Goal: Task Accomplishment & Management: Manage account settings

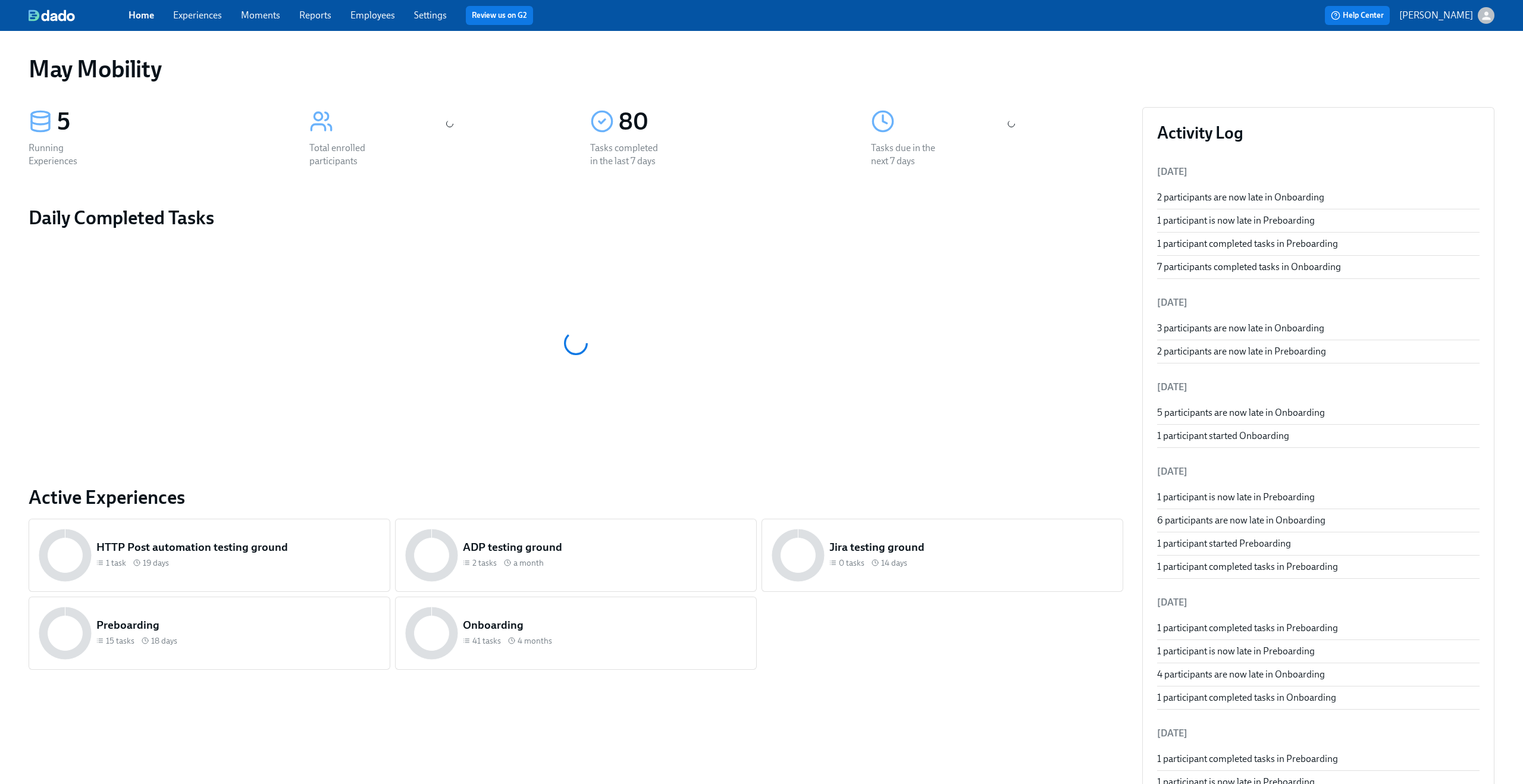
click at [197, 17] on link "Experiences" at bounding box center [198, 15] width 49 height 12
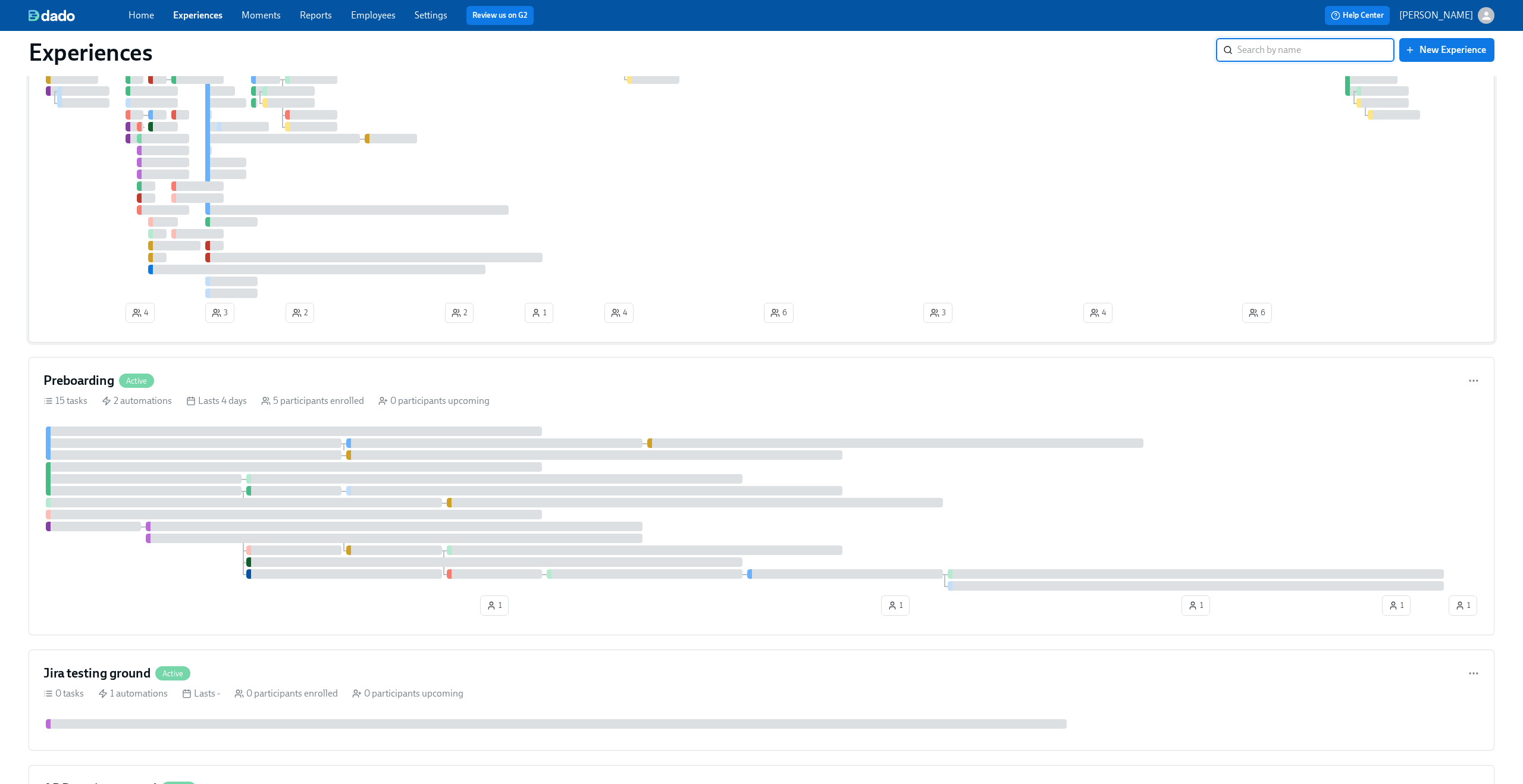
scroll to position [131, 0]
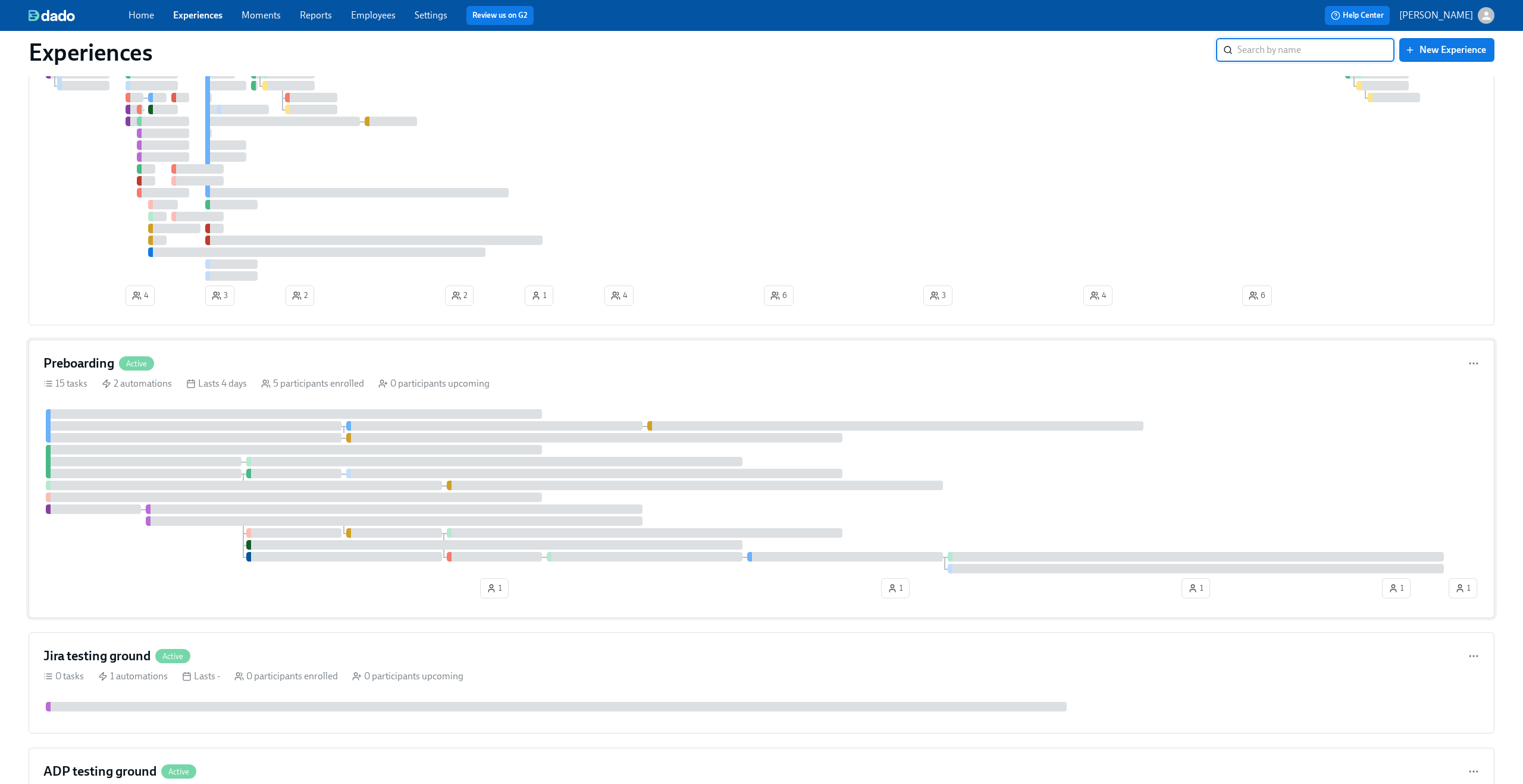
click at [590, 361] on div "Preboarding Active" at bounding box center [761, 363] width 1436 height 18
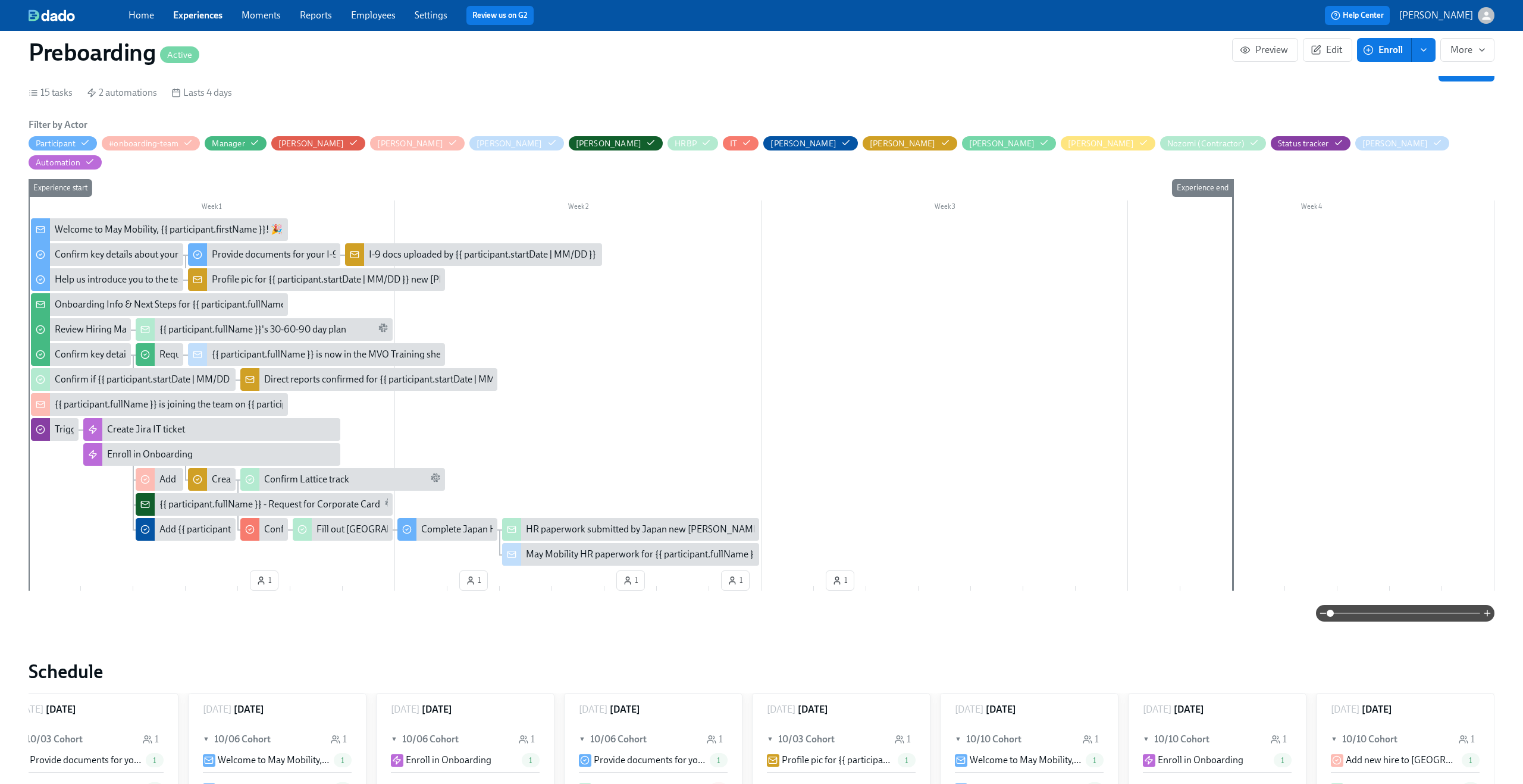
scroll to position [213, 0]
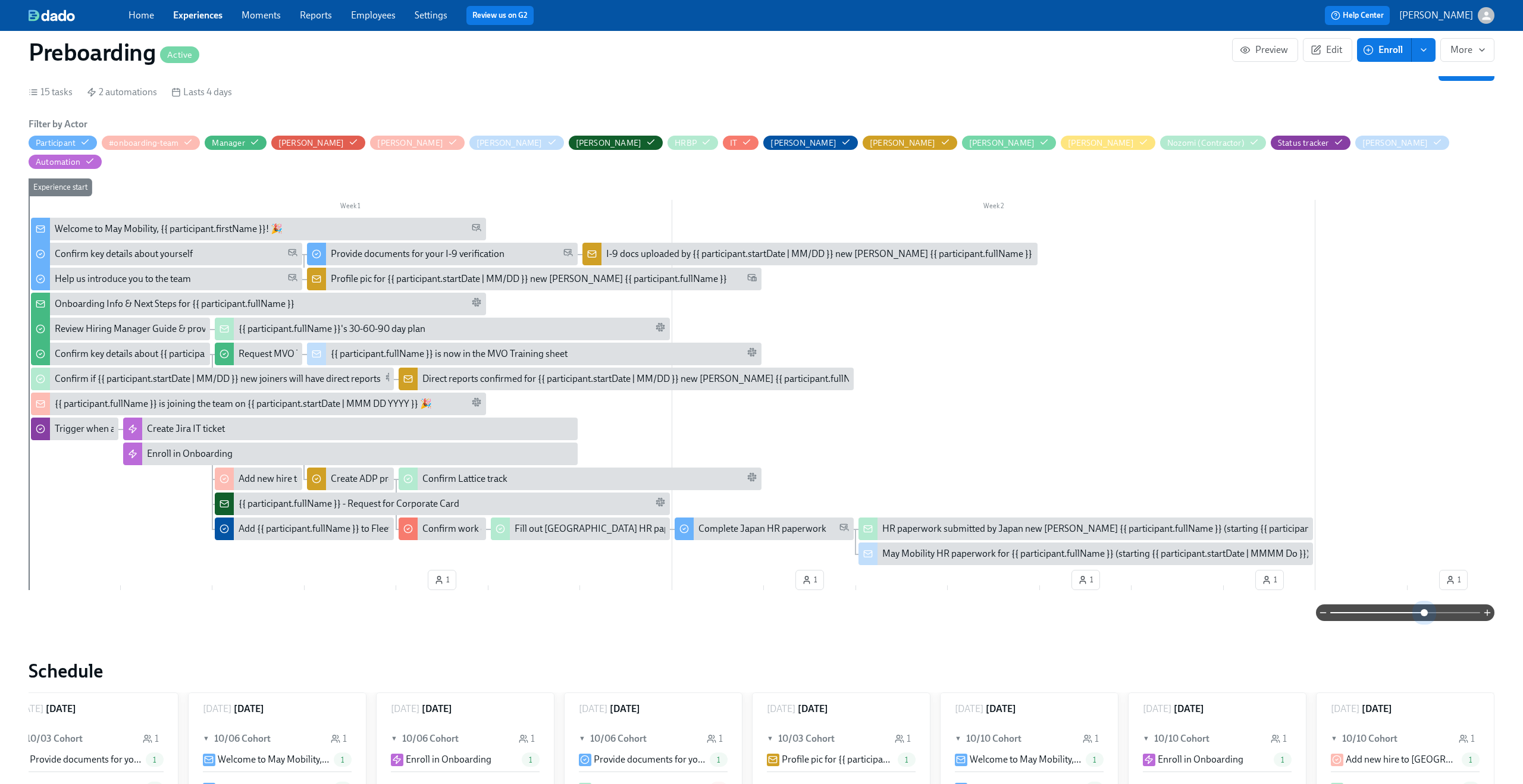
click at [1424, 604] on span at bounding box center [1405, 613] width 150 height 17
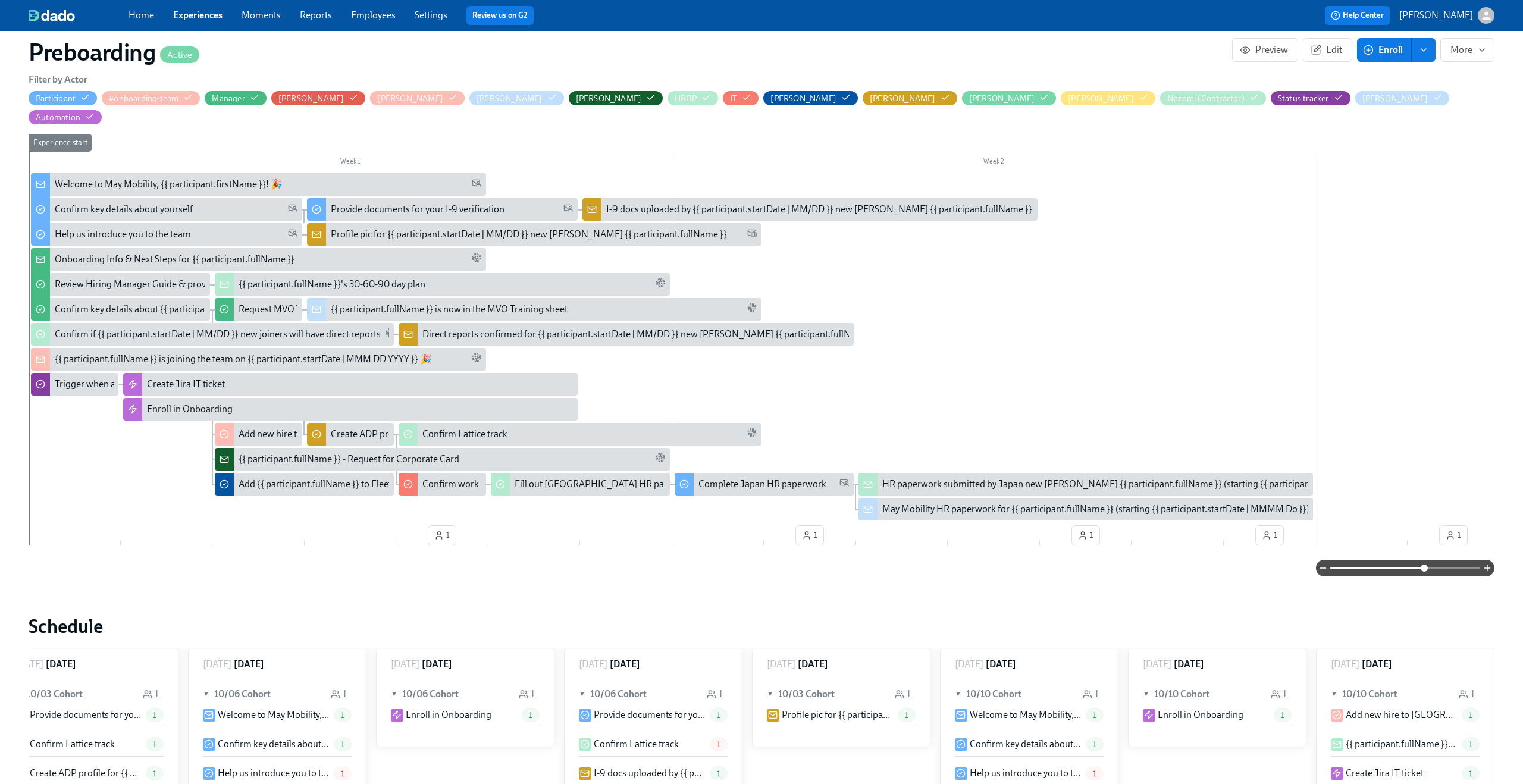
scroll to position [259, 0]
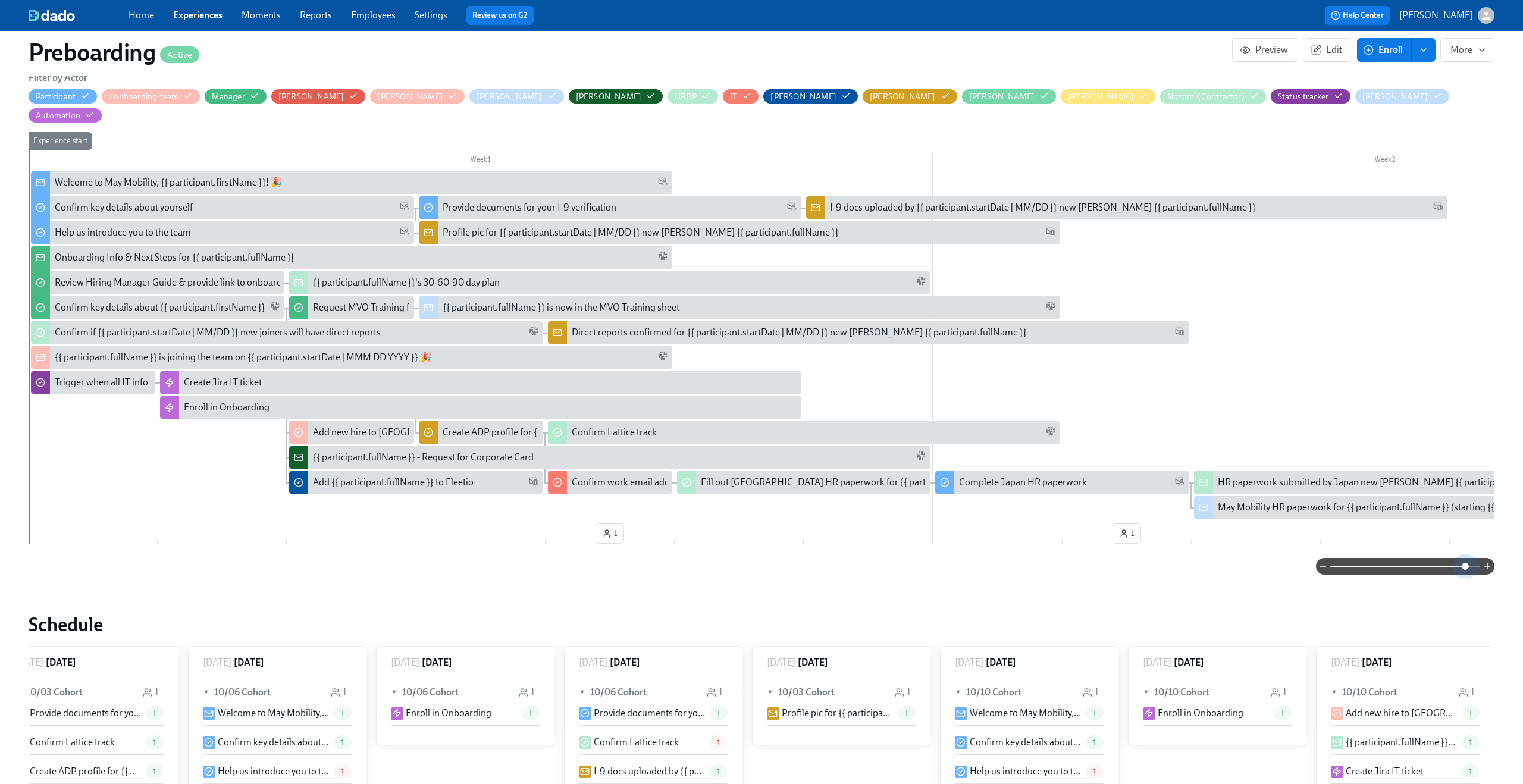
click at [1465, 558] on span at bounding box center [1405, 566] width 150 height 17
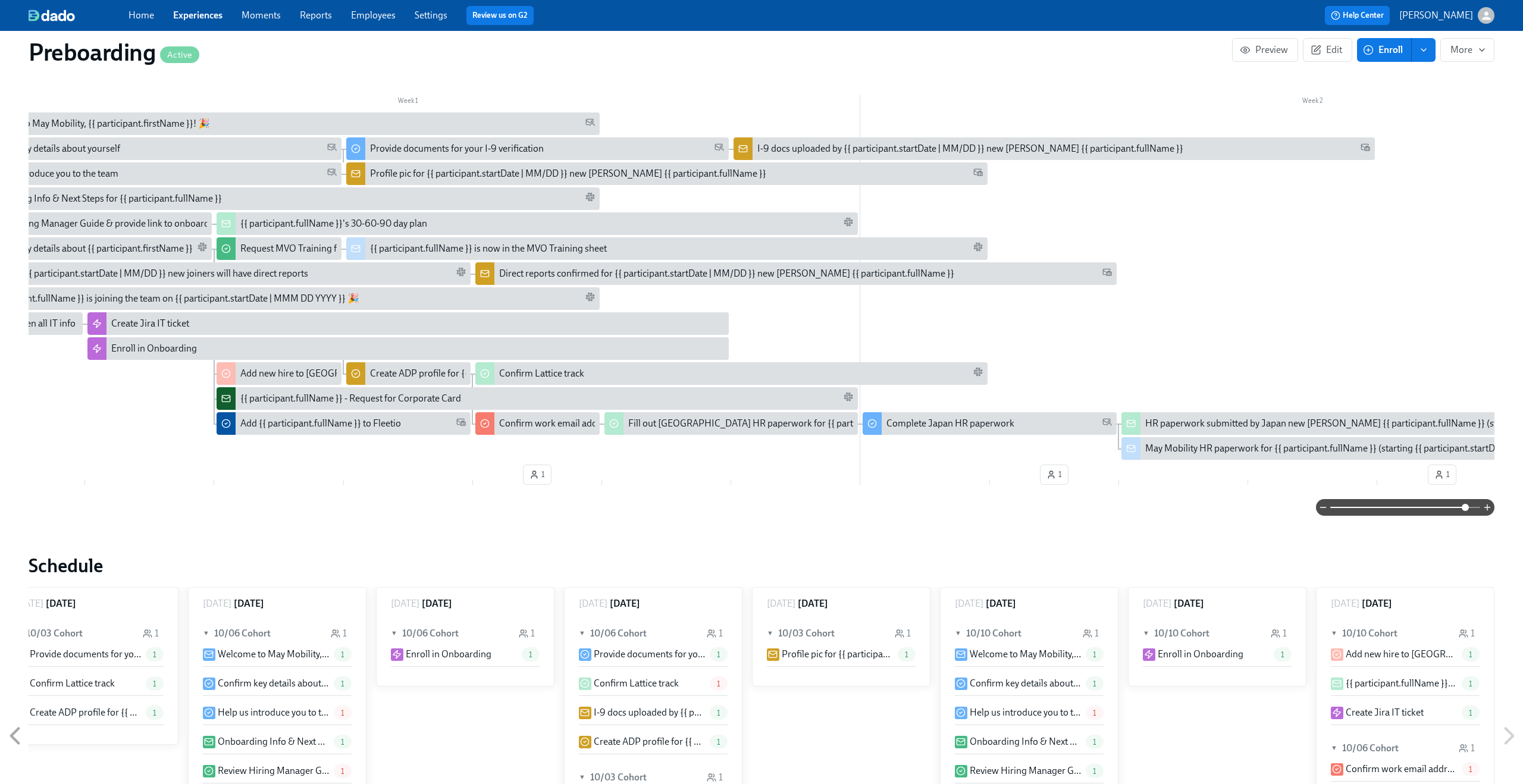
scroll to position [0, 69]
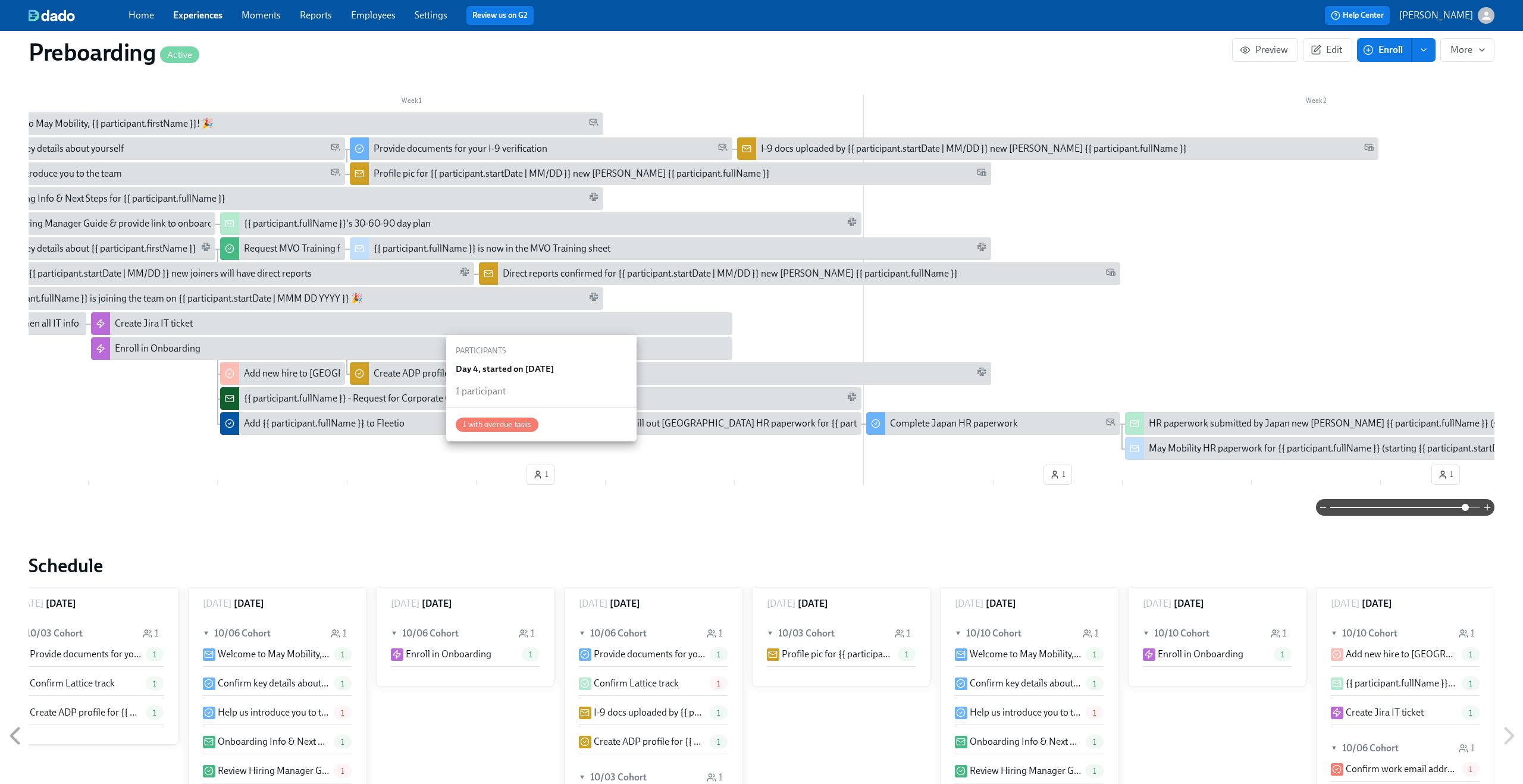
click at [543, 468] on span "1" at bounding box center [541, 474] width 15 height 12
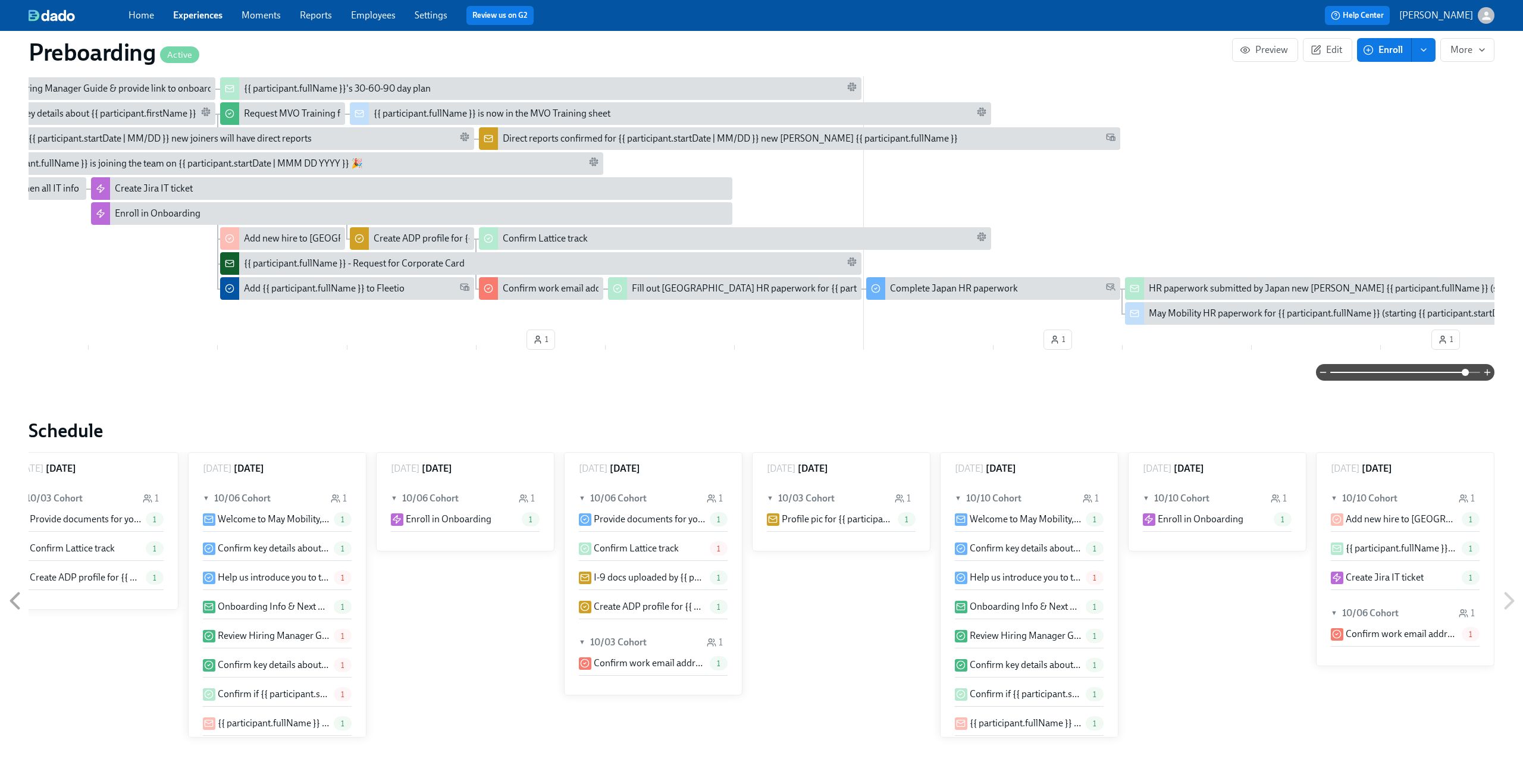
scroll to position [395, 0]
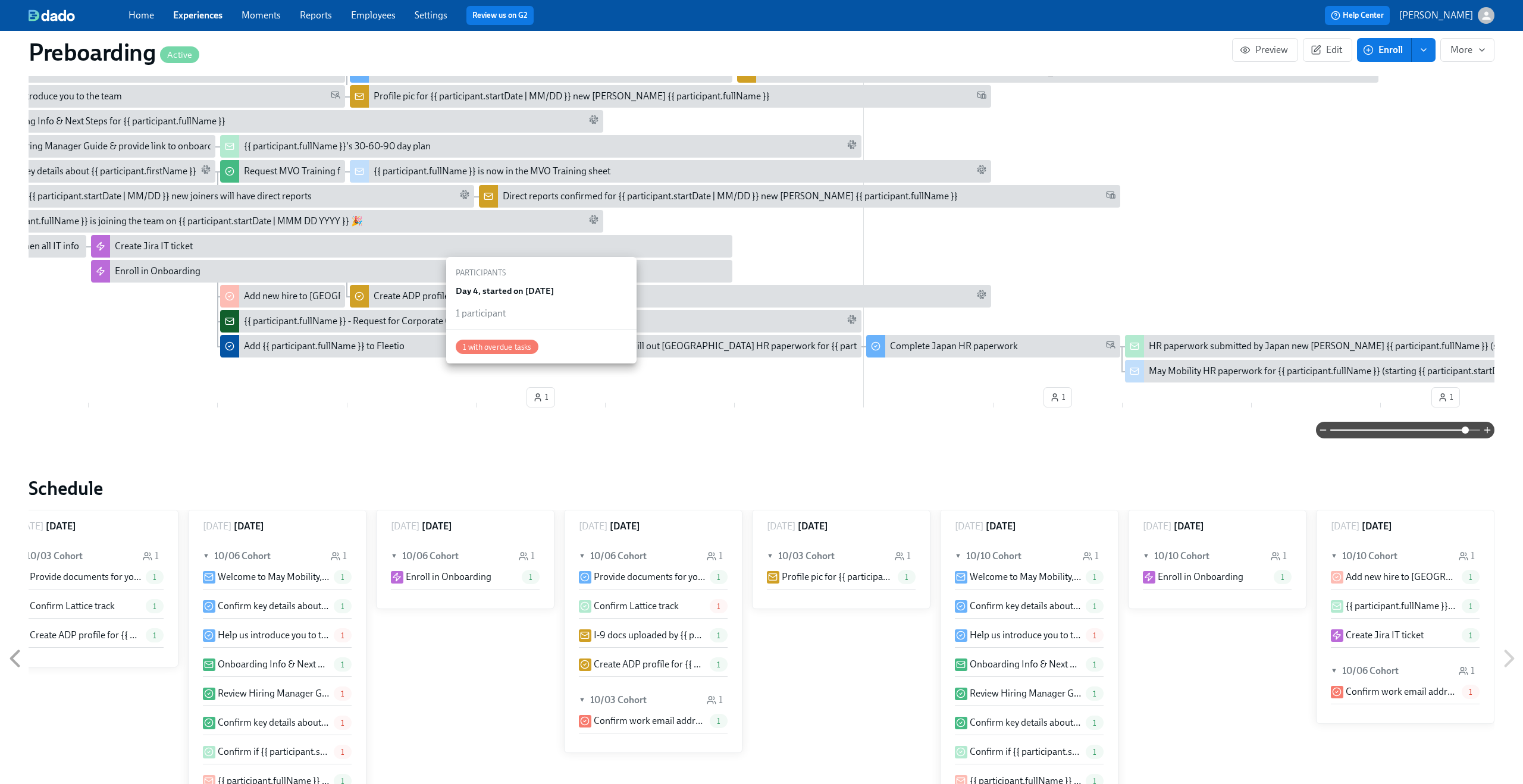
click at [536, 398] on icon "button" at bounding box center [538, 399] width 5 height 3
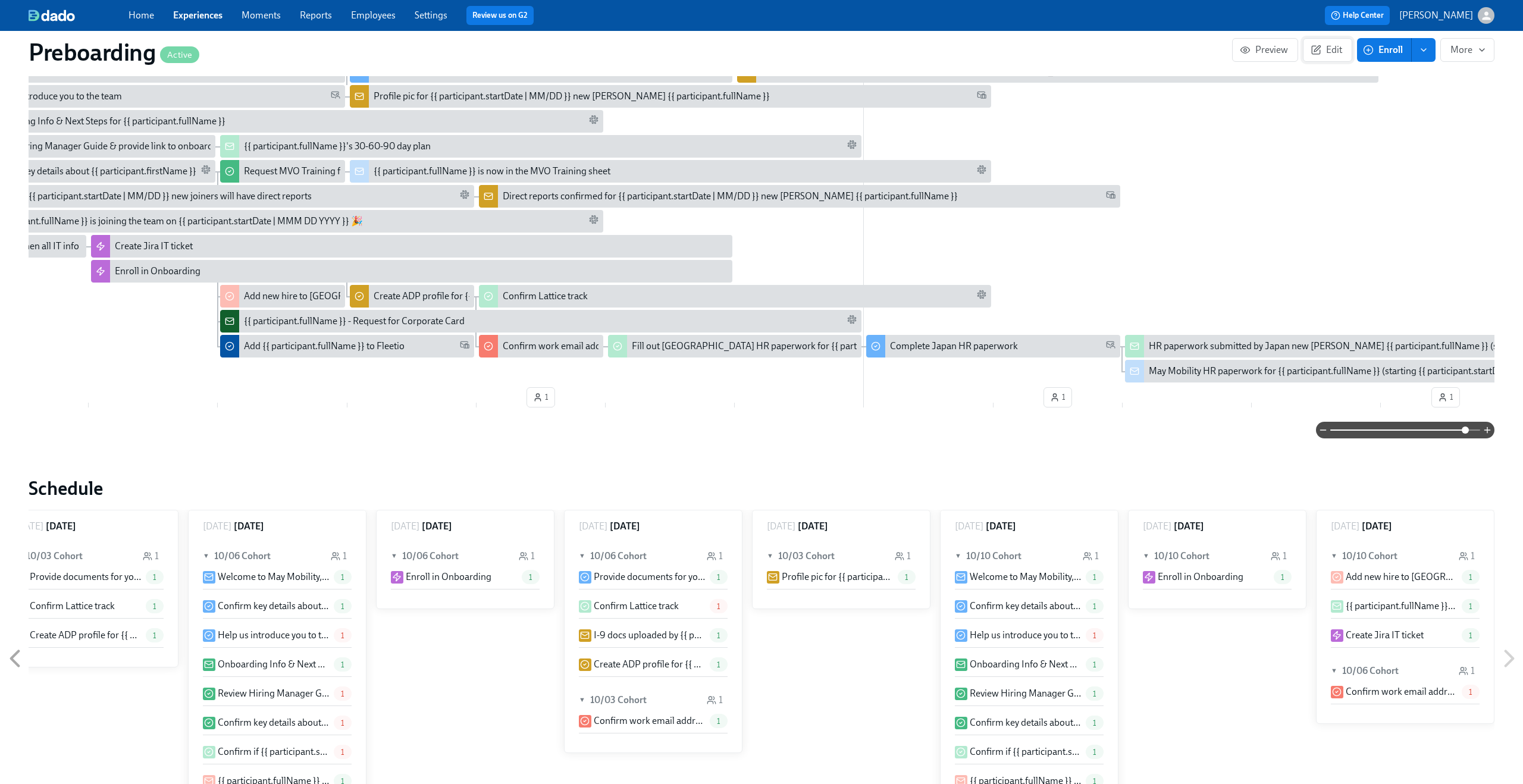
click at [1332, 58] on button "Edit" at bounding box center [1328, 50] width 50 height 24
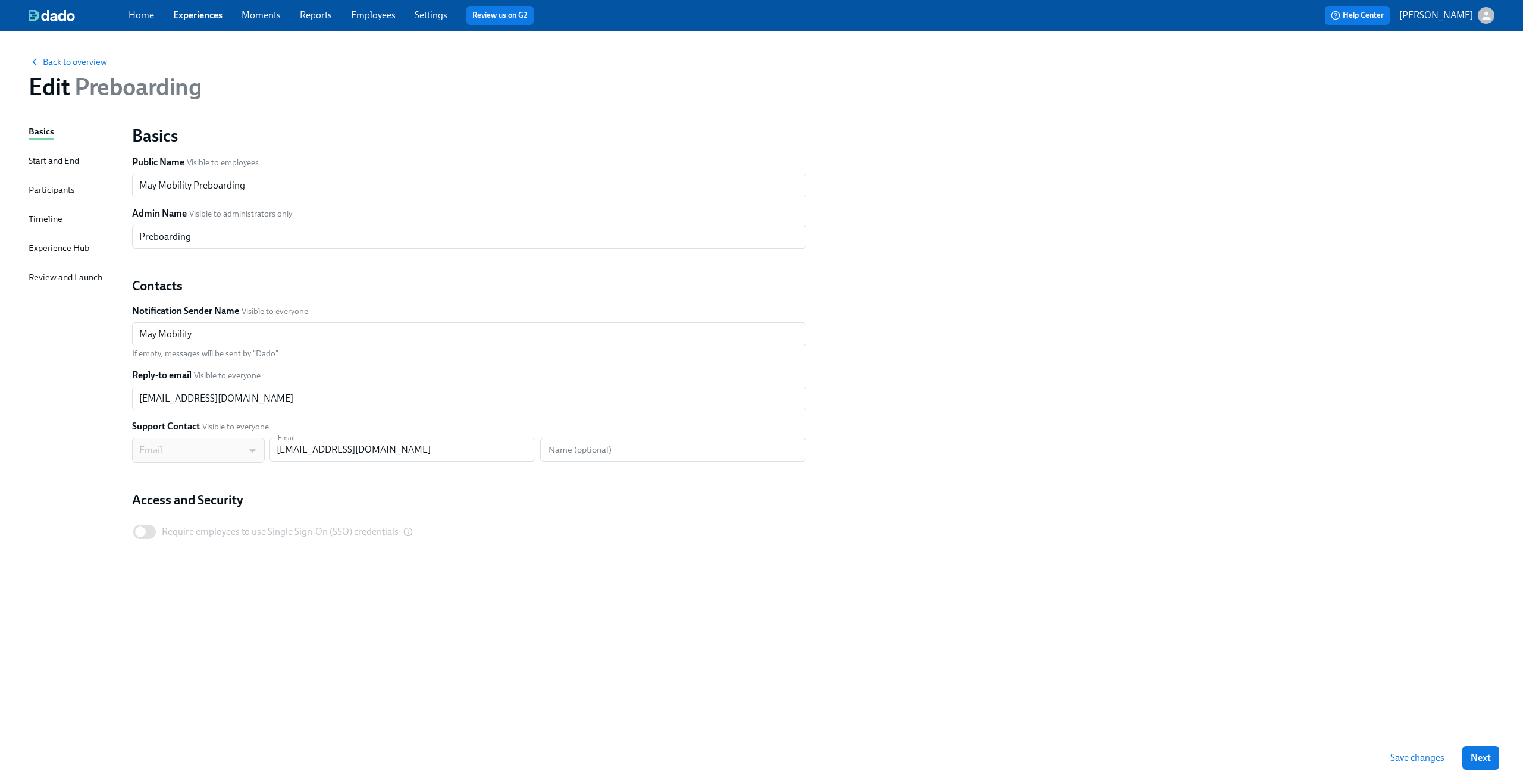
click at [42, 224] on div "Timeline" at bounding box center [45, 219] width 34 height 13
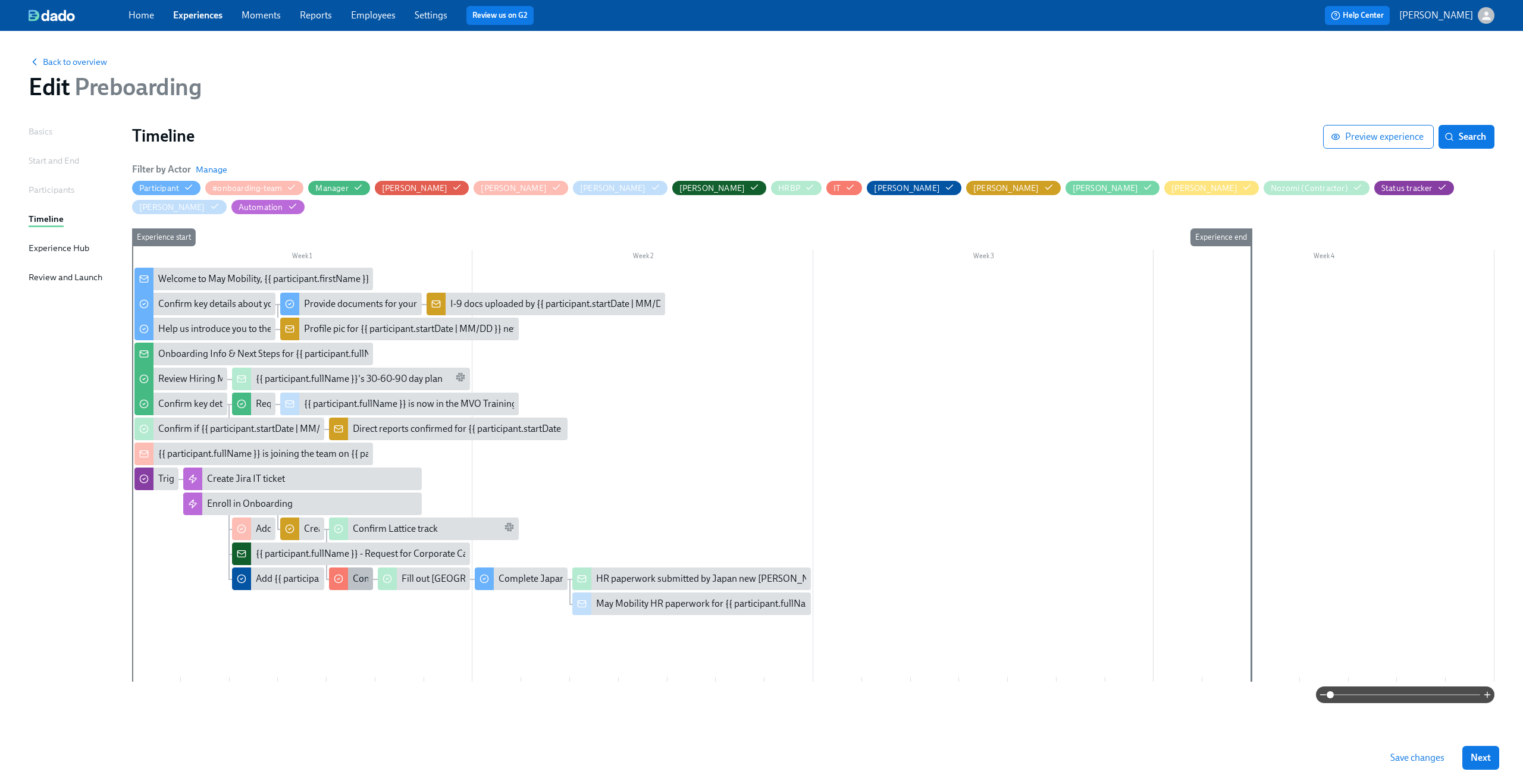
click at [354, 572] on div "Confirm work email address for {{ participant.startDate | MM/DD }} new joiners" at bounding box center [512, 578] width 320 height 13
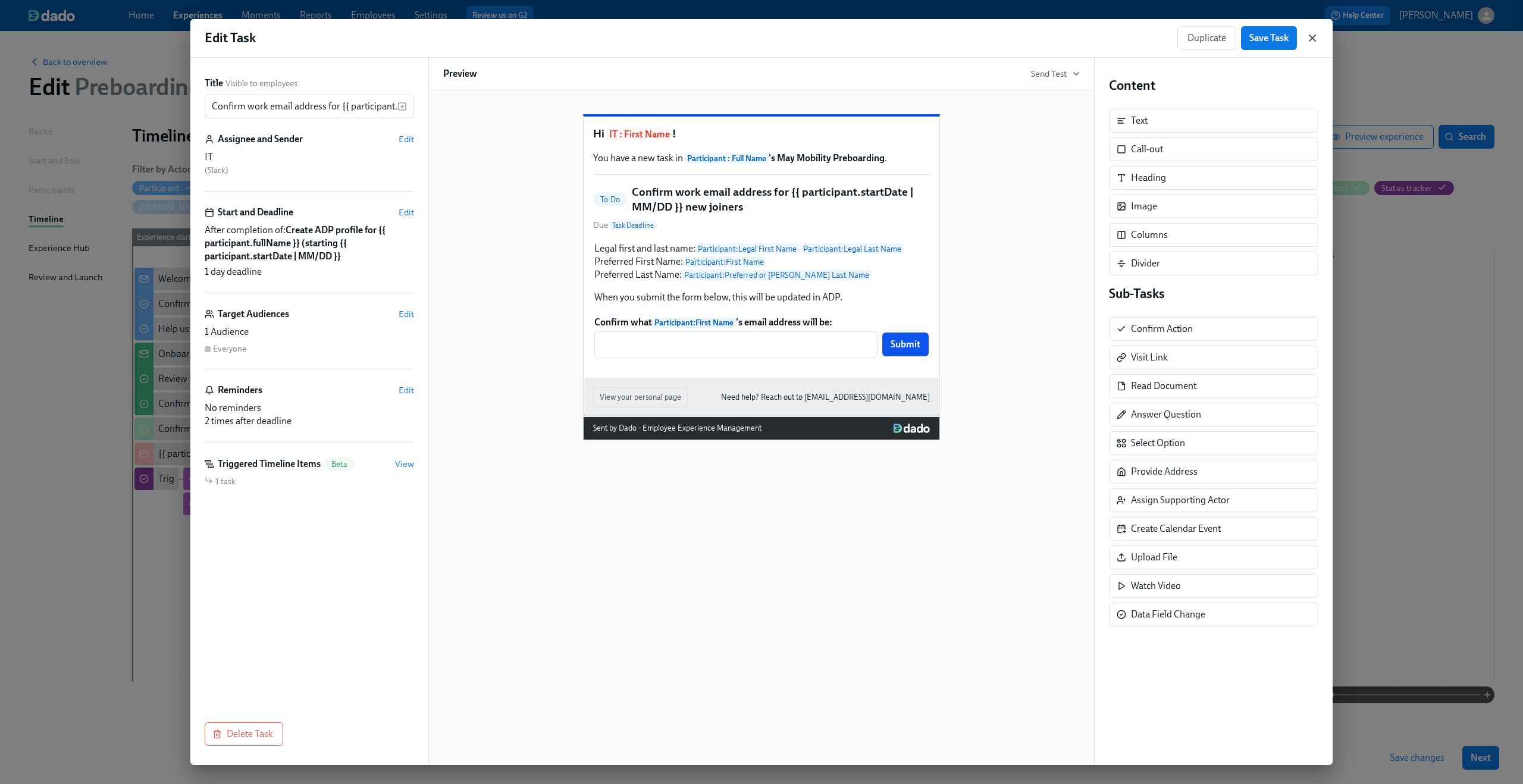
click at [1311, 34] on icon "button" at bounding box center [1312, 38] width 12 height 12
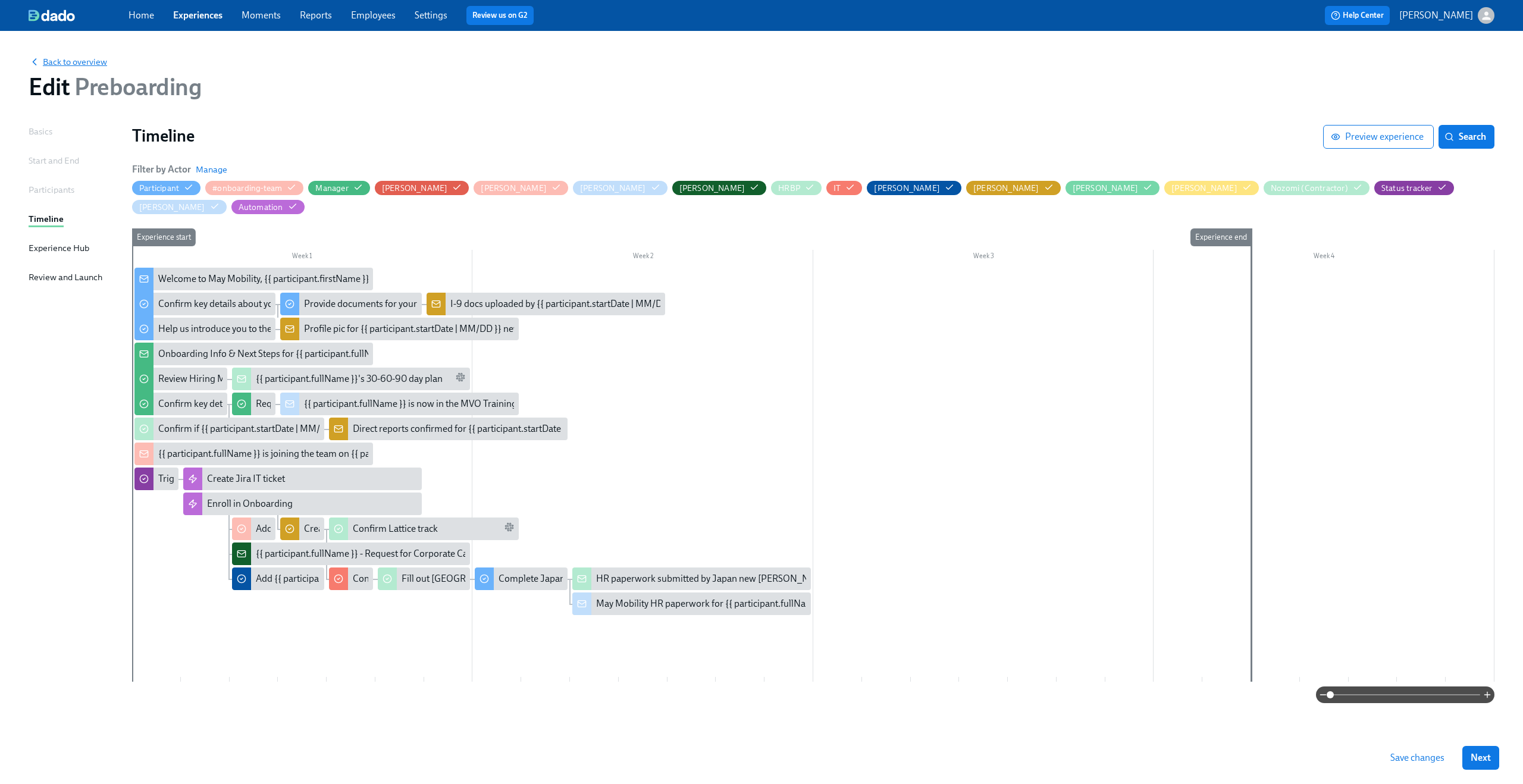
click at [72, 62] on span "Back to overview" at bounding box center [68, 62] width 79 height 12
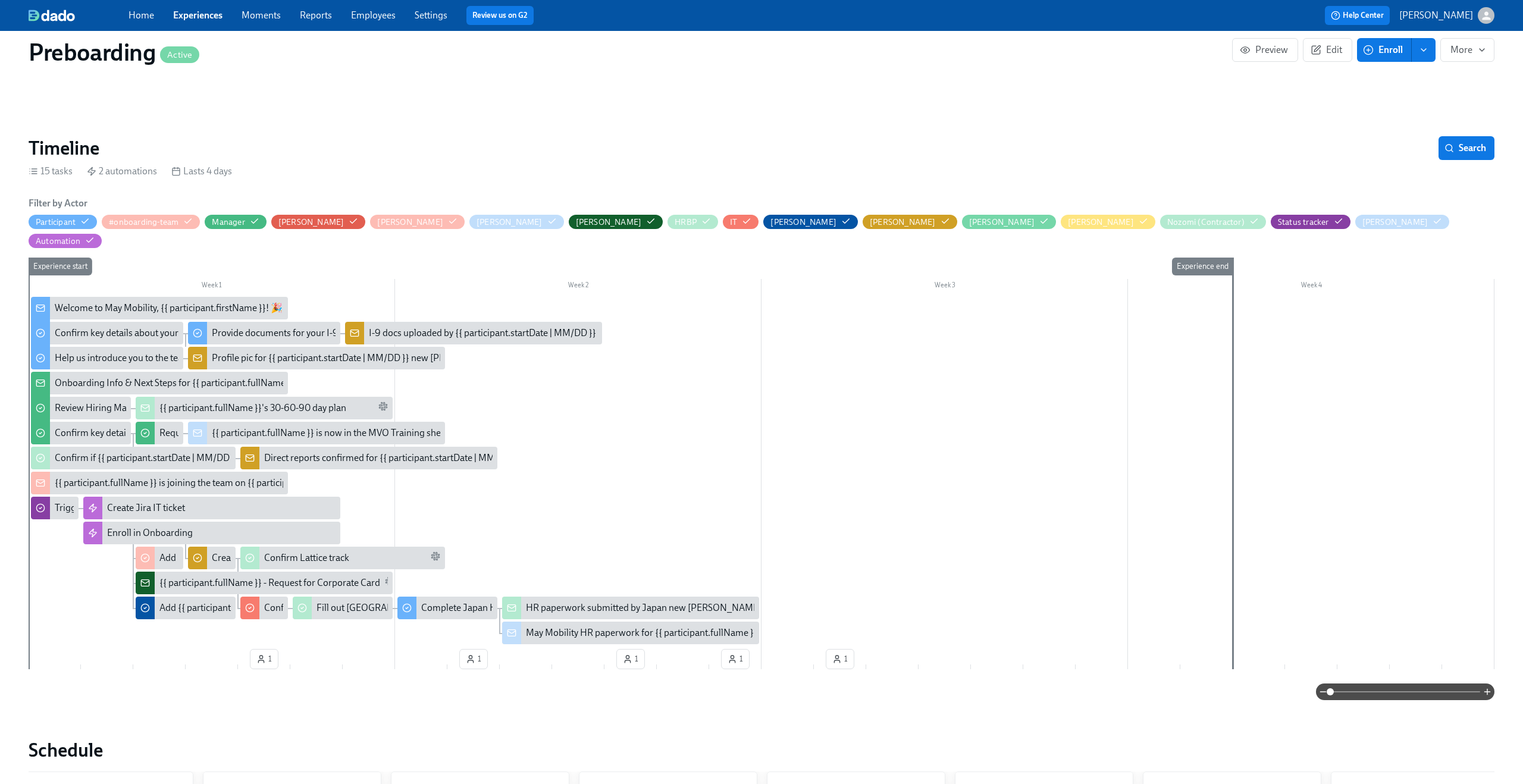
scroll to position [0, 1156]
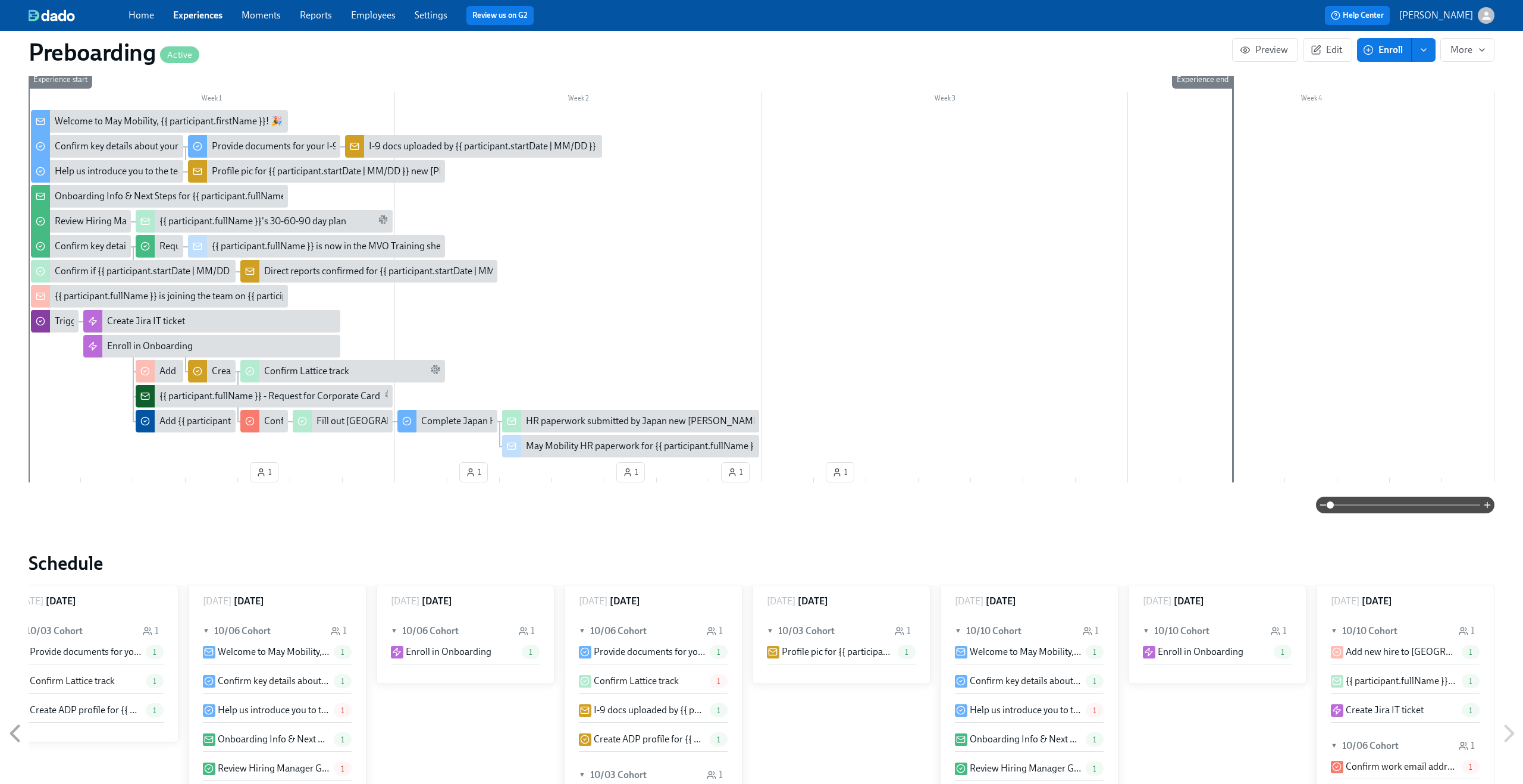
click at [1426, 497] on span at bounding box center [1405, 505] width 150 height 17
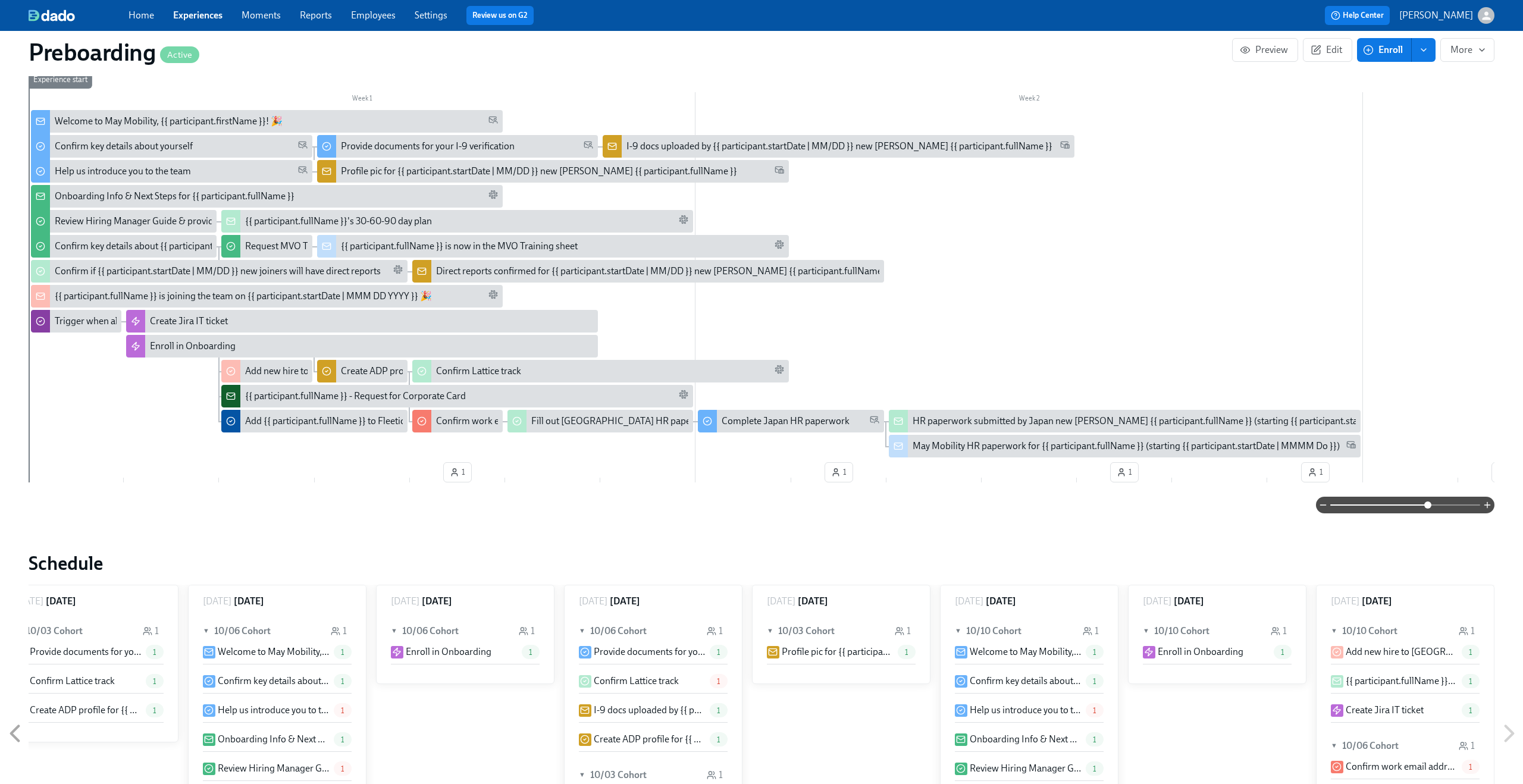
click at [1453, 497] on span at bounding box center [1405, 505] width 150 height 17
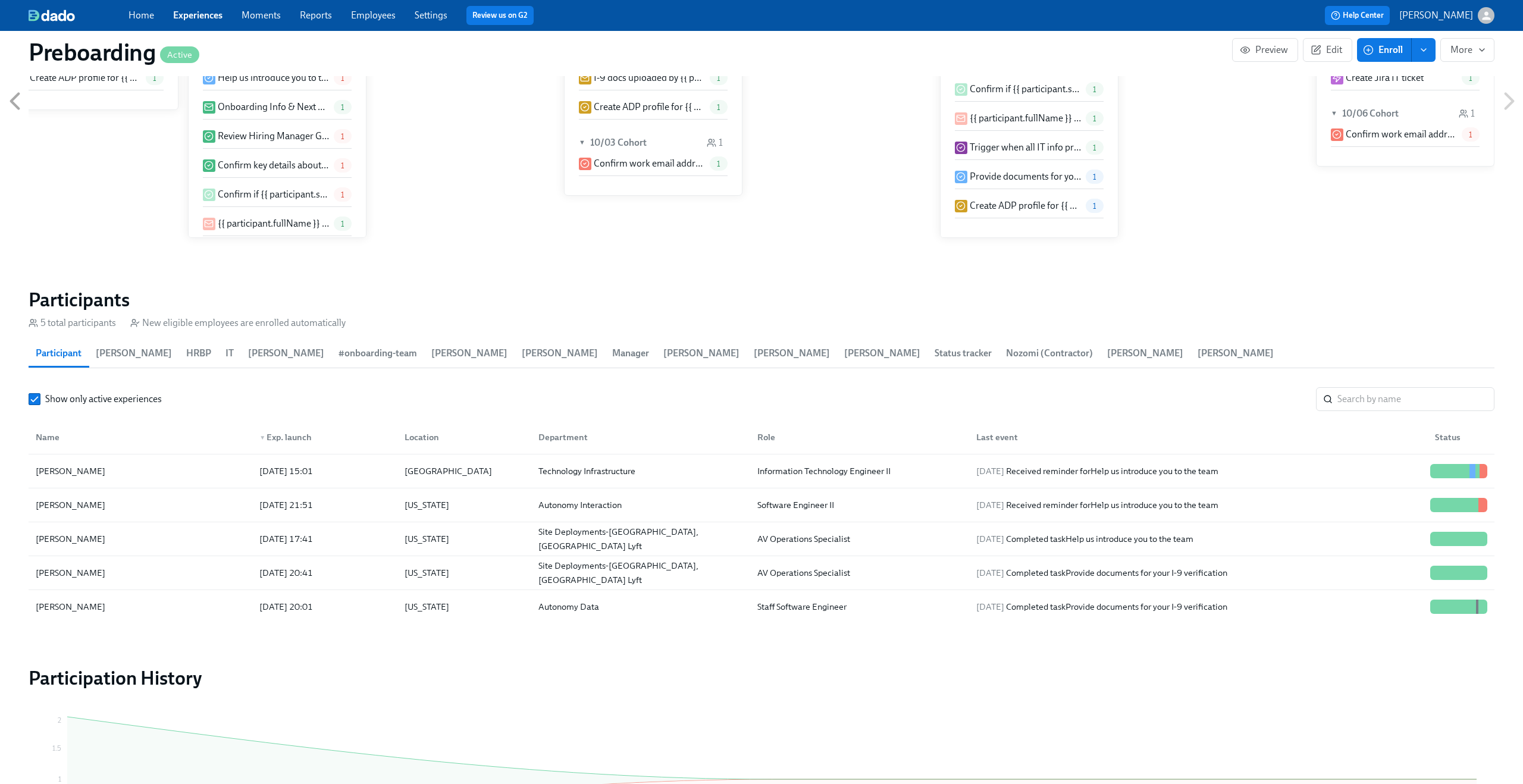
scroll to position [955, 0]
click at [530, 455] on div "Technology Infrastructure" at bounding box center [639, 467] width 219 height 24
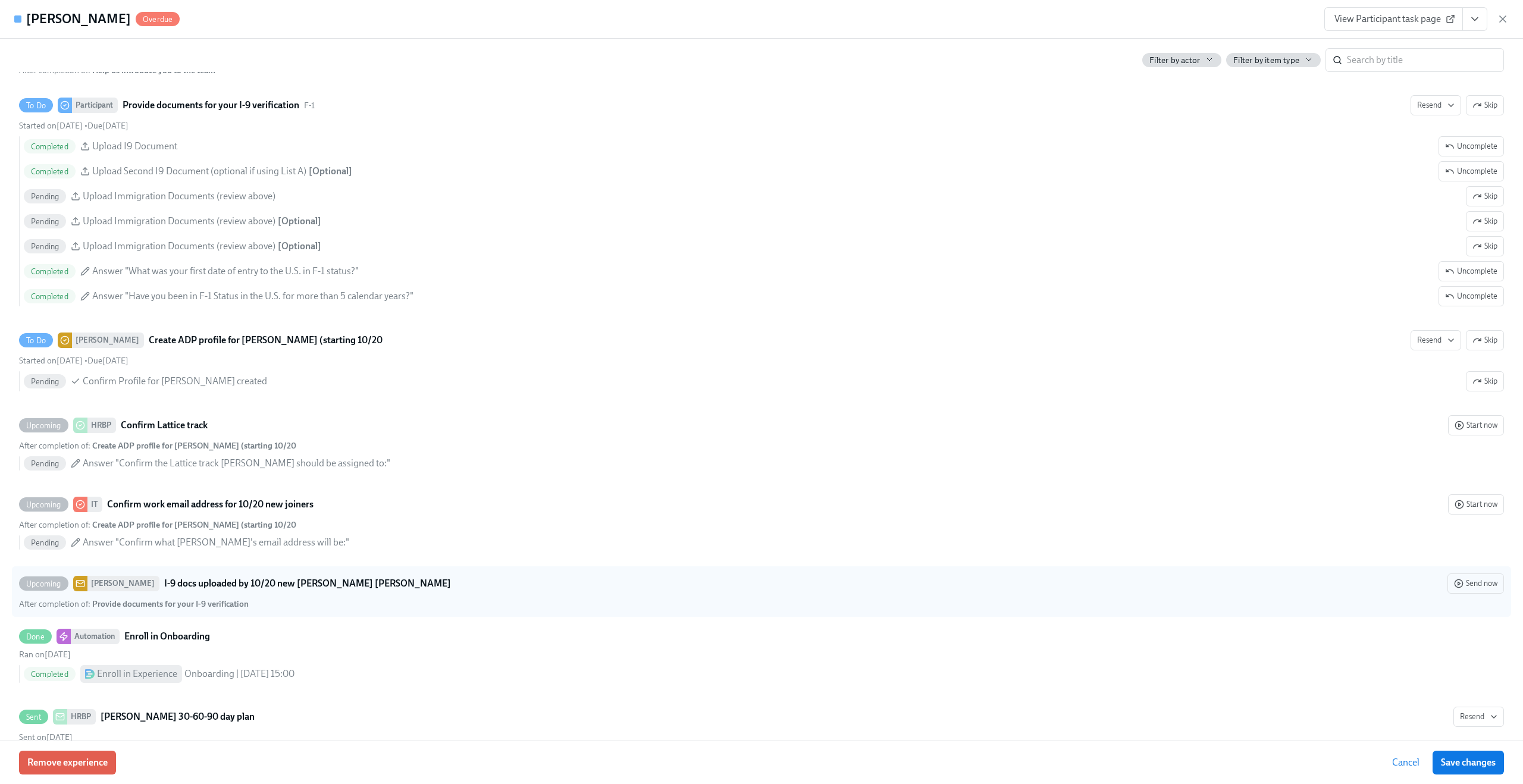
scroll to position [1893, 0]
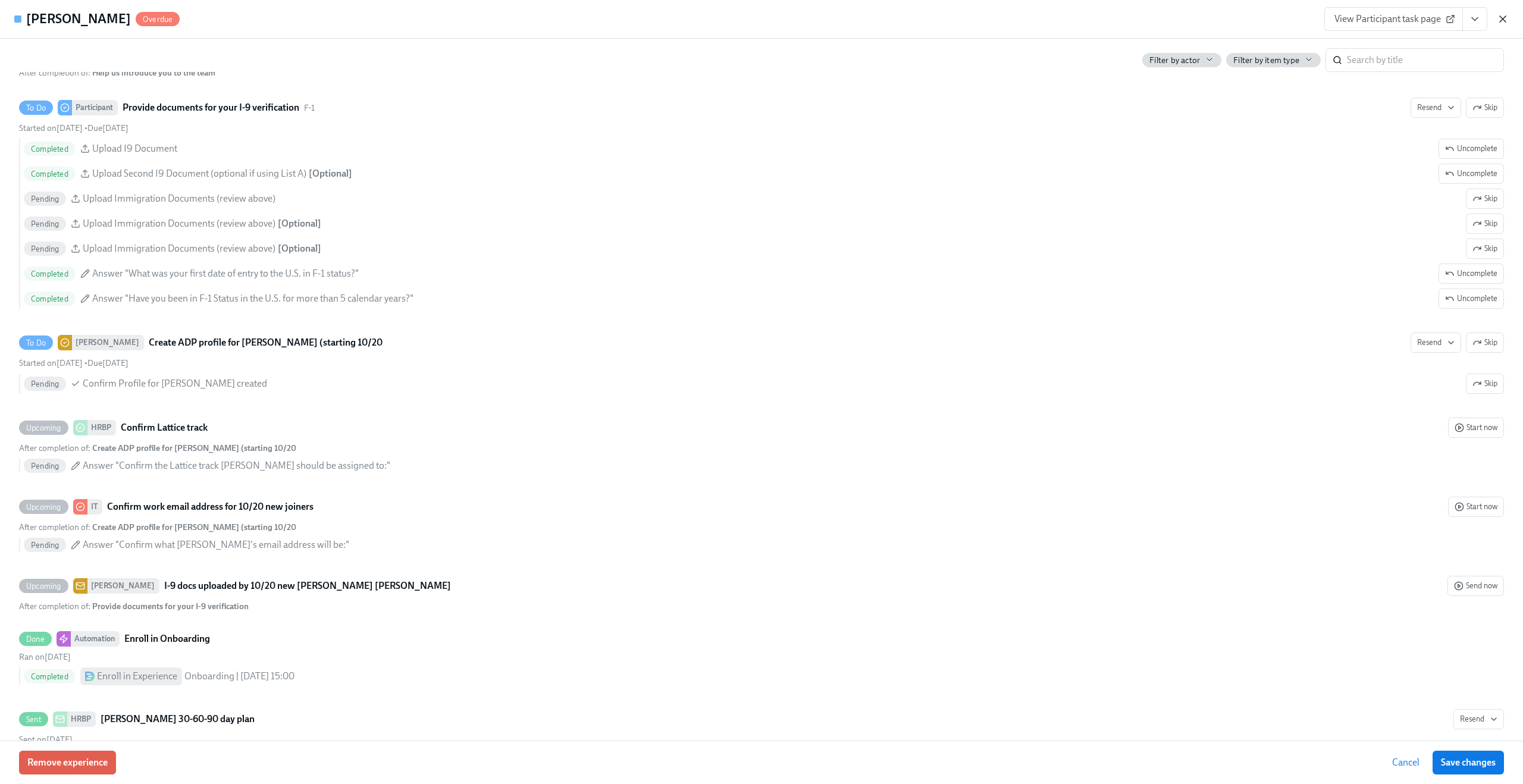
click at [1502, 20] on icon "button" at bounding box center [1502, 19] width 6 height 6
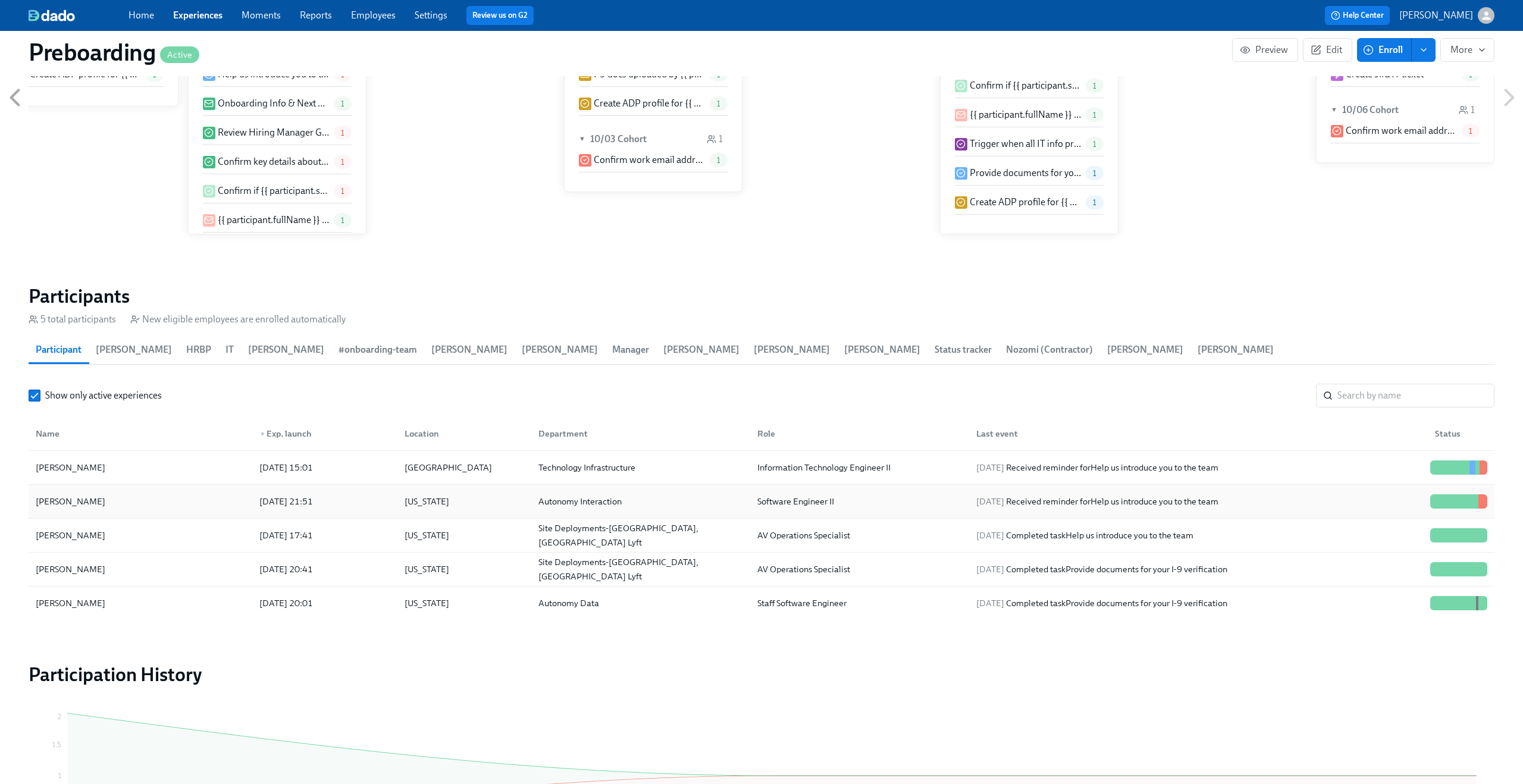
click at [144, 490] on div "[PERSON_NAME]" at bounding box center [141, 501] width 219 height 24
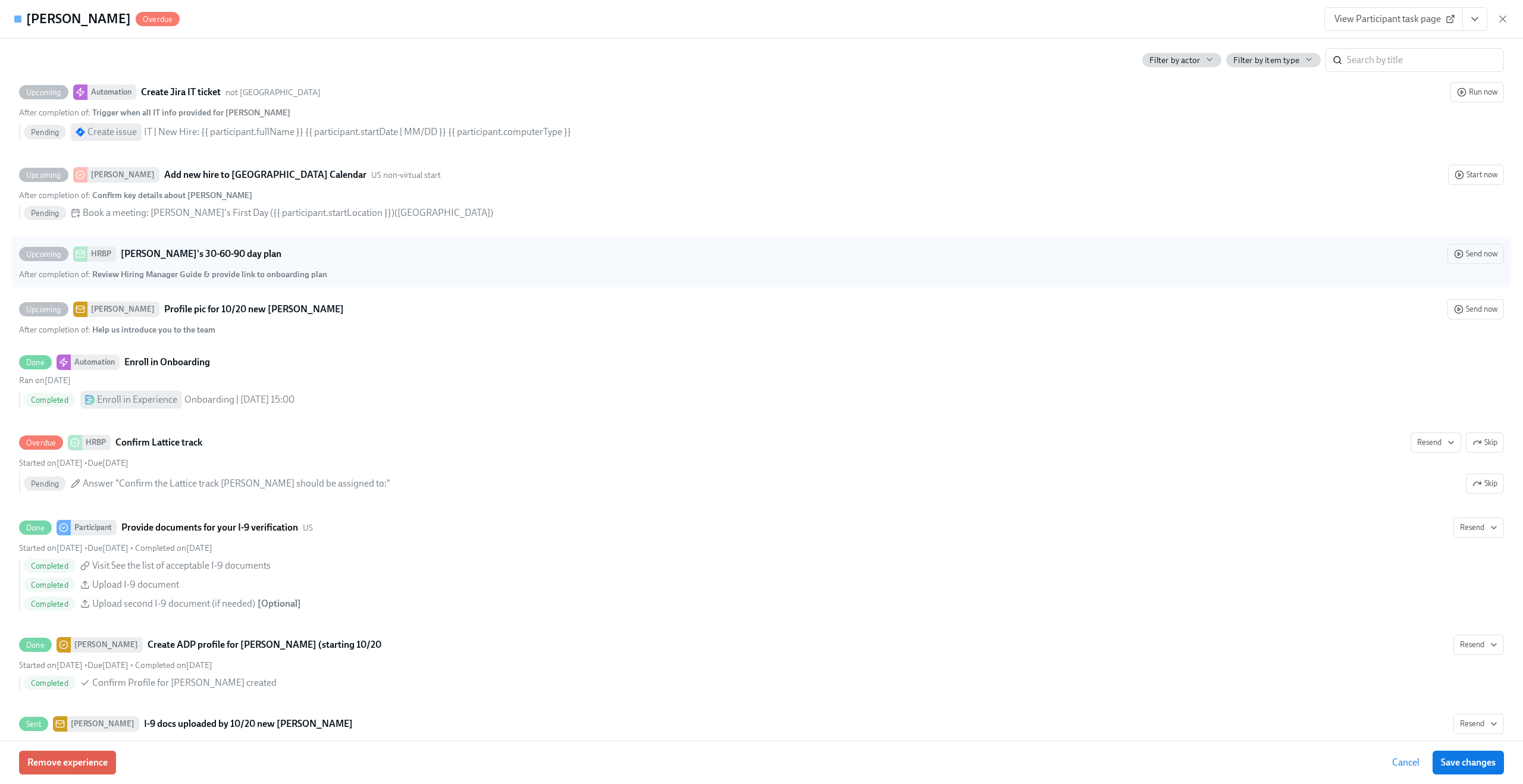
scroll to position [1905, 0]
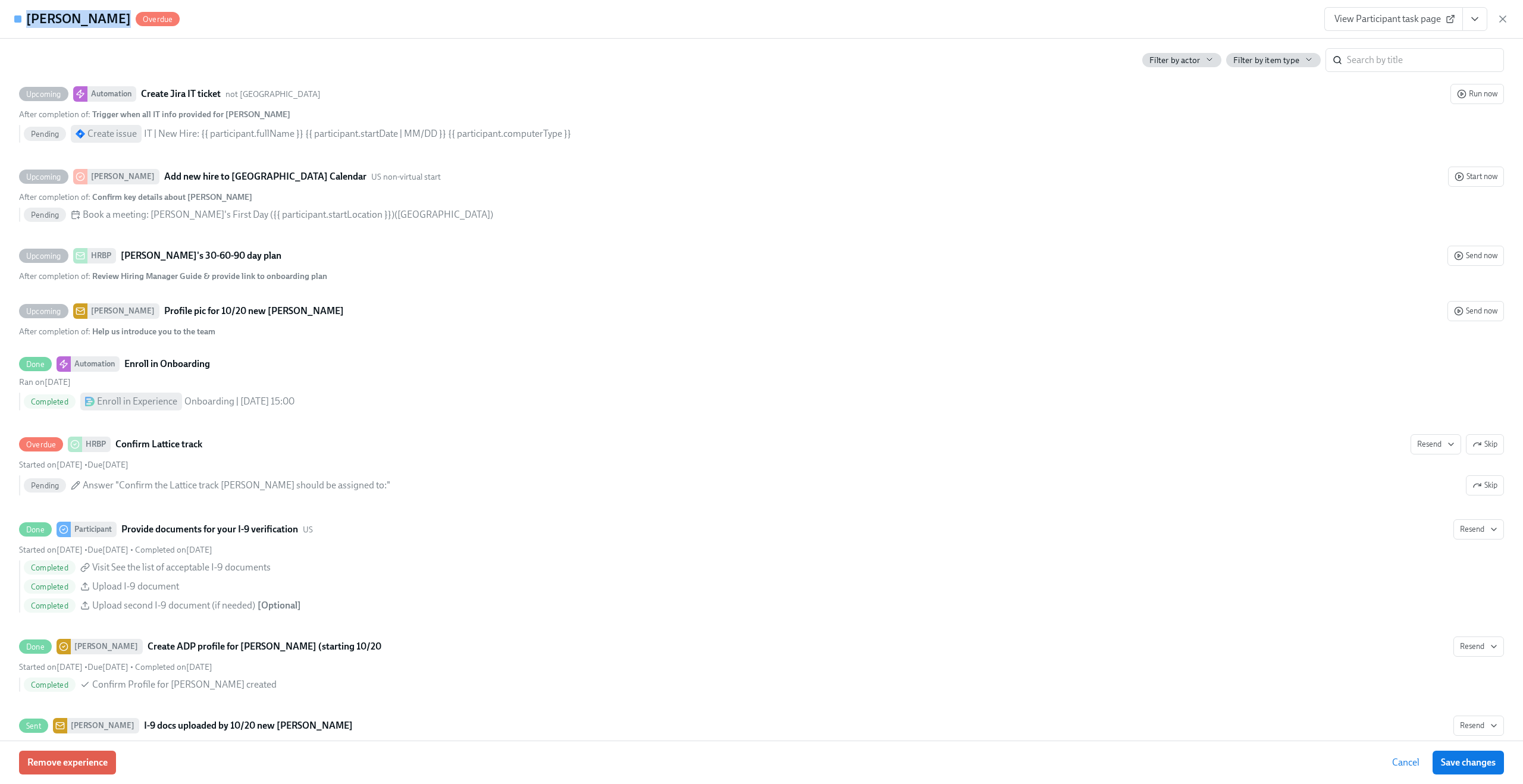
drag, startPoint x: 27, startPoint y: 17, endPoint x: 104, endPoint y: 27, distance: 77.6
click at [104, 27] on div "Nikki Tarasev Overdue" at bounding box center [103, 19] width 153 height 18
copy h4 "[PERSON_NAME]"
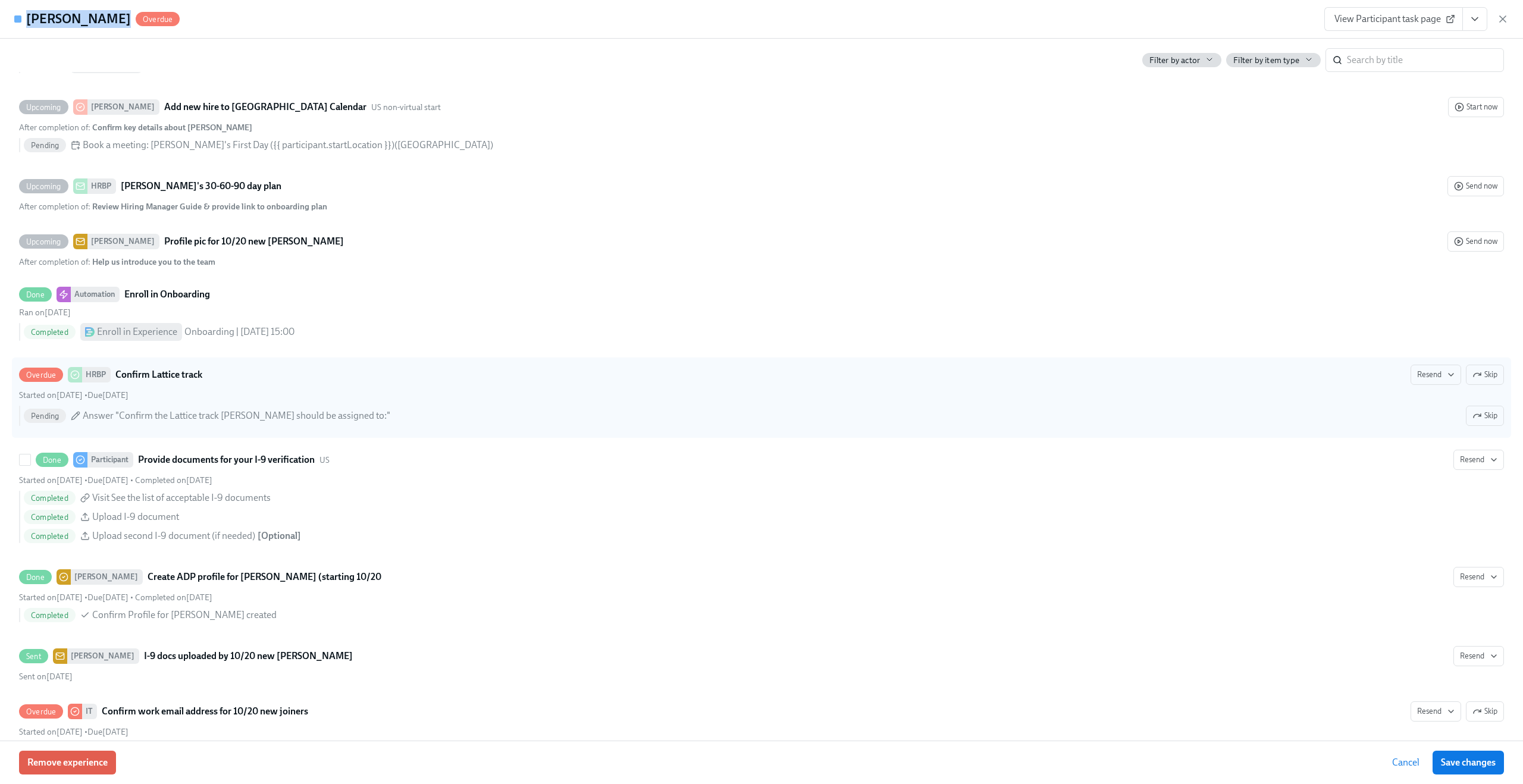
scroll to position [2023, 0]
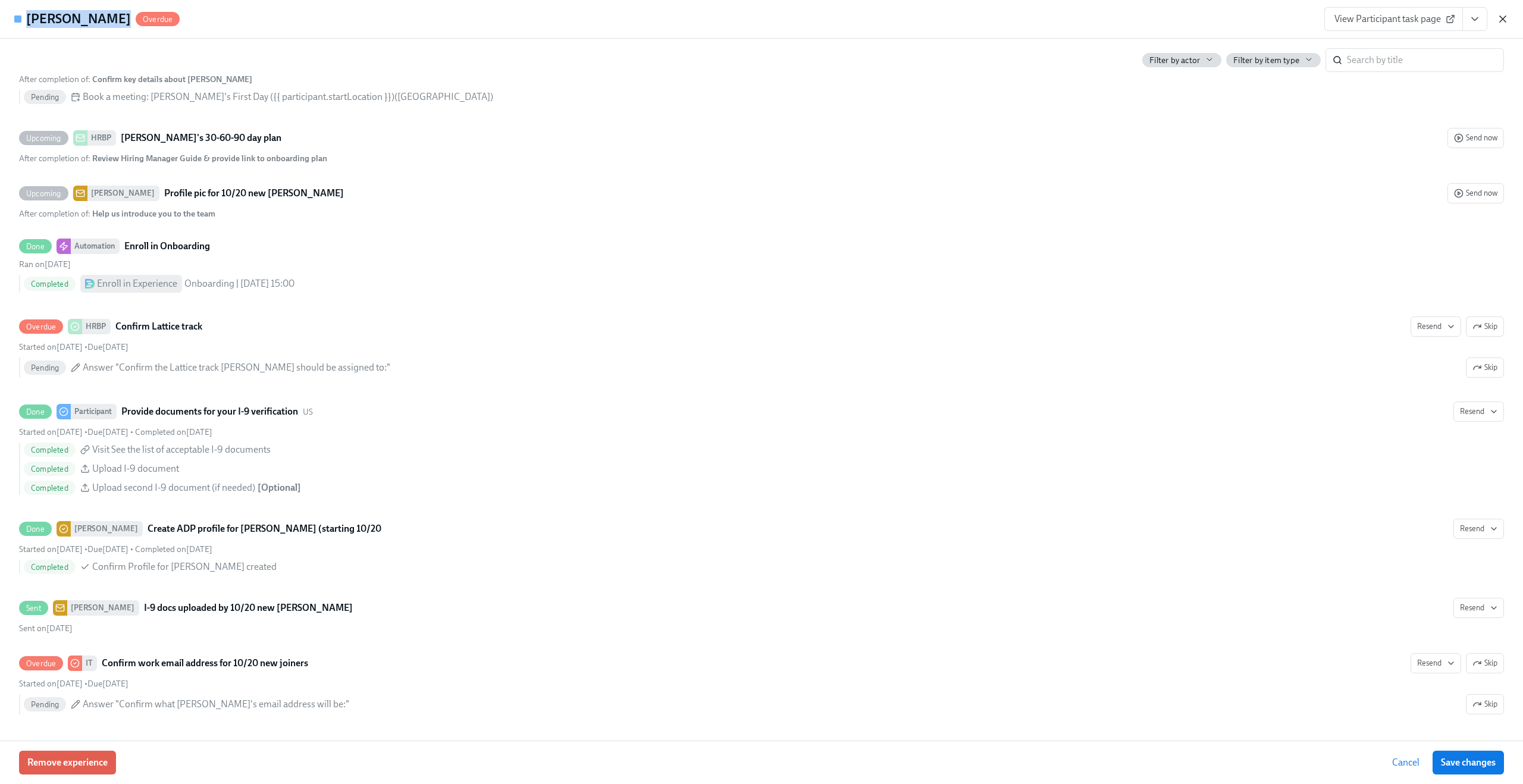
click at [1504, 21] on icon "button" at bounding box center [1502, 19] width 6 height 6
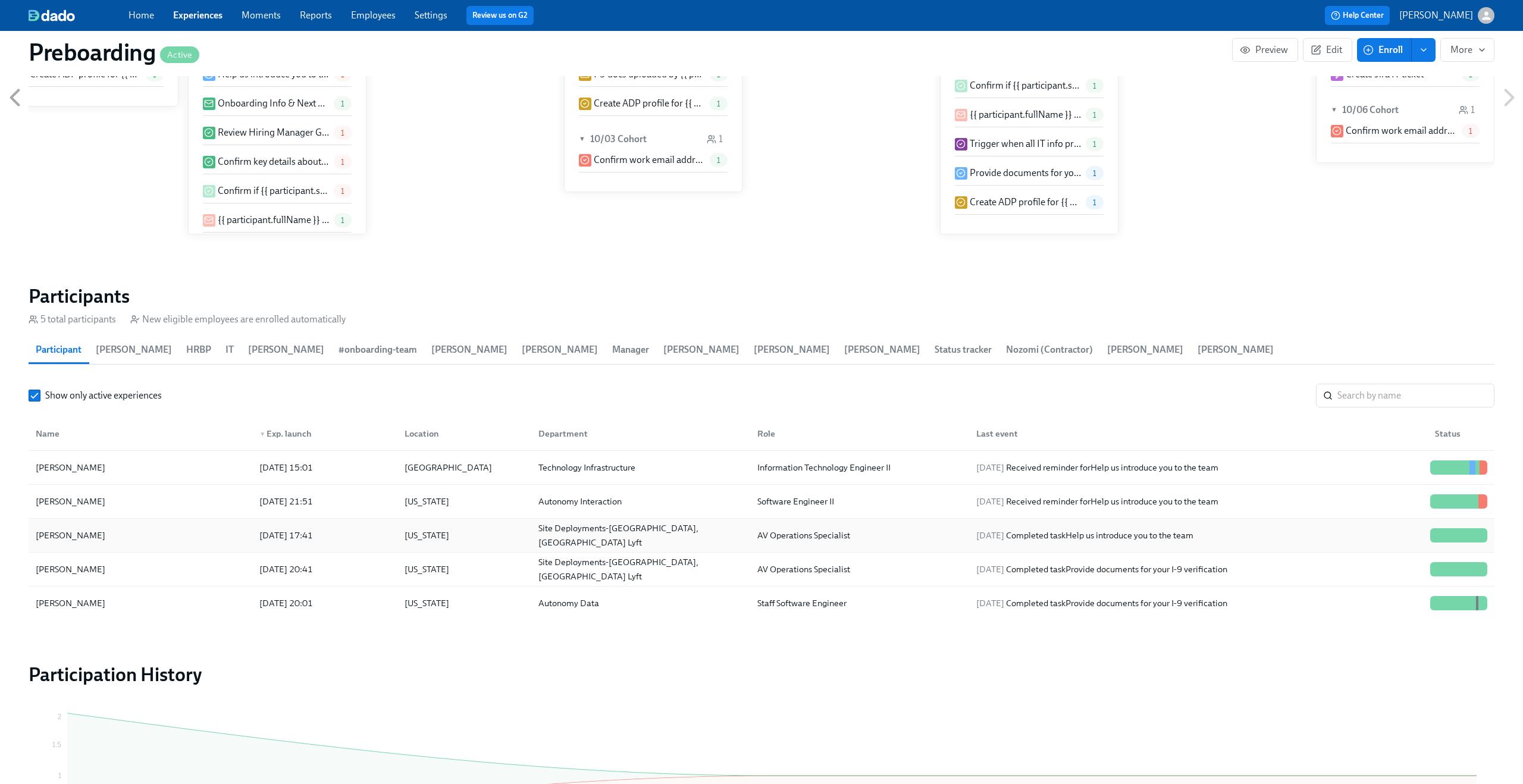
click at [108, 523] on div "[PERSON_NAME]" at bounding box center [141, 535] width 219 height 24
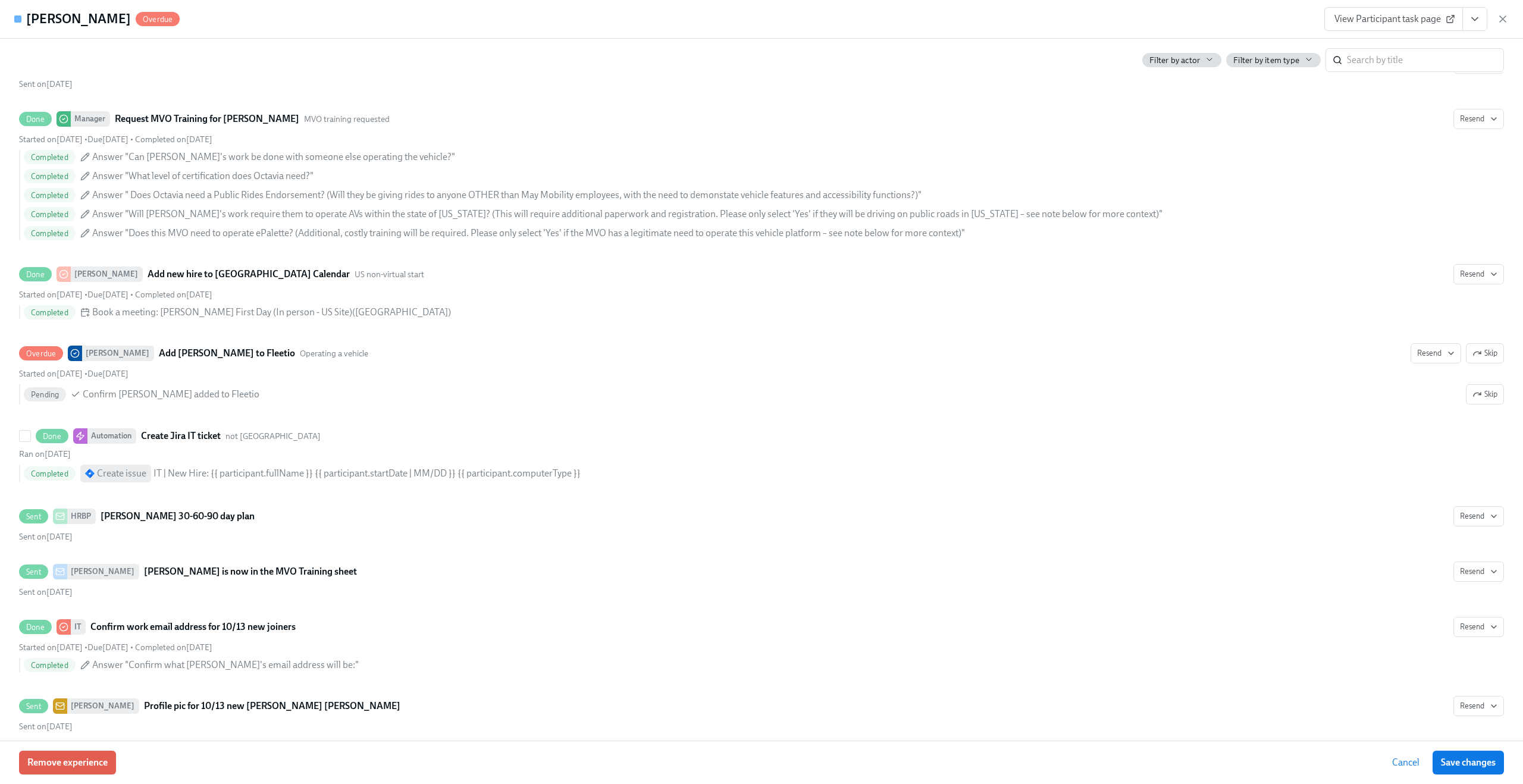
scroll to position [2307, 0]
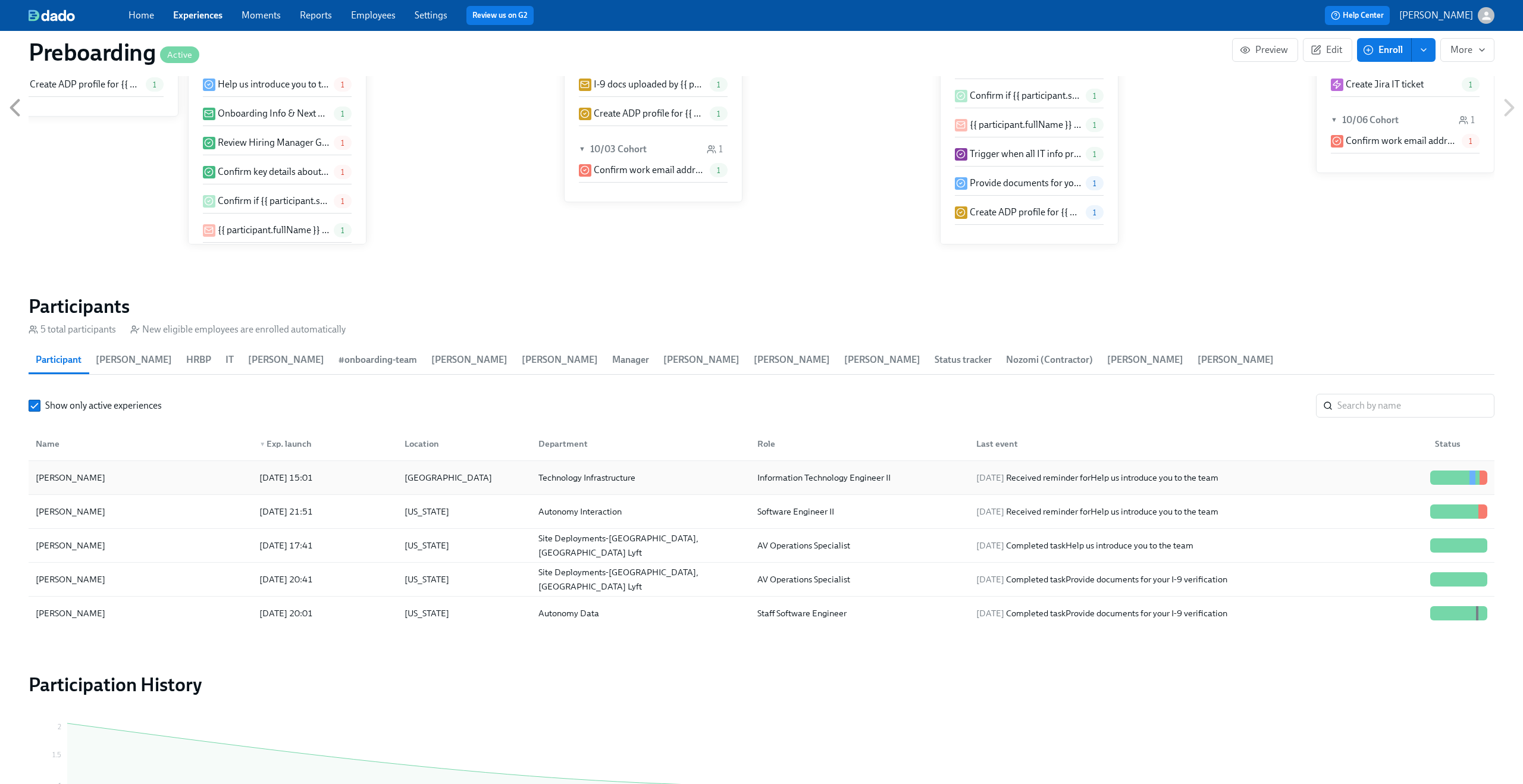
scroll to position [946, 1]
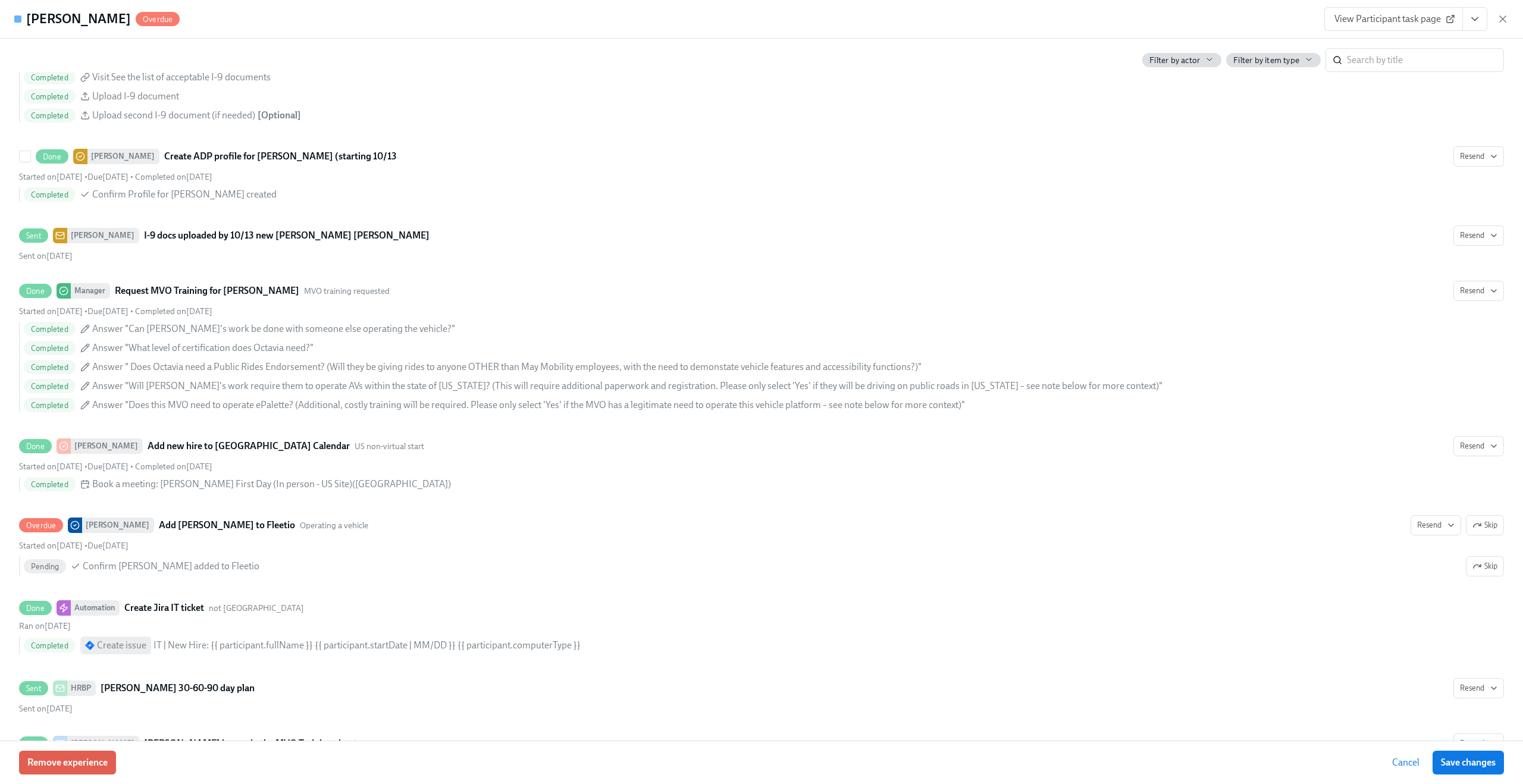
scroll to position [1895, 0]
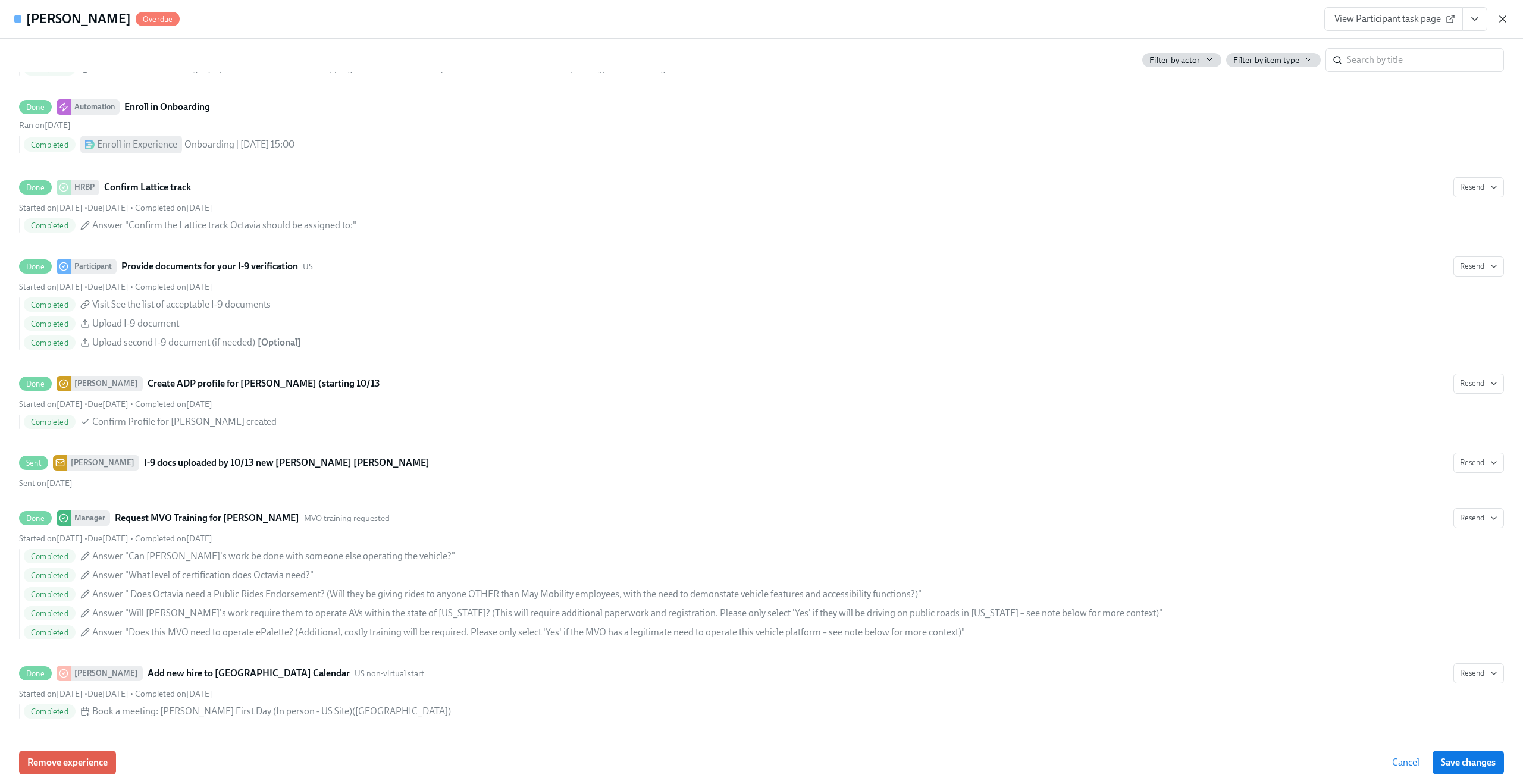
click at [1498, 18] on icon "button" at bounding box center [1502, 19] width 12 height 12
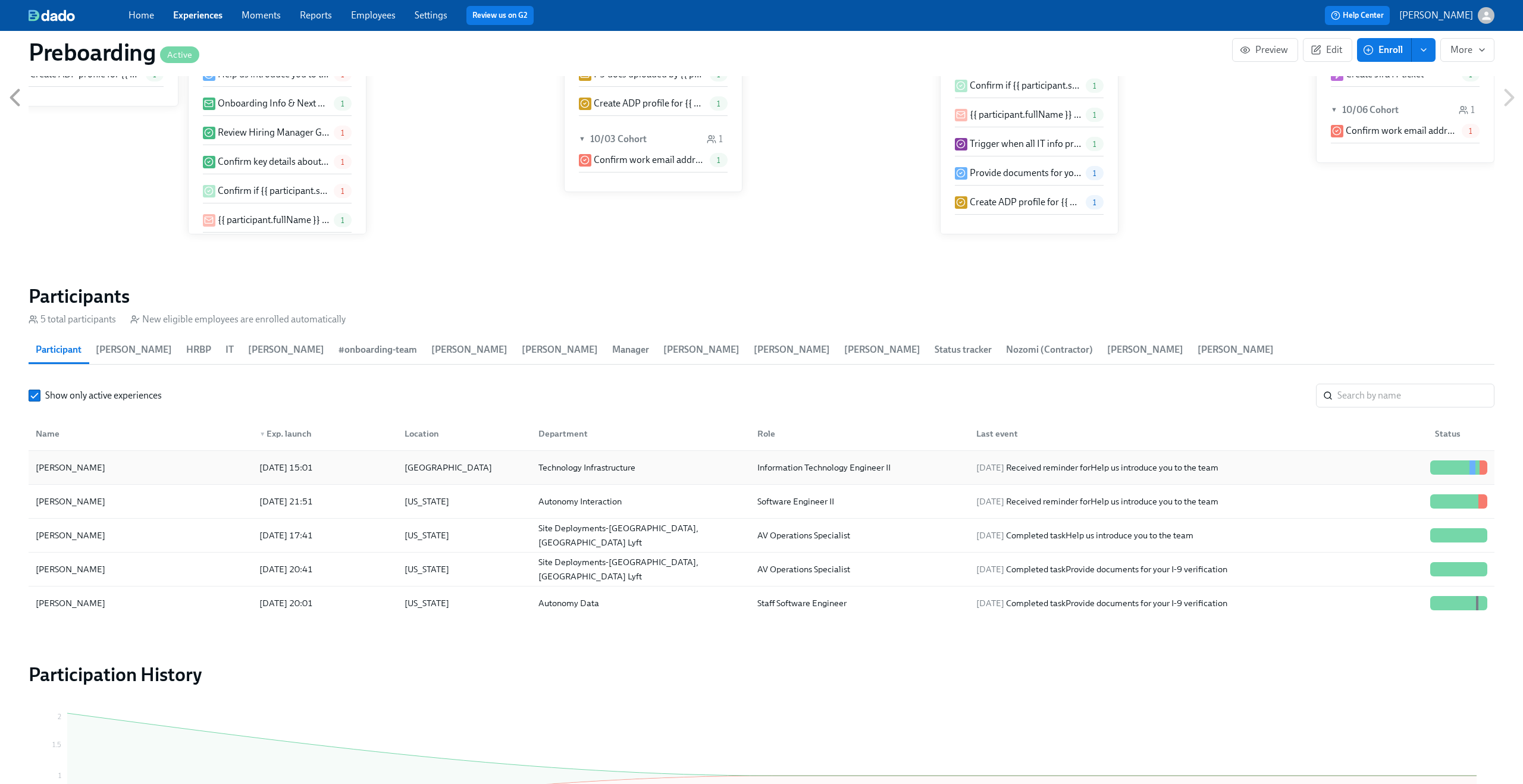
click at [393, 455] on div "[DATE] 15:01" at bounding box center [322, 467] width 145 height 24
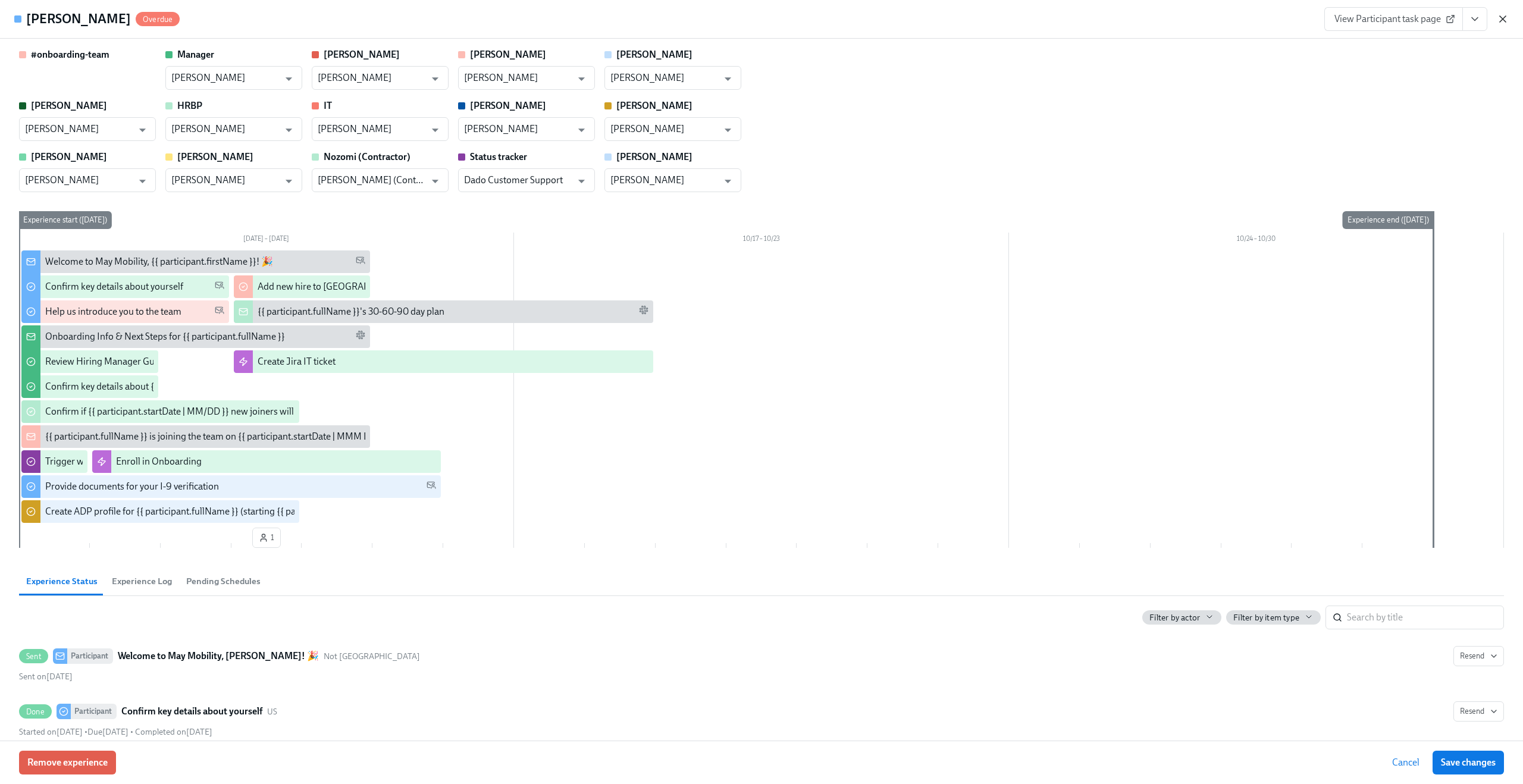
click at [1499, 23] on icon "button" at bounding box center [1502, 19] width 12 height 12
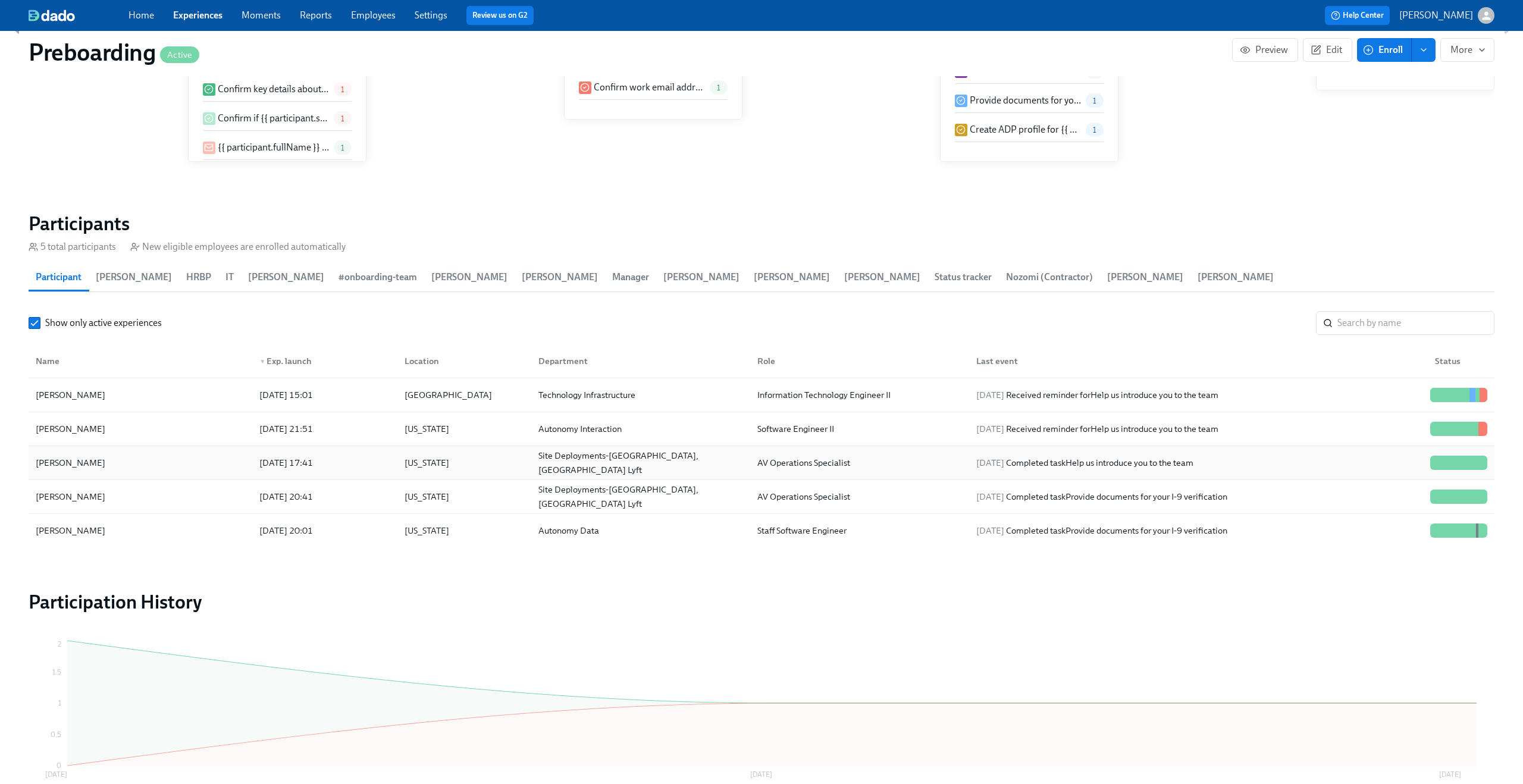
scroll to position [1083, 0]
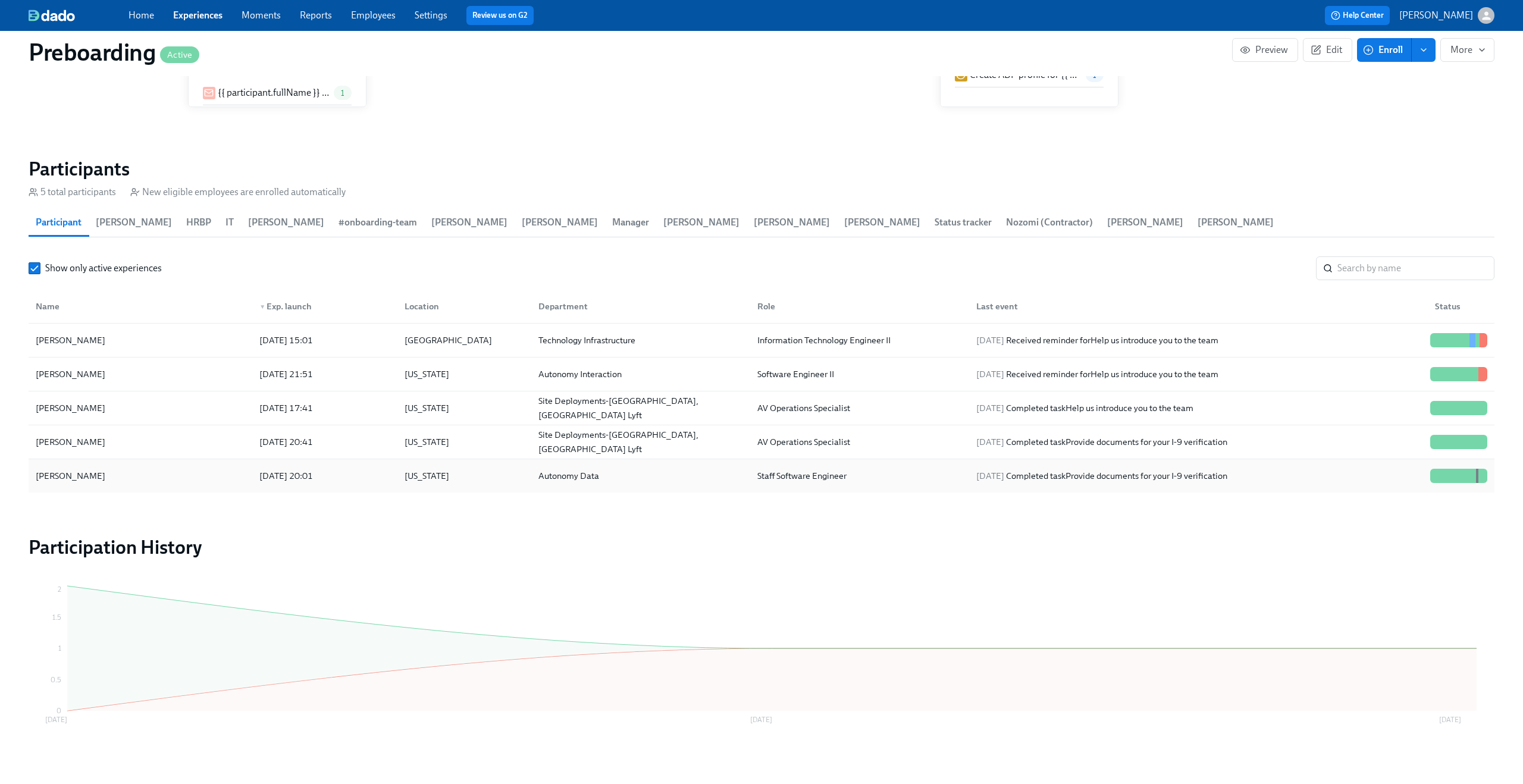
click at [238, 464] on div "[PERSON_NAME]" at bounding box center [141, 475] width 219 height 24
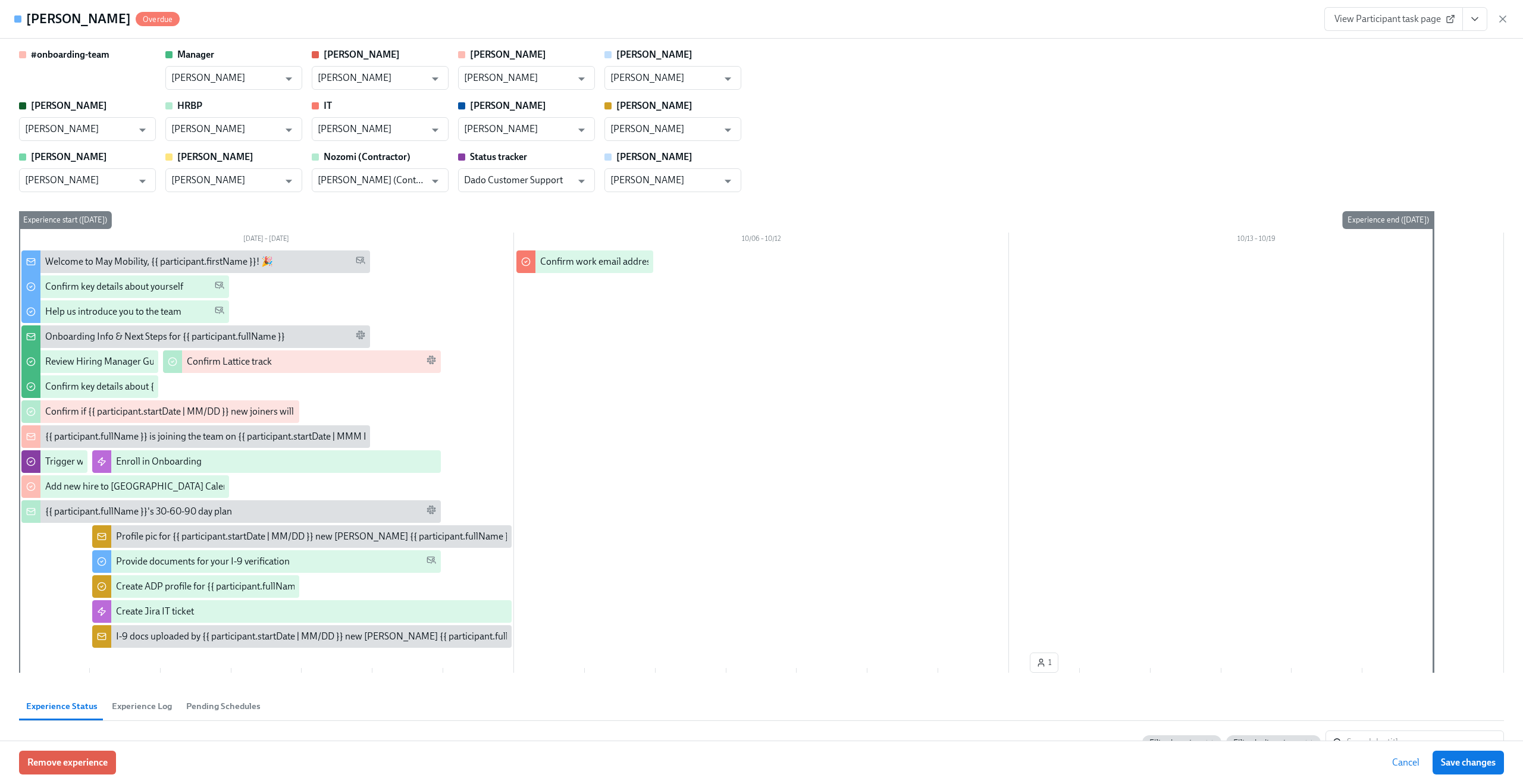
click at [1496, 19] on div "View Participant task page" at bounding box center [1417, 19] width 184 height 24
click at [1502, 19] on icon "button" at bounding box center [1502, 19] width 6 height 6
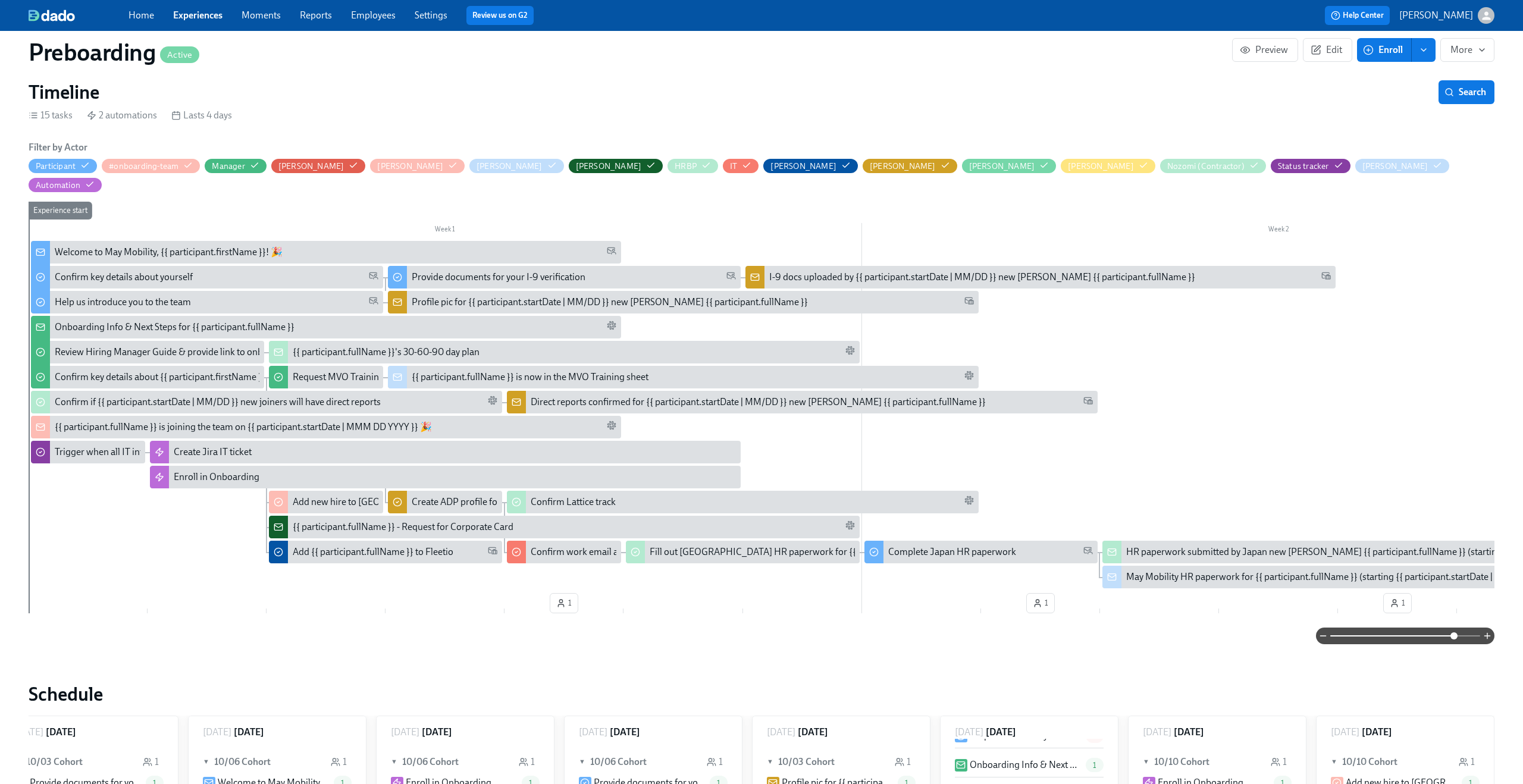
scroll to position [197, 0]
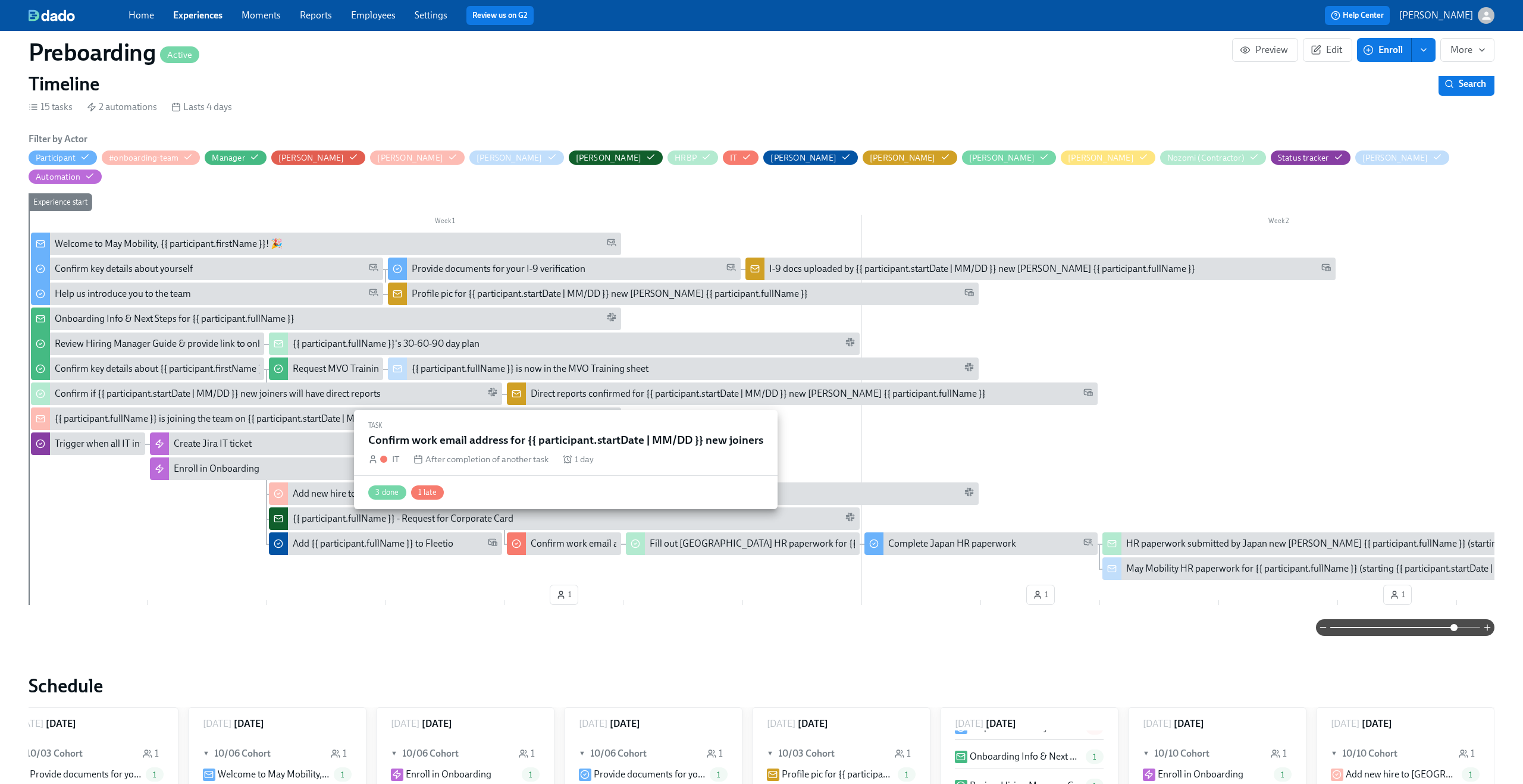
click at [561, 537] on div "Confirm work email address for {{ participant.startDate | MM/DD }} new joiners" at bounding box center [690, 544] width 320 height 13
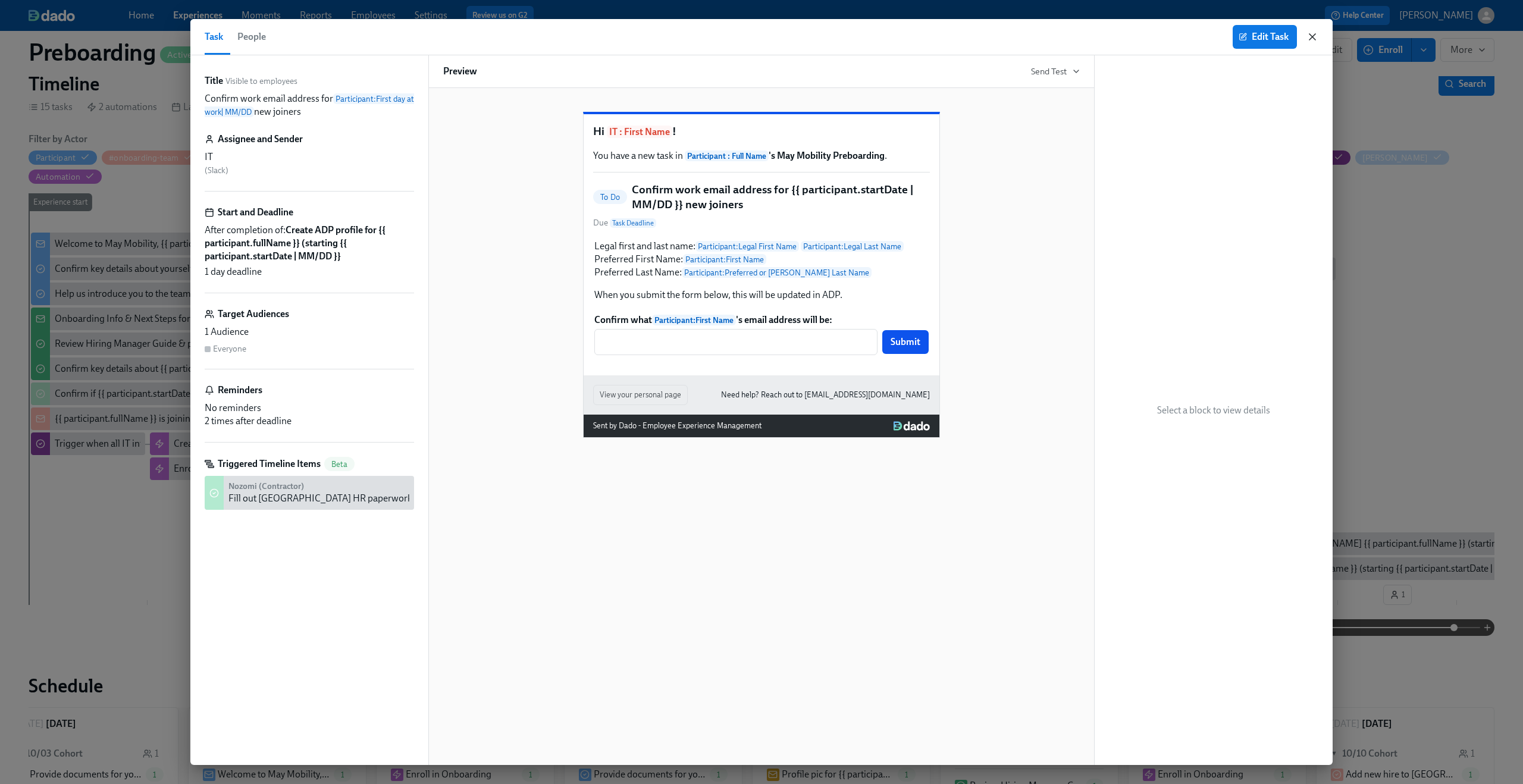
click at [1311, 34] on icon "button" at bounding box center [1312, 37] width 12 height 12
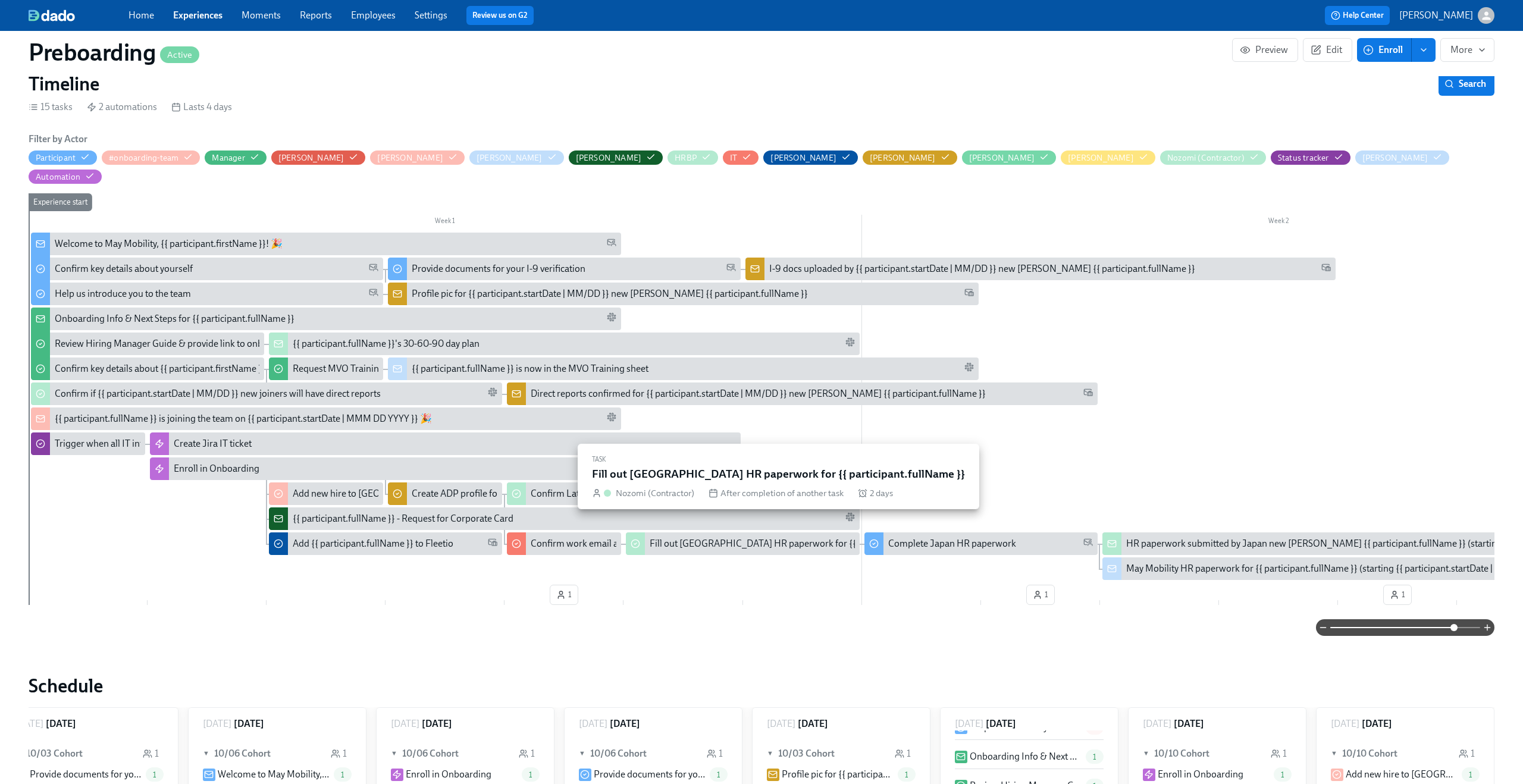
click at [670, 537] on div "Fill out [GEOGRAPHIC_DATA] HR paperwork for {{ participant.fullName }}" at bounding box center [800, 544] width 302 height 13
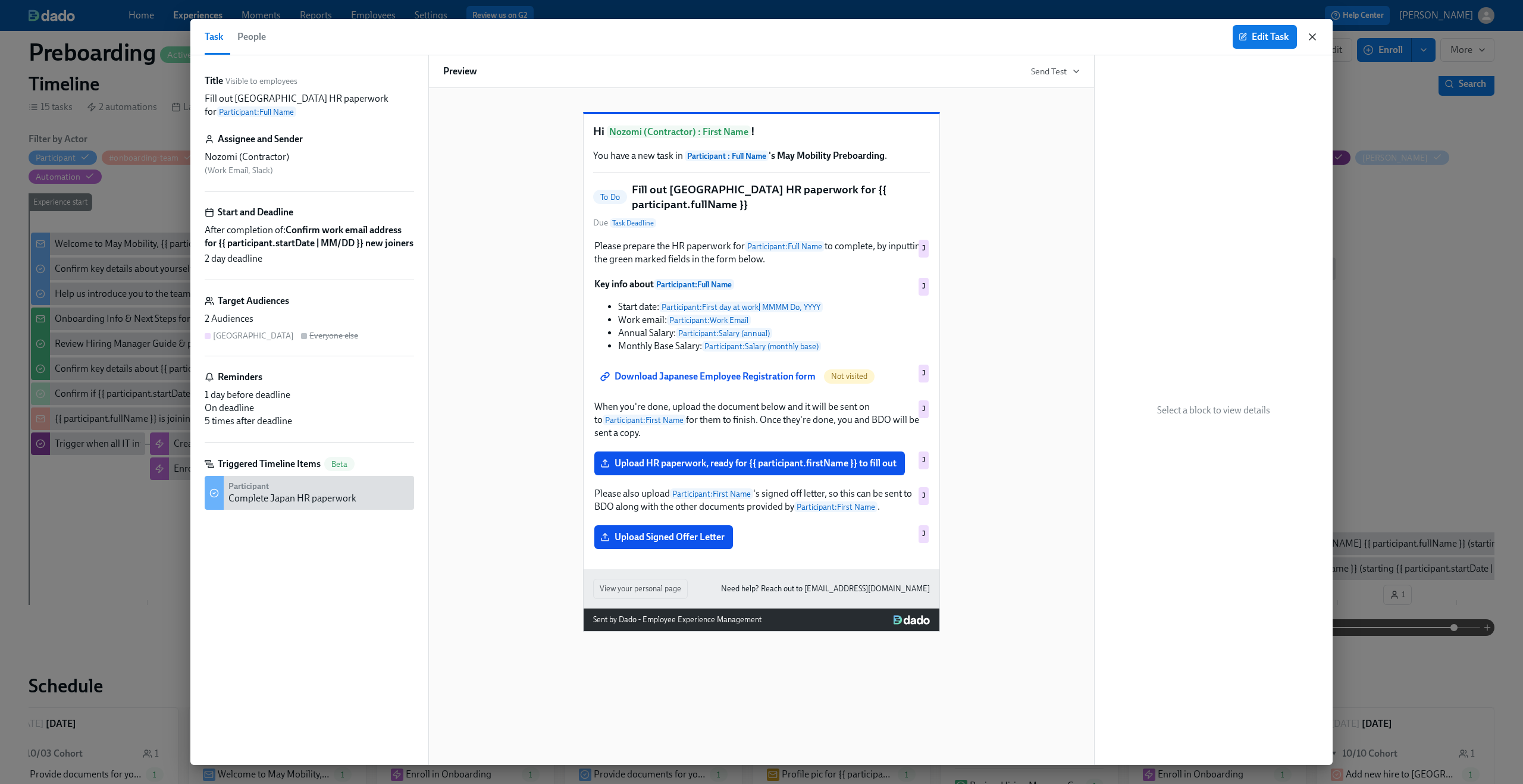
click at [1315, 39] on icon "button" at bounding box center [1312, 37] width 6 height 6
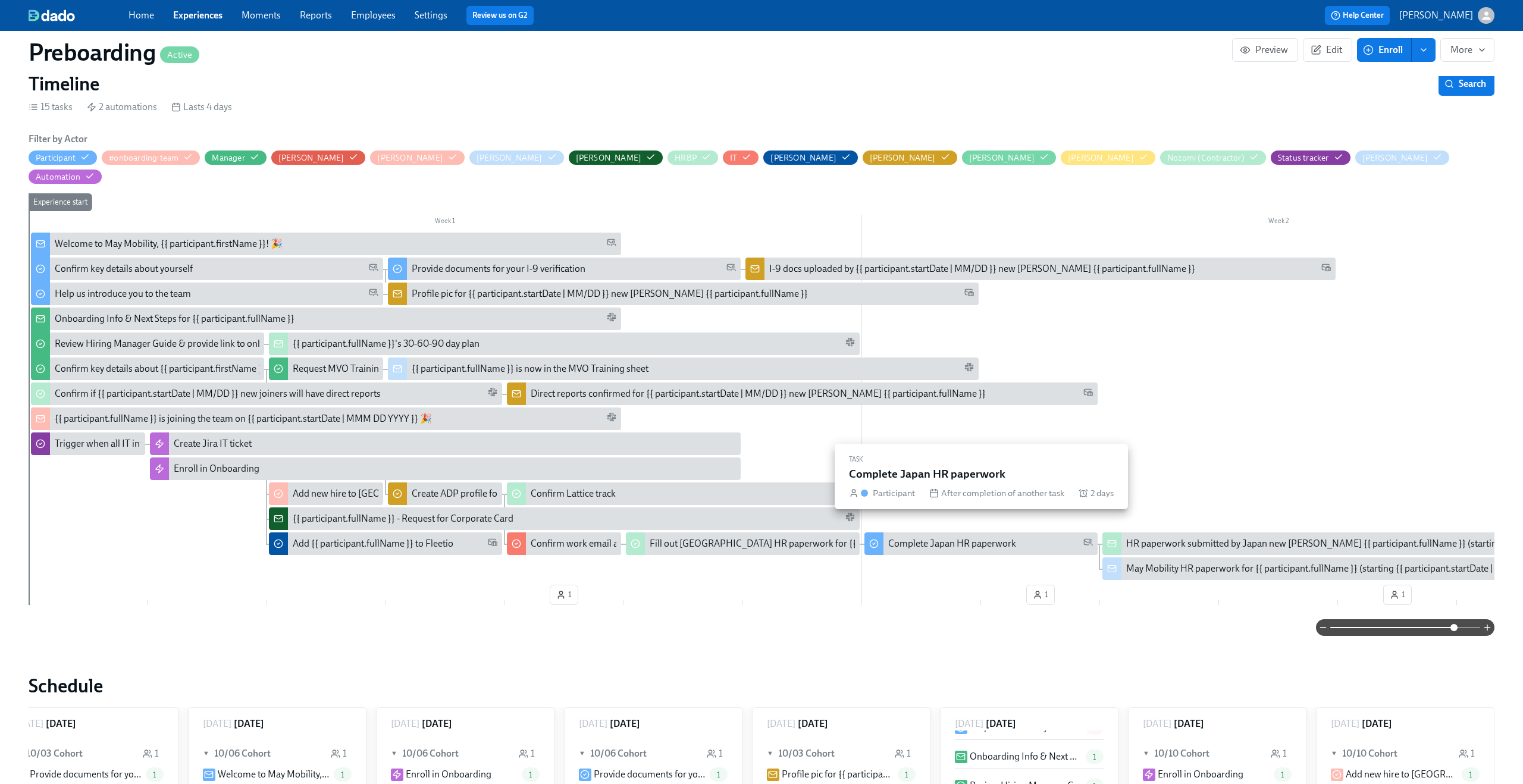
click at [991, 537] on div "Complete Japan HR paperwork" at bounding box center [952, 544] width 128 height 13
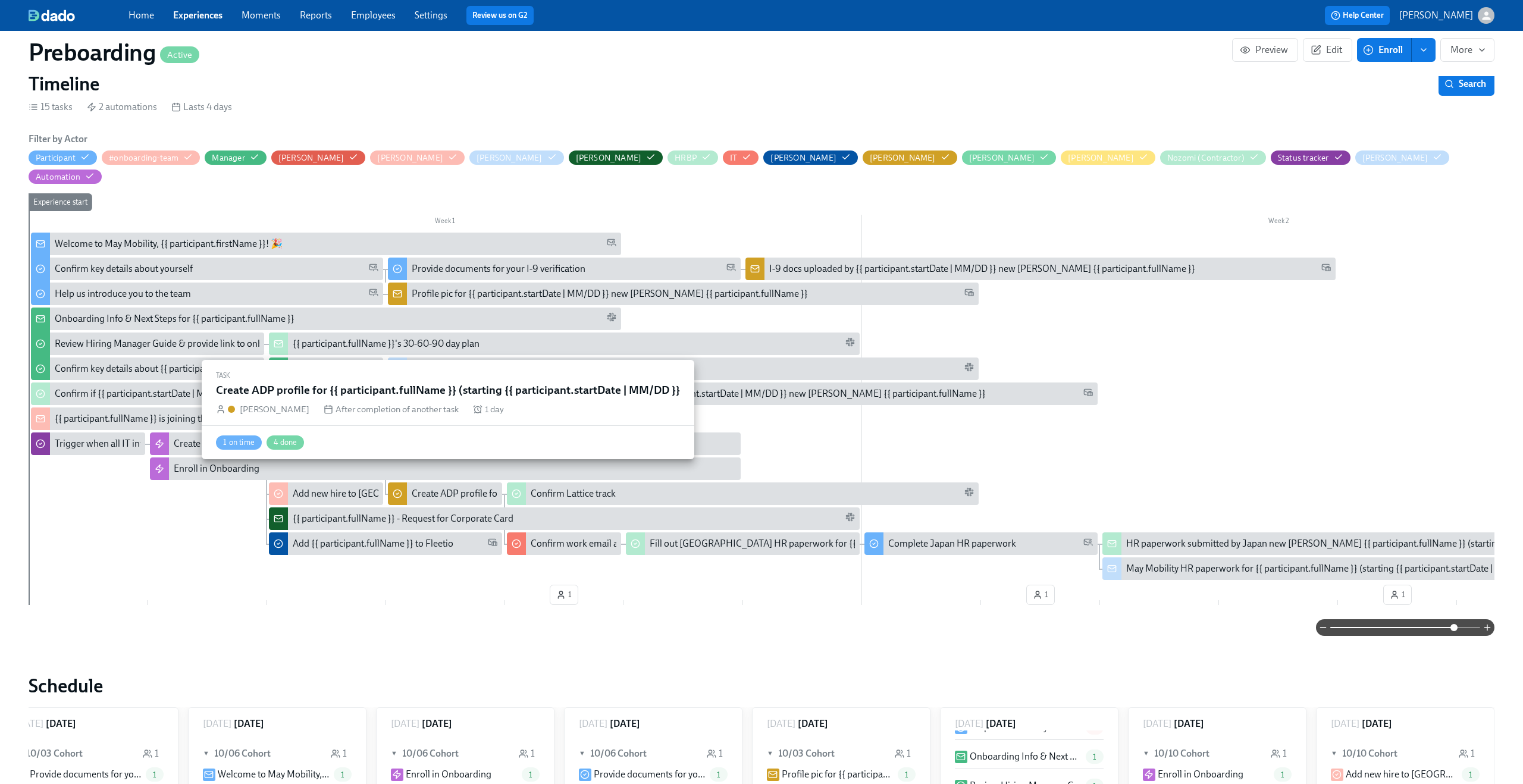
click at [445, 487] on div "Create ADP profile for {{ participant.fullName }} (starting {{ participant.star…" at bounding box center [598, 493] width 373 height 13
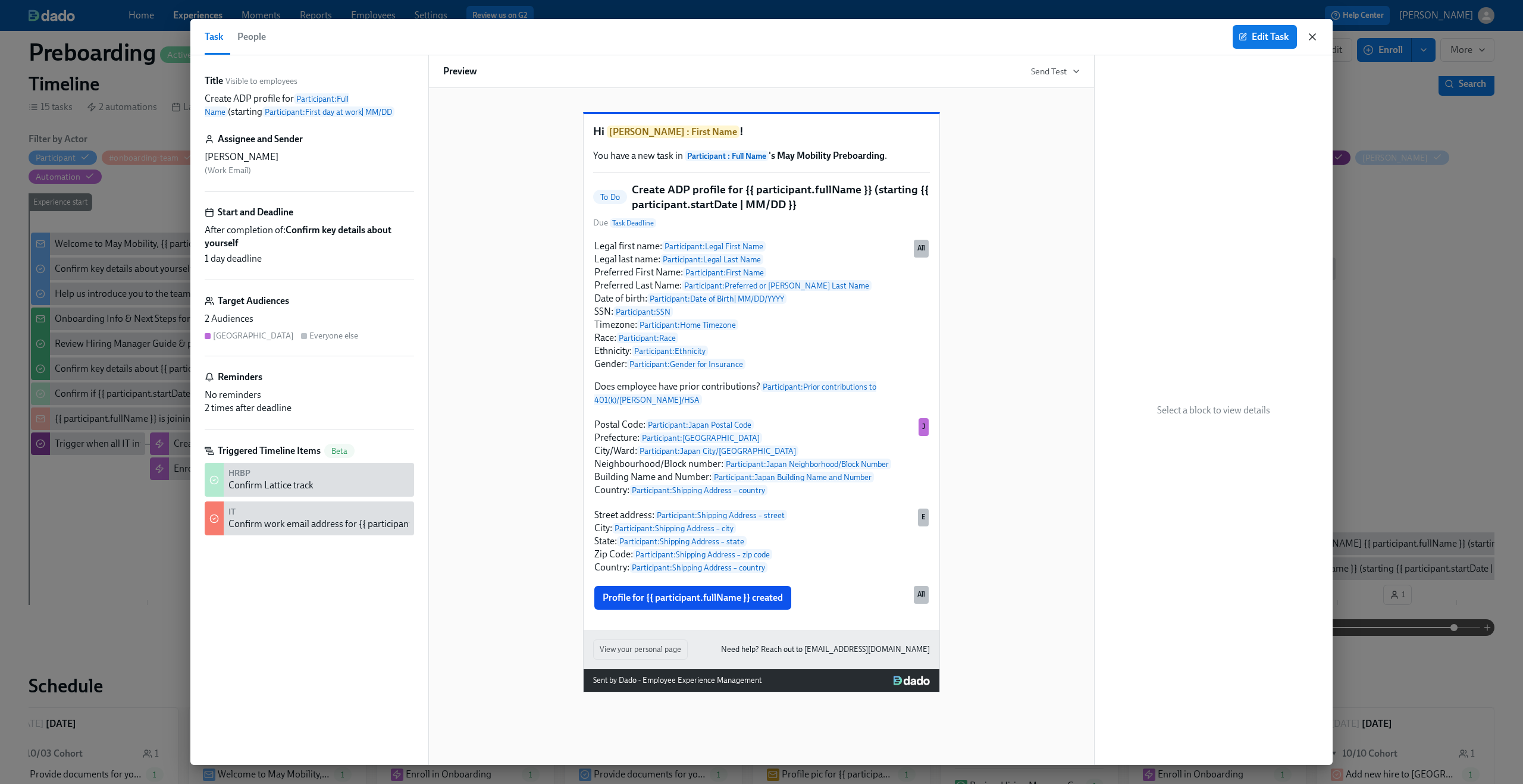
click at [1312, 32] on icon "button" at bounding box center [1312, 37] width 12 height 12
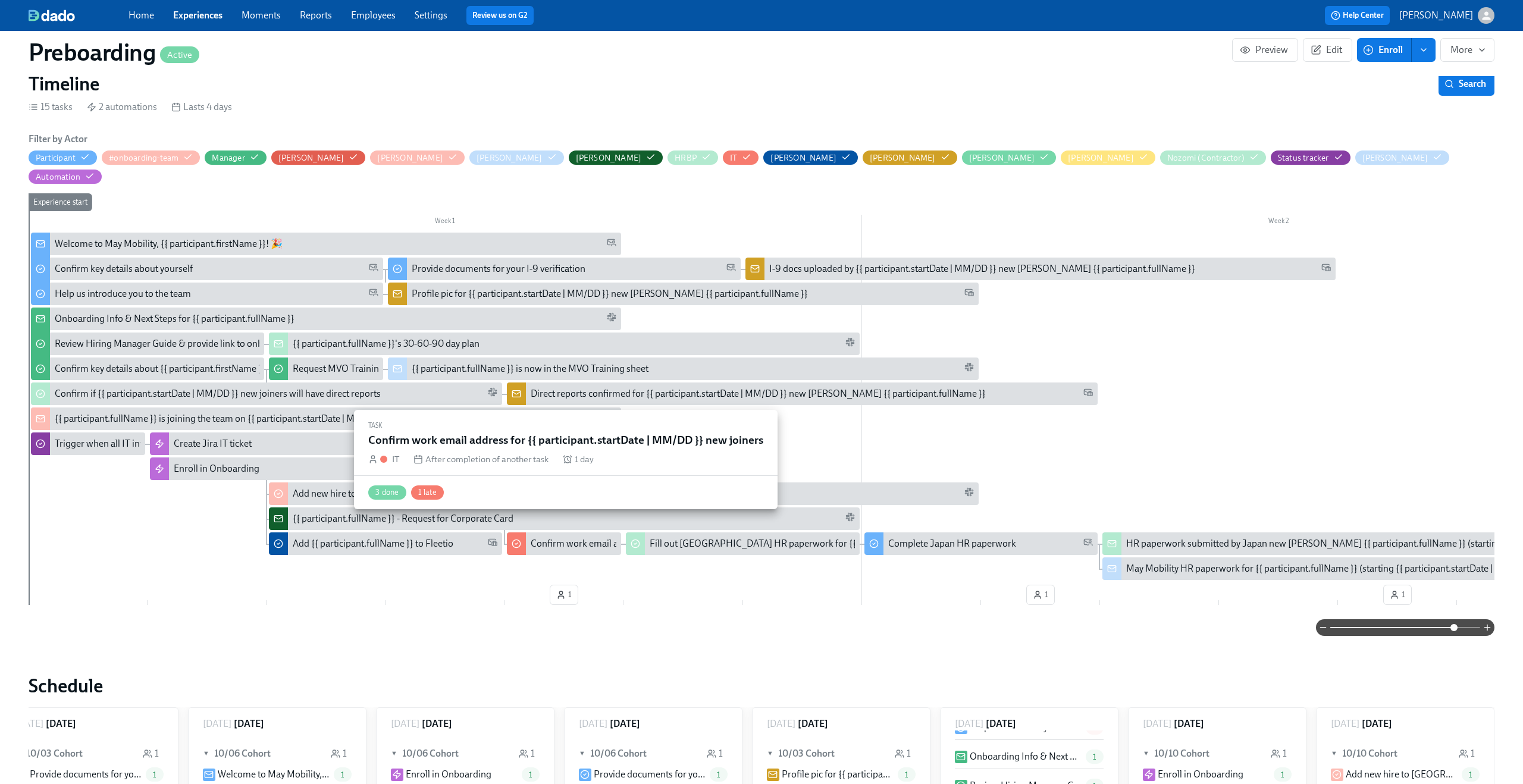
click at [545, 537] on div "Confirm work email address for {{ participant.startDate | MM/DD }} new joiners" at bounding box center [690, 544] width 320 height 13
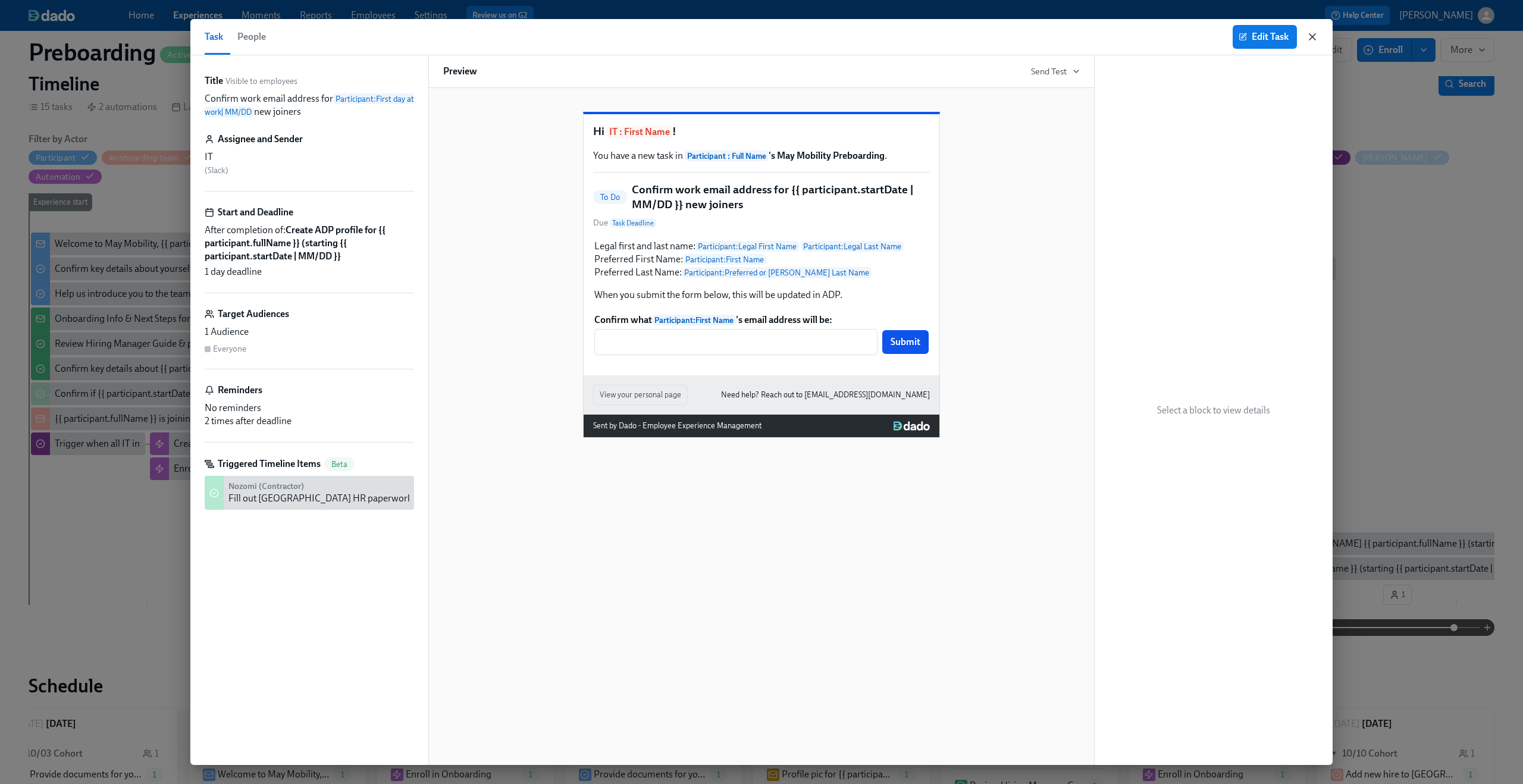
click at [1308, 32] on icon "button" at bounding box center [1312, 37] width 12 height 12
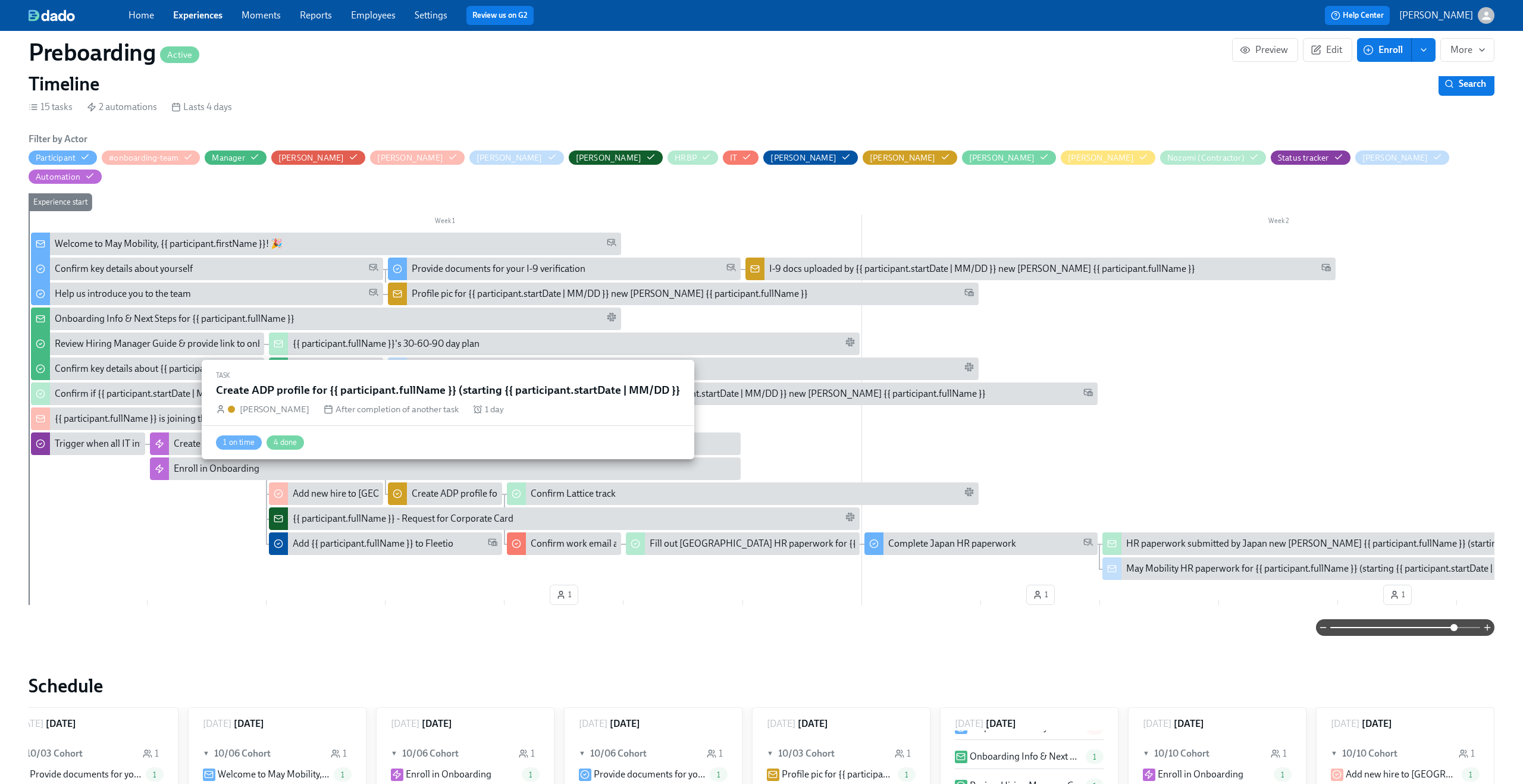
click at [465, 487] on div "Create ADP profile for {{ participant.fullName }} (starting {{ participant.star…" at bounding box center [598, 493] width 373 height 13
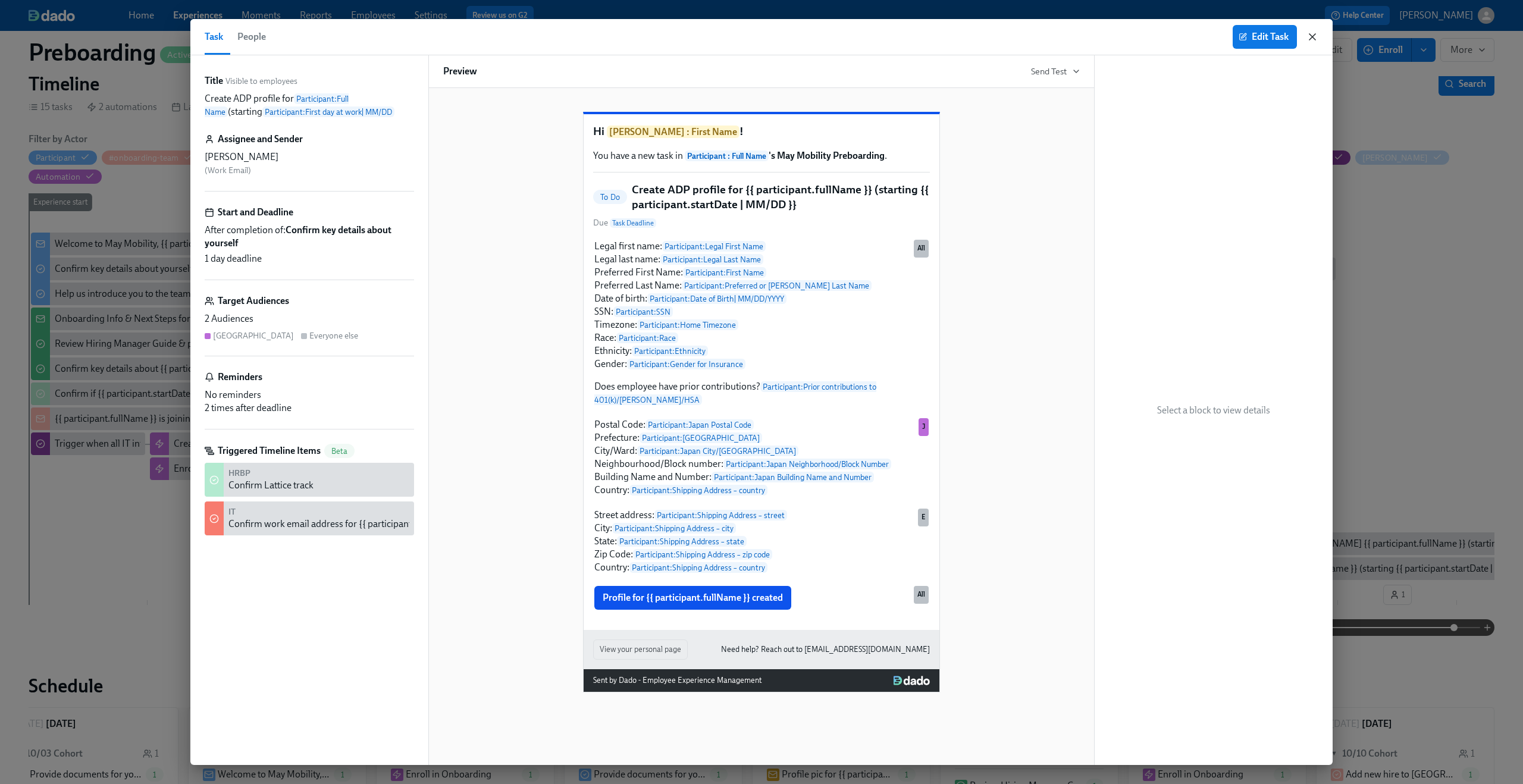
click at [1313, 40] on icon "button" at bounding box center [1312, 37] width 12 height 12
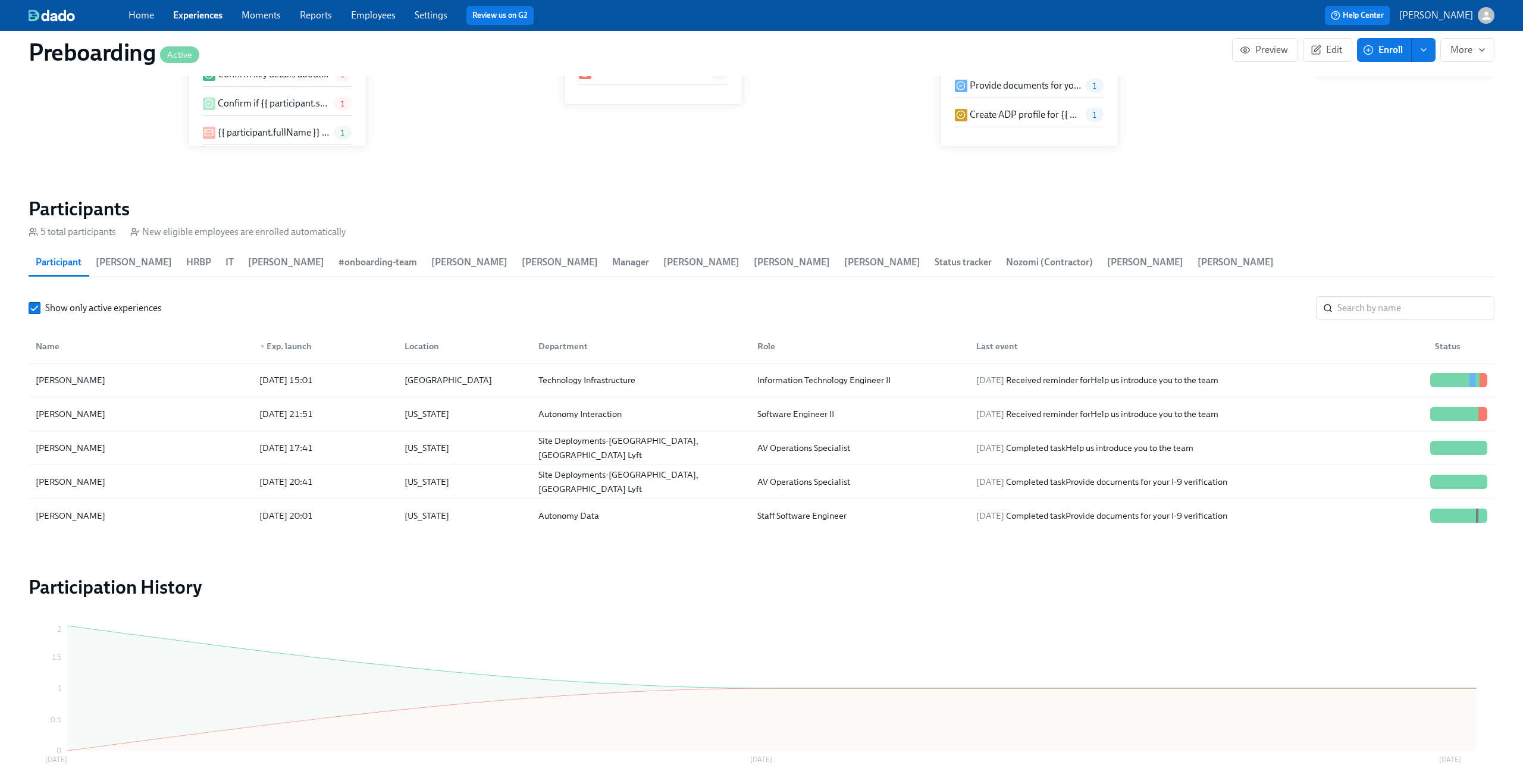
scroll to position [1083, 0]
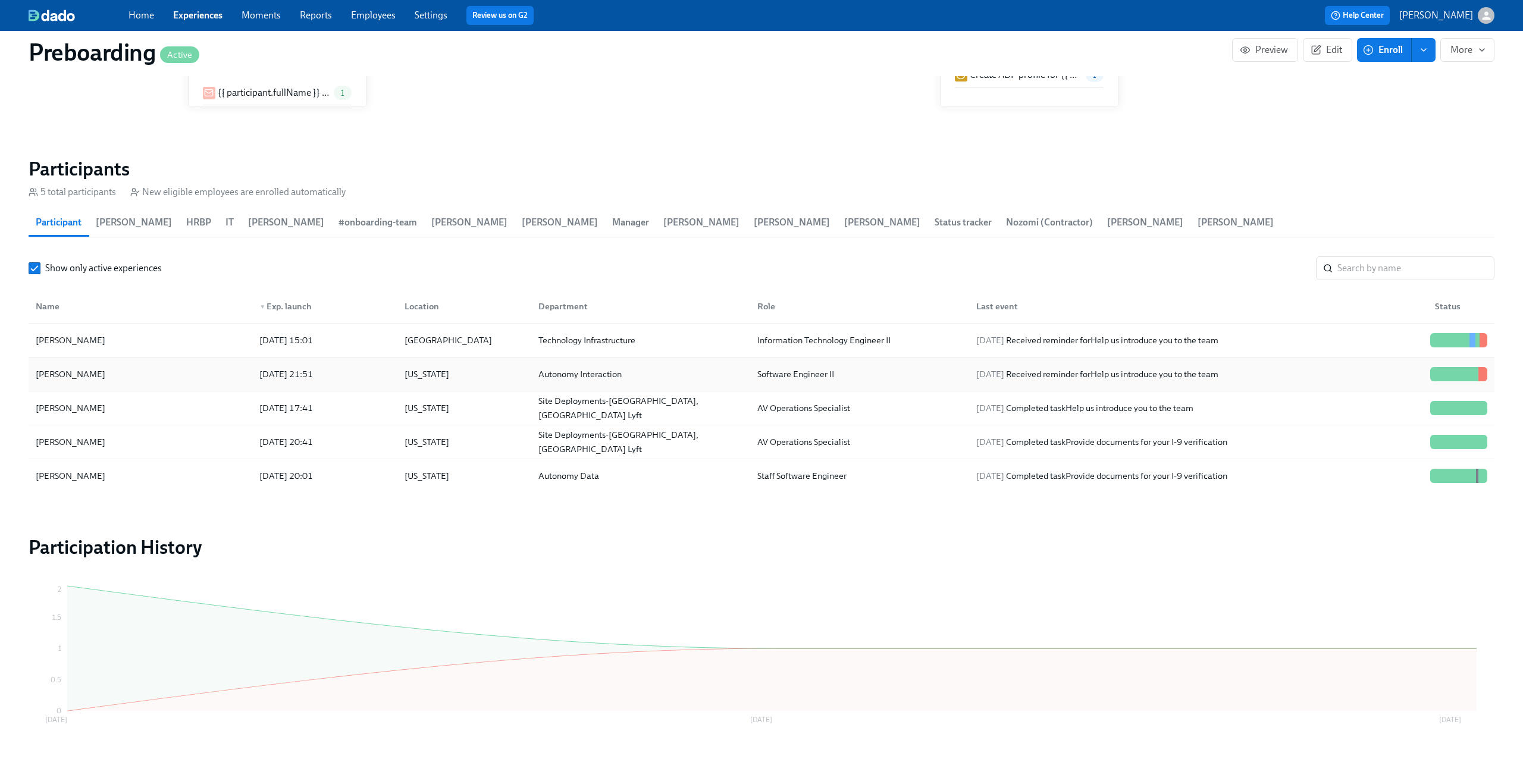
click at [472, 362] on div "[US_STATE]" at bounding box center [461, 374] width 133 height 24
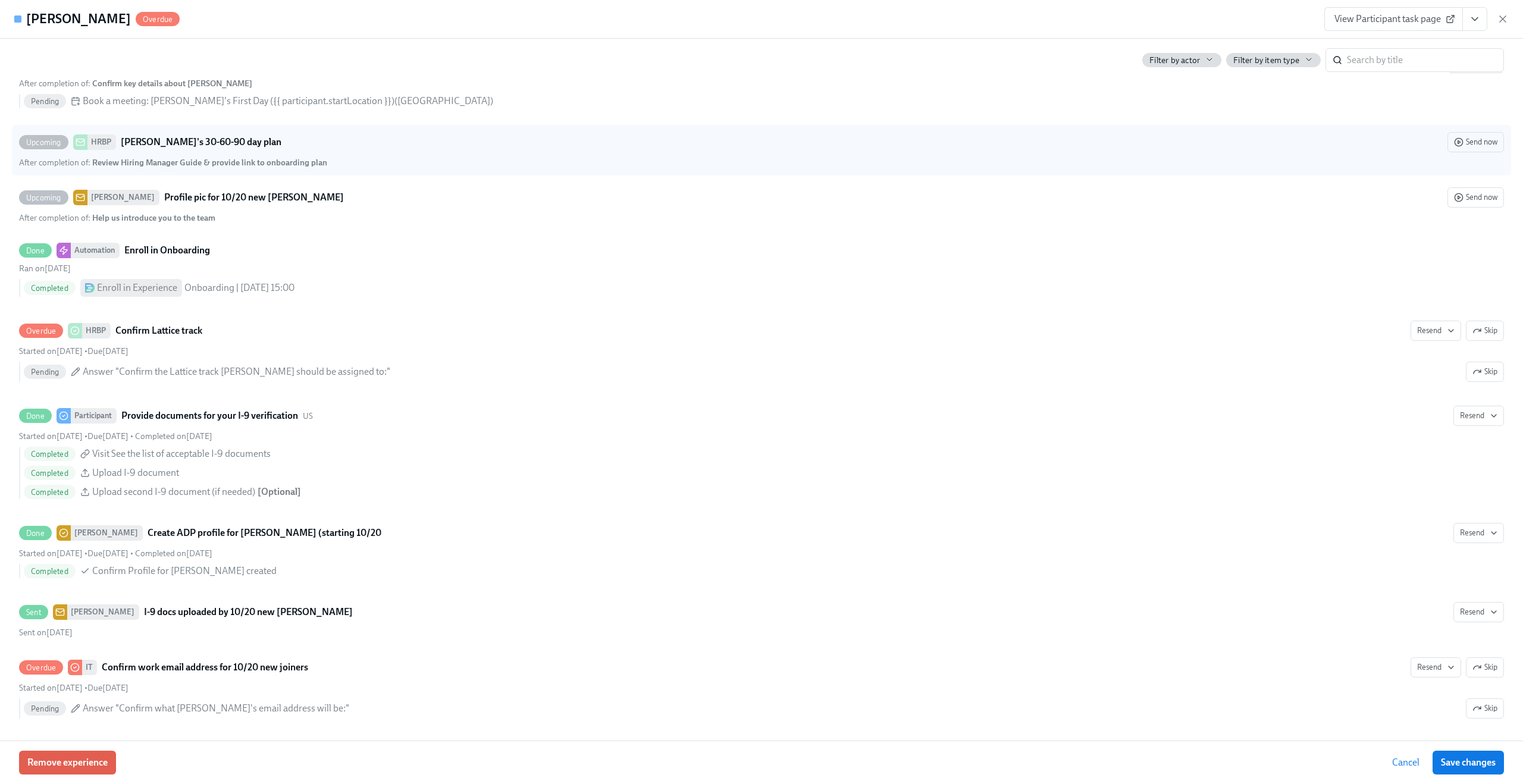
scroll to position [2023, 0]
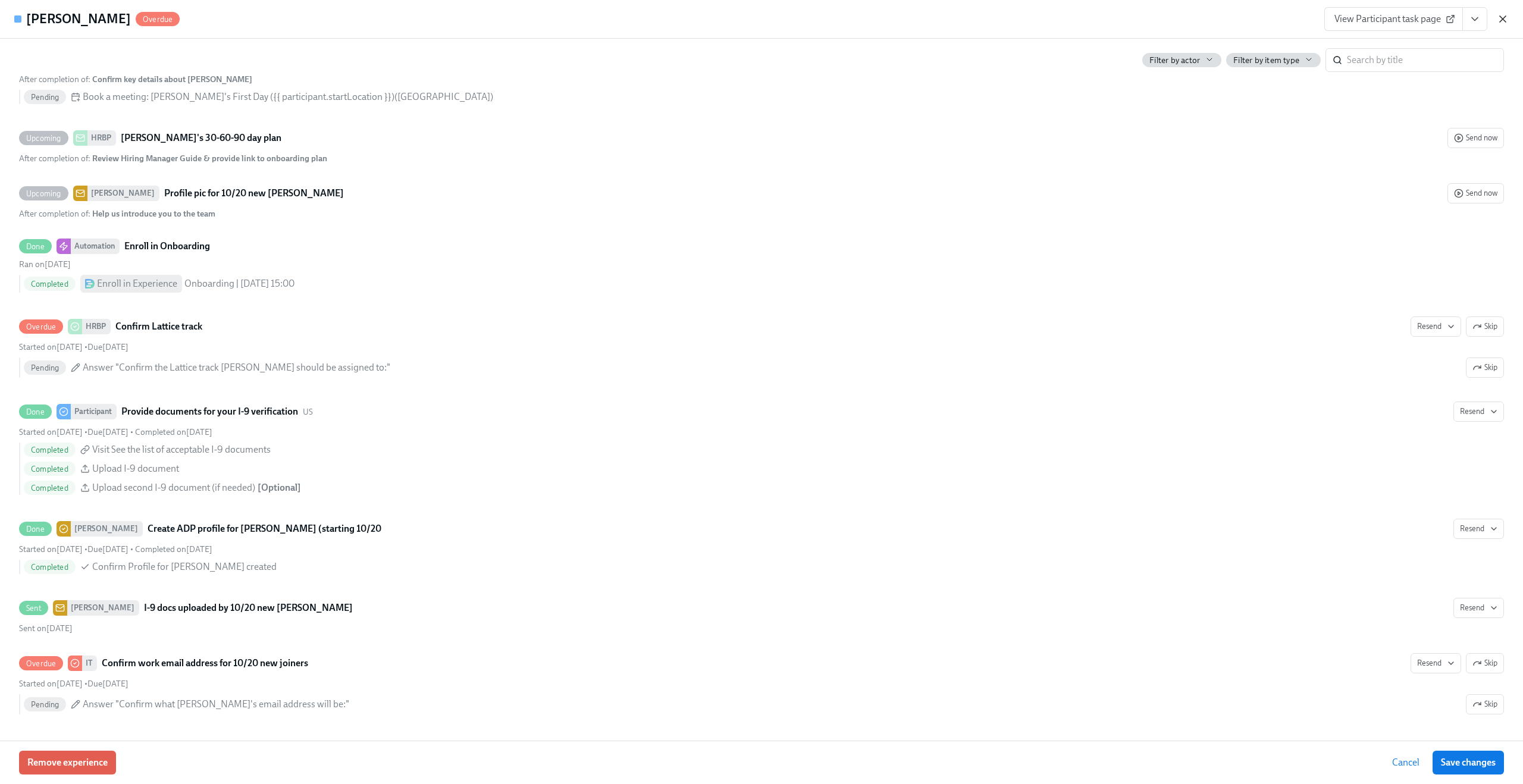
click at [1500, 21] on icon "button" at bounding box center [1502, 19] width 6 height 6
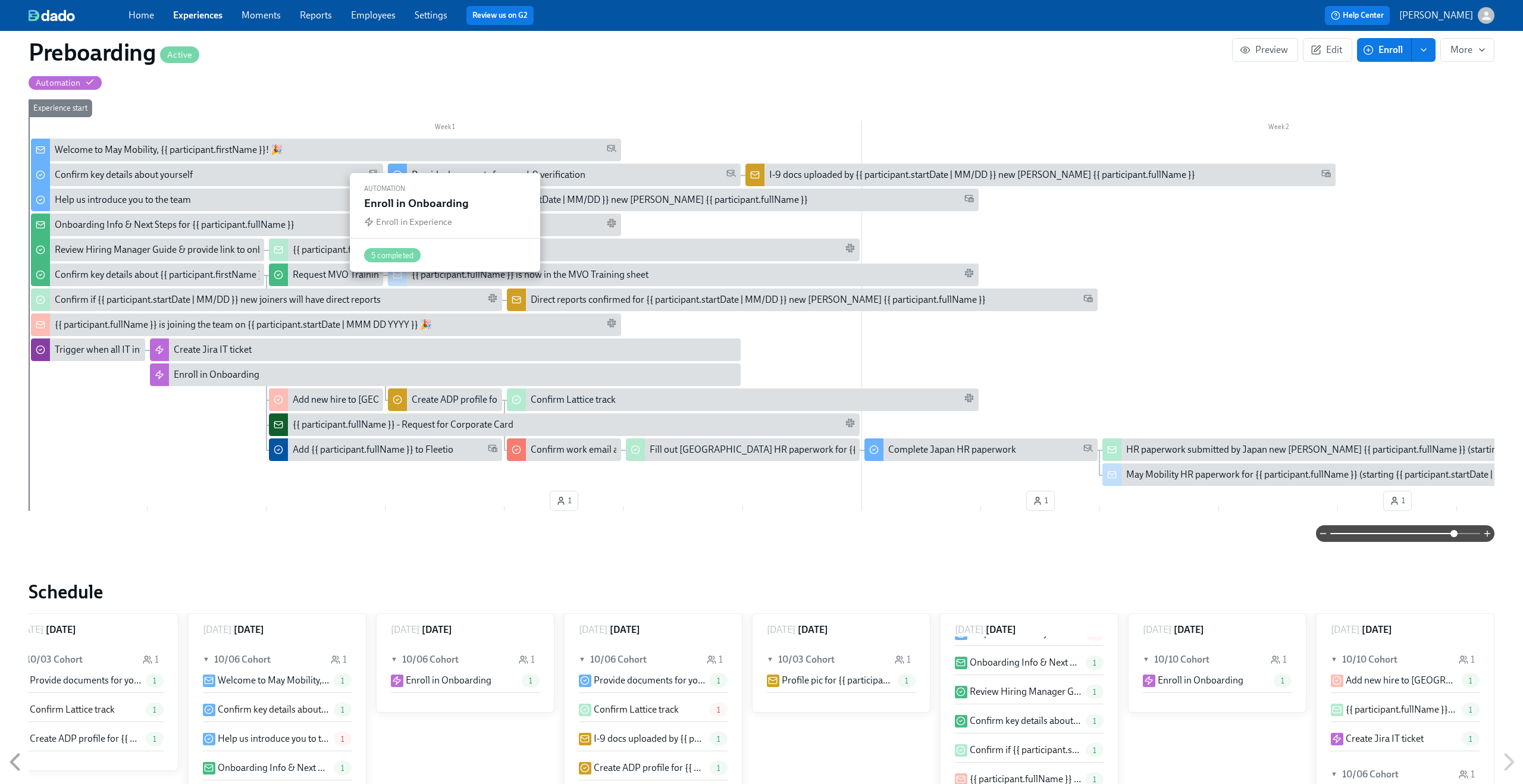
scroll to position [278, 0]
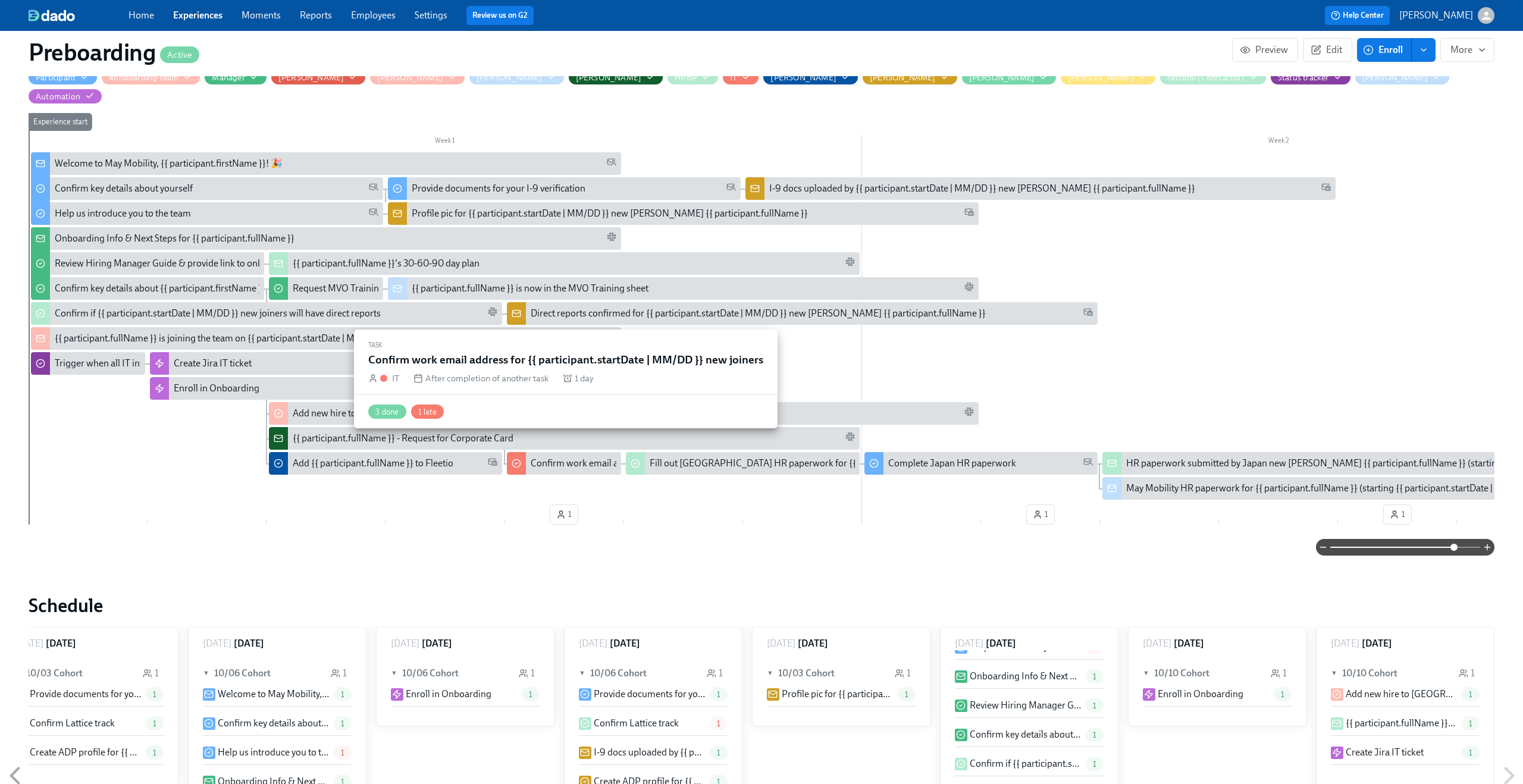
click at [541, 457] on div "Confirm work email address for {{ participant.startDate | MM/DD }} new joiners" at bounding box center [690, 463] width 320 height 13
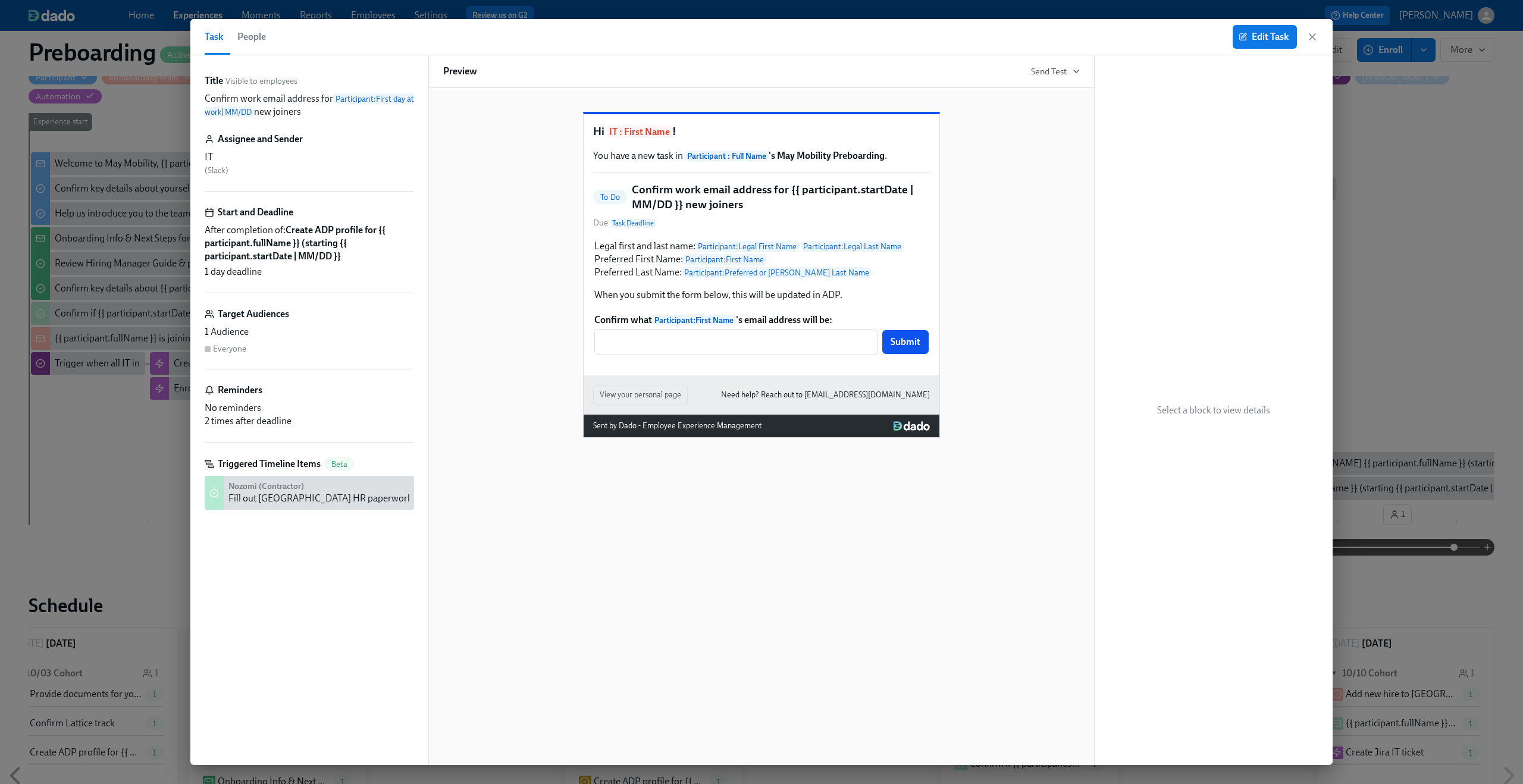
click at [1311, 30] on div "Edit Task" at bounding box center [1276, 37] width 86 height 24
click at [1311, 32] on icon "button" at bounding box center [1312, 37] width 12 height 12
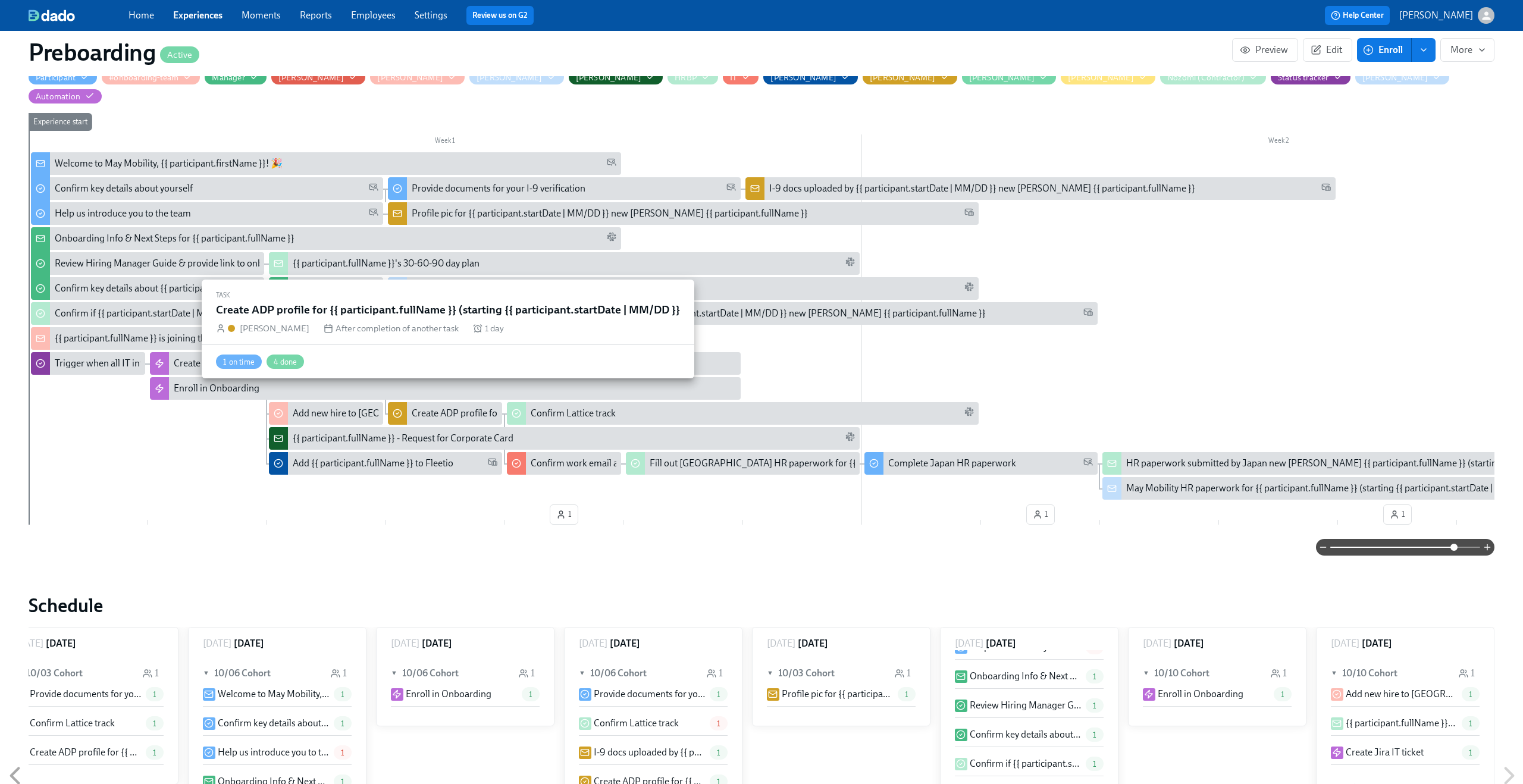
click at [432, 406] on div "Create ADP profile for {{ participant.fullName }} (starting {{ participant.star…" at bounding box center [598, 413] width 373 height 13
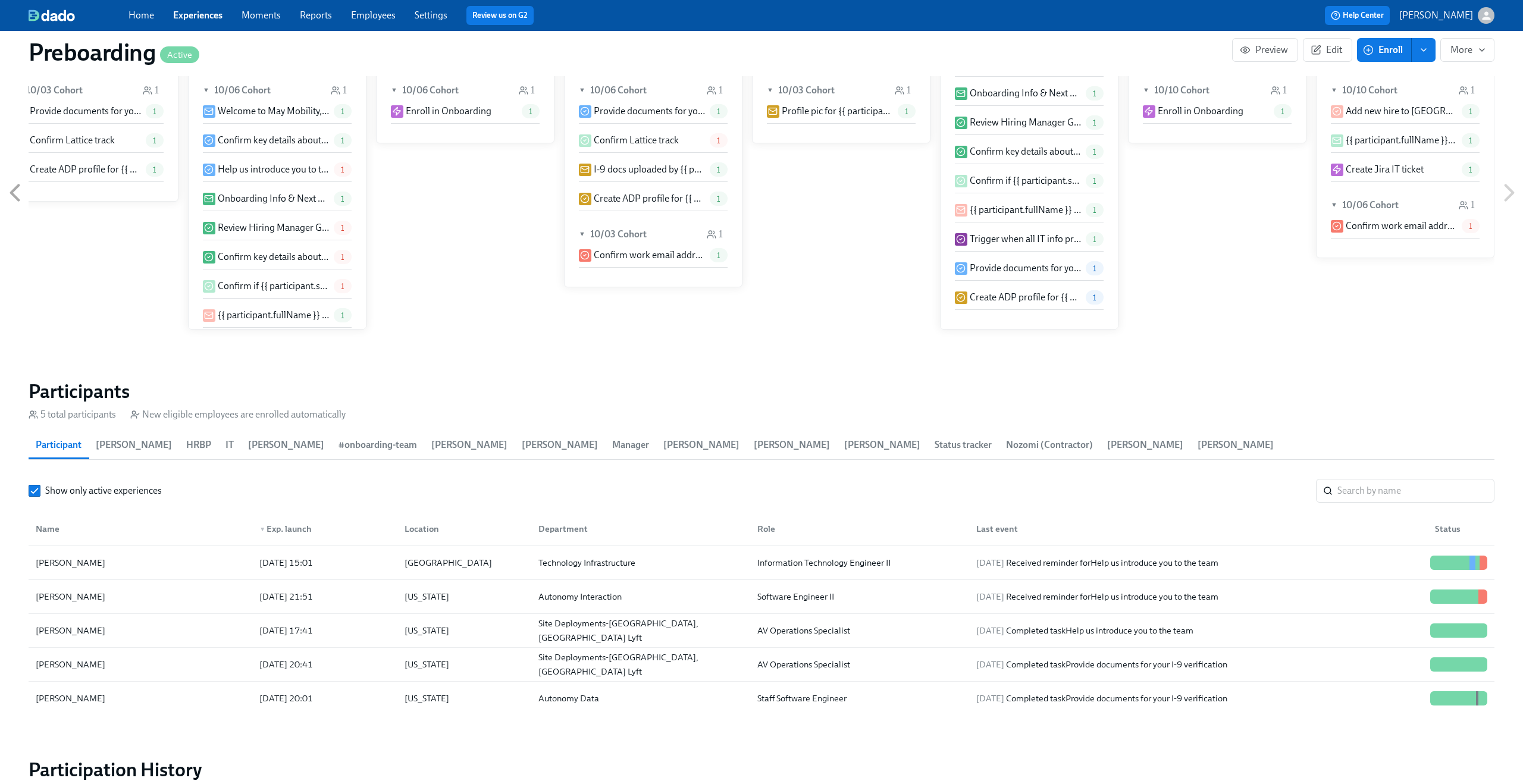
scroll to position [1004, 0]
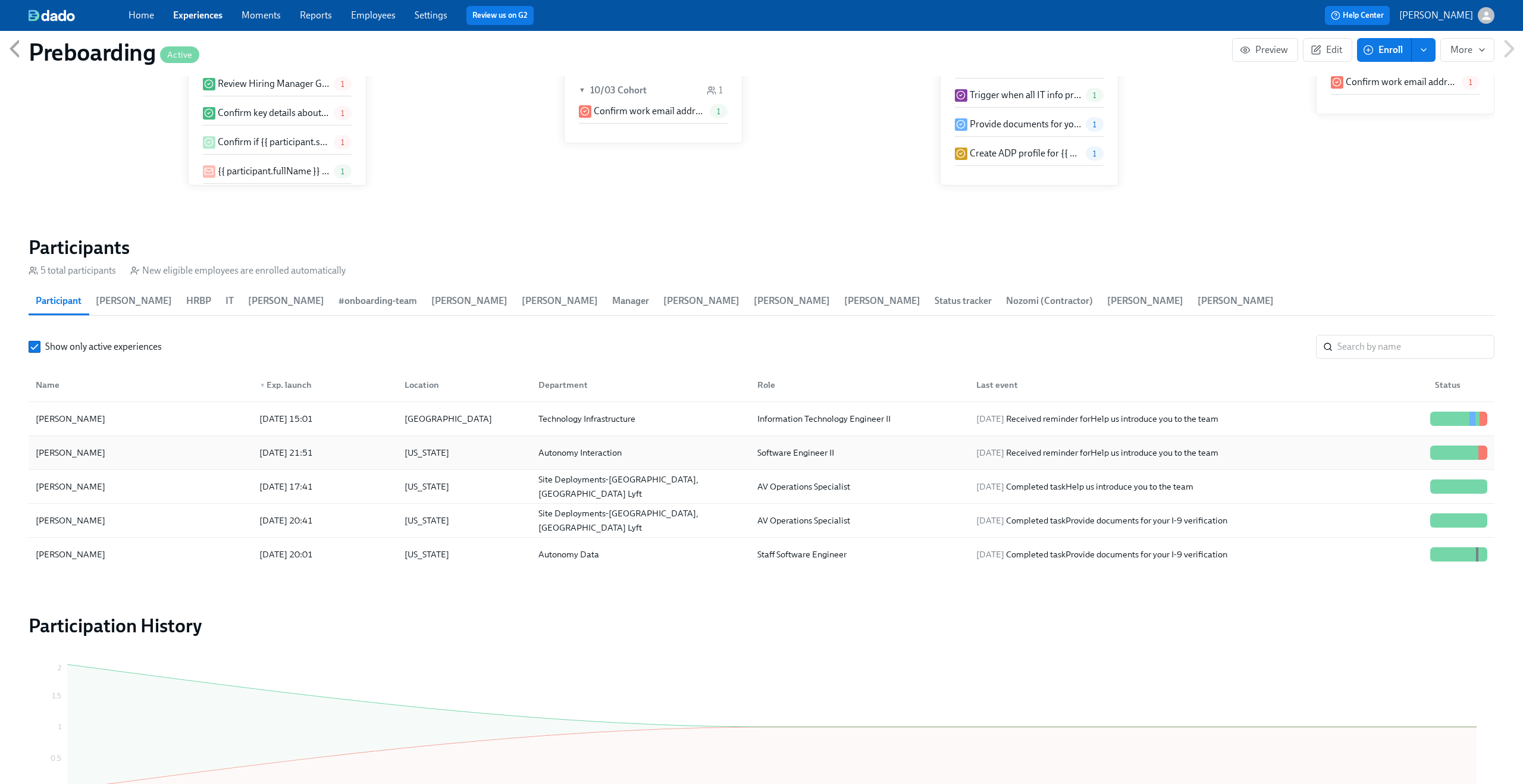
click at [213, 441] on div "[PERSON_NAME]" at bounding box center [141, 452] width 219 height 24
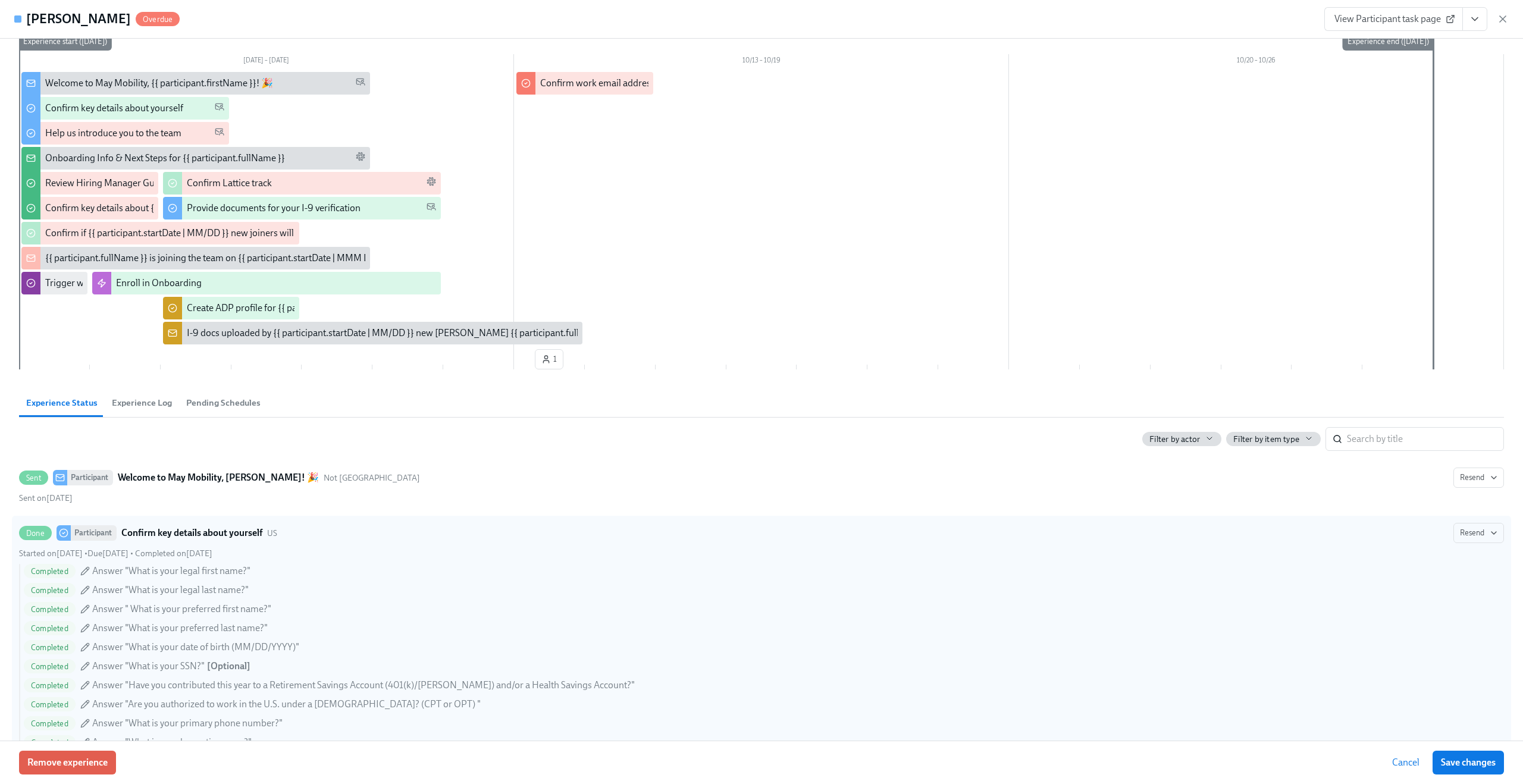
scroll to position [104, 0]
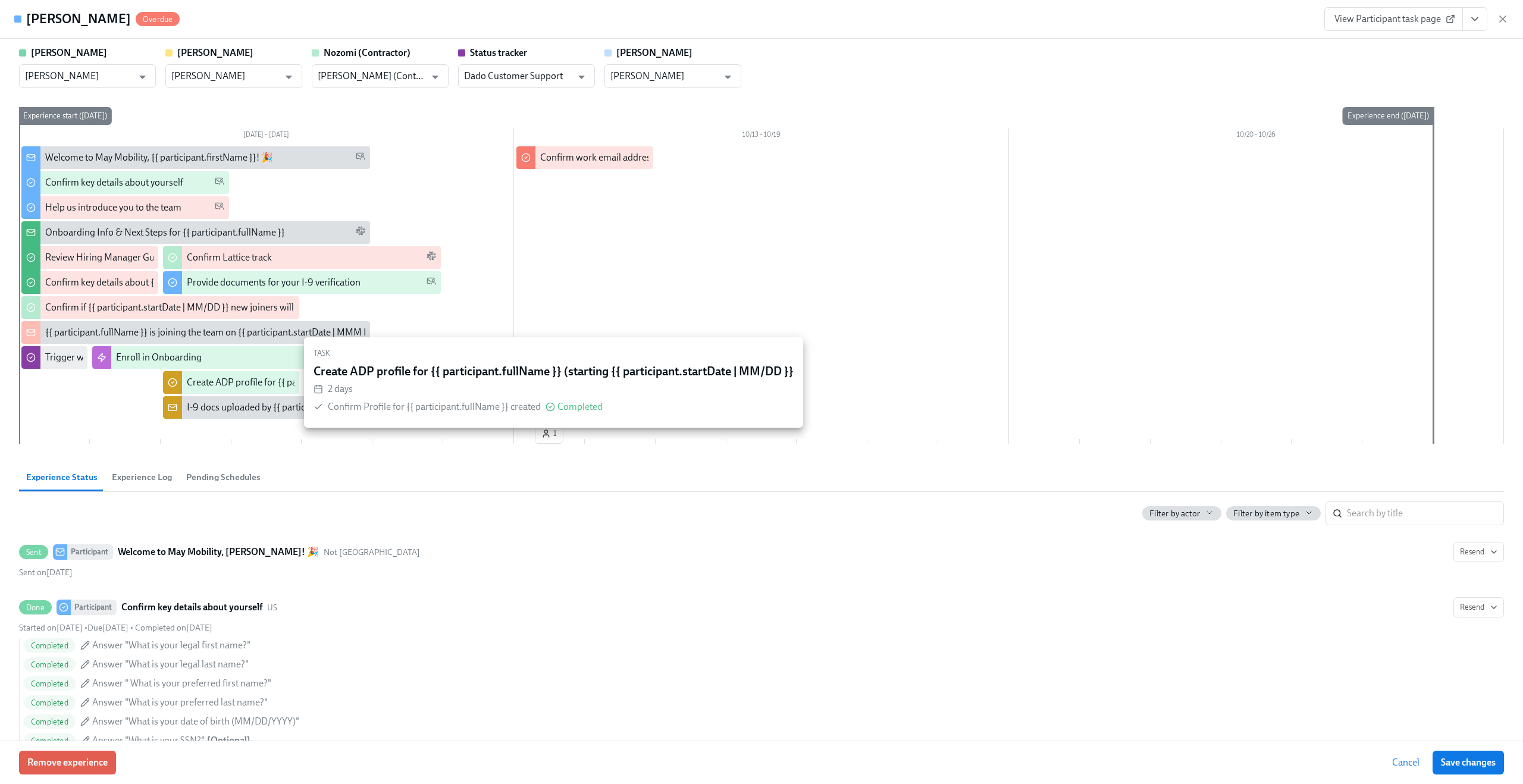
click at [224, 390] on div "Create ADP profile for {{ participant.fullName }} (starting {{ participant.star…" at bounding box center [231, 382] width 137 height 23
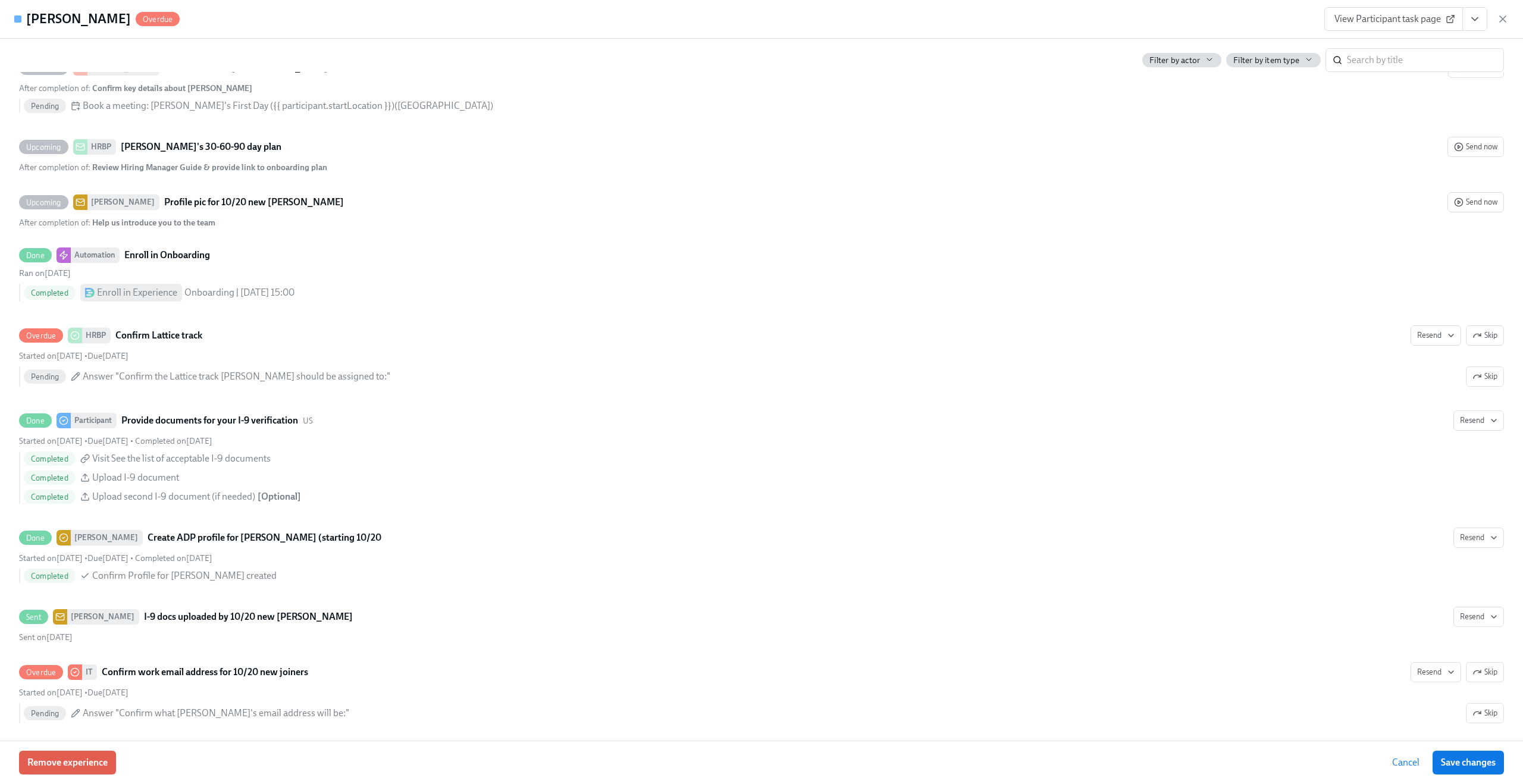
scroll to position [2023, 0]
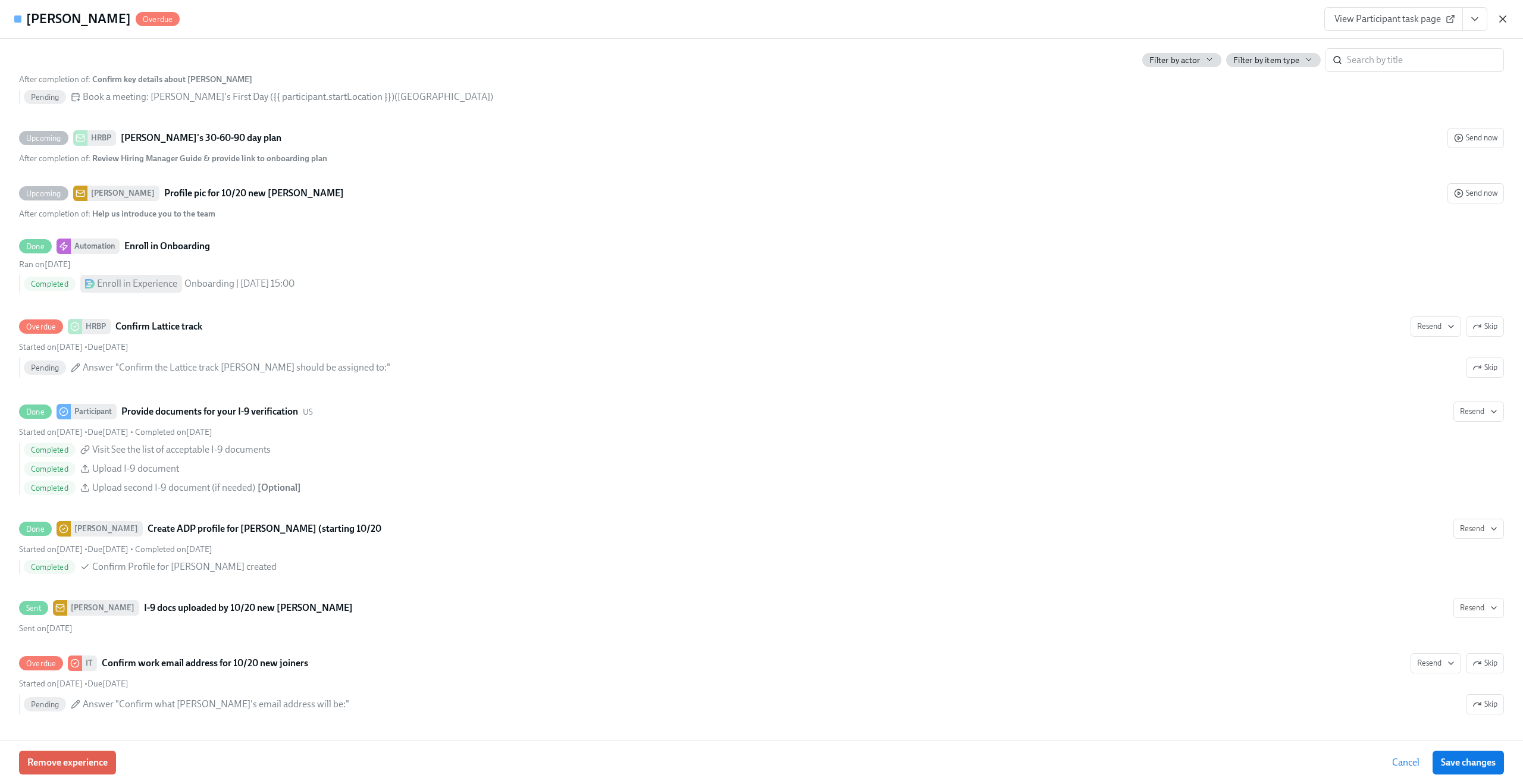
click at [1504, 17] on icon "button" at bounding box center [1502, 19] width 6 height 6
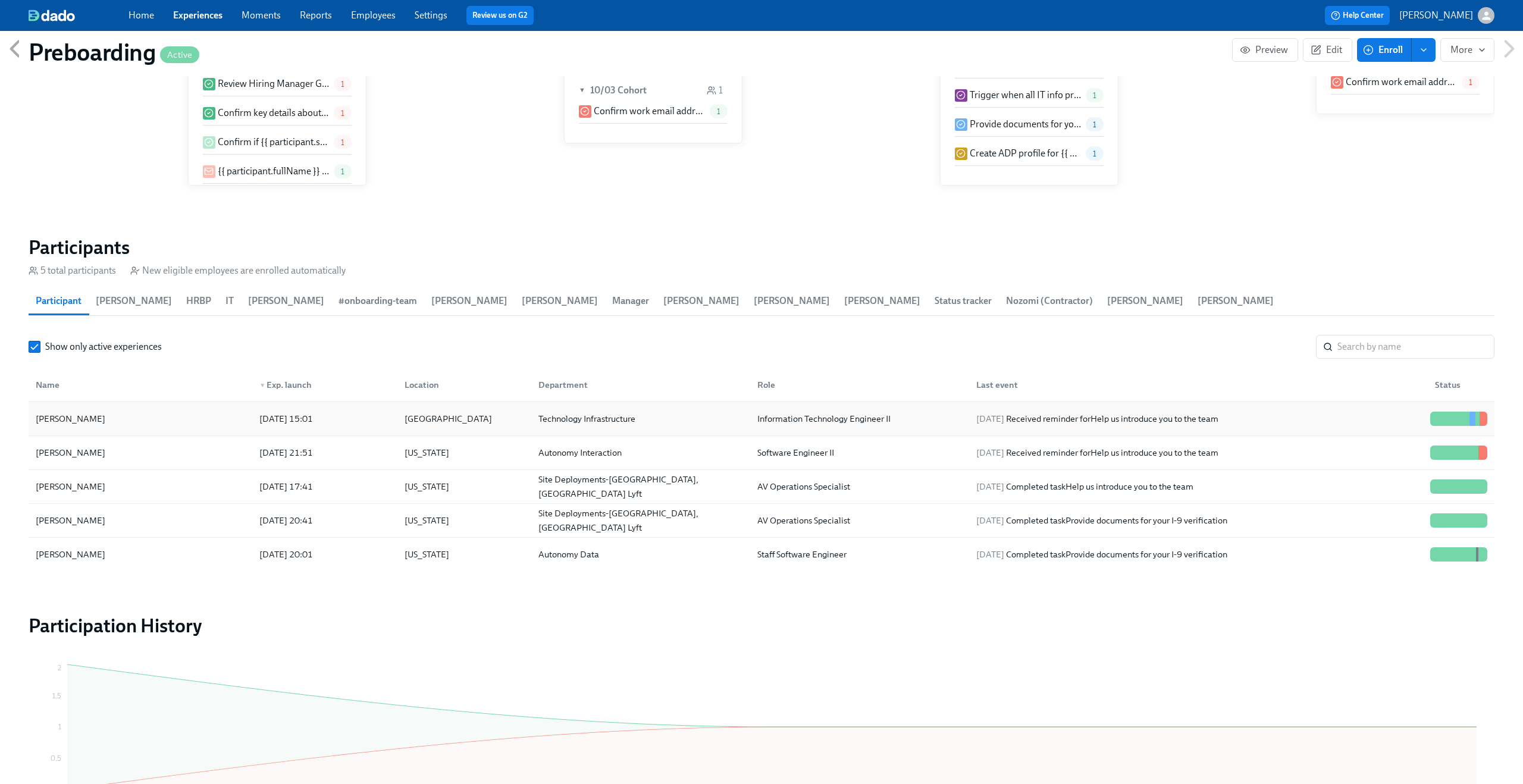
click at [200, 402] on div "Steve Hanadel 2025/10/10 15:01 United States Technology Infrastructure Informat…" at bounding box center [761, 419] width 1466 height 34
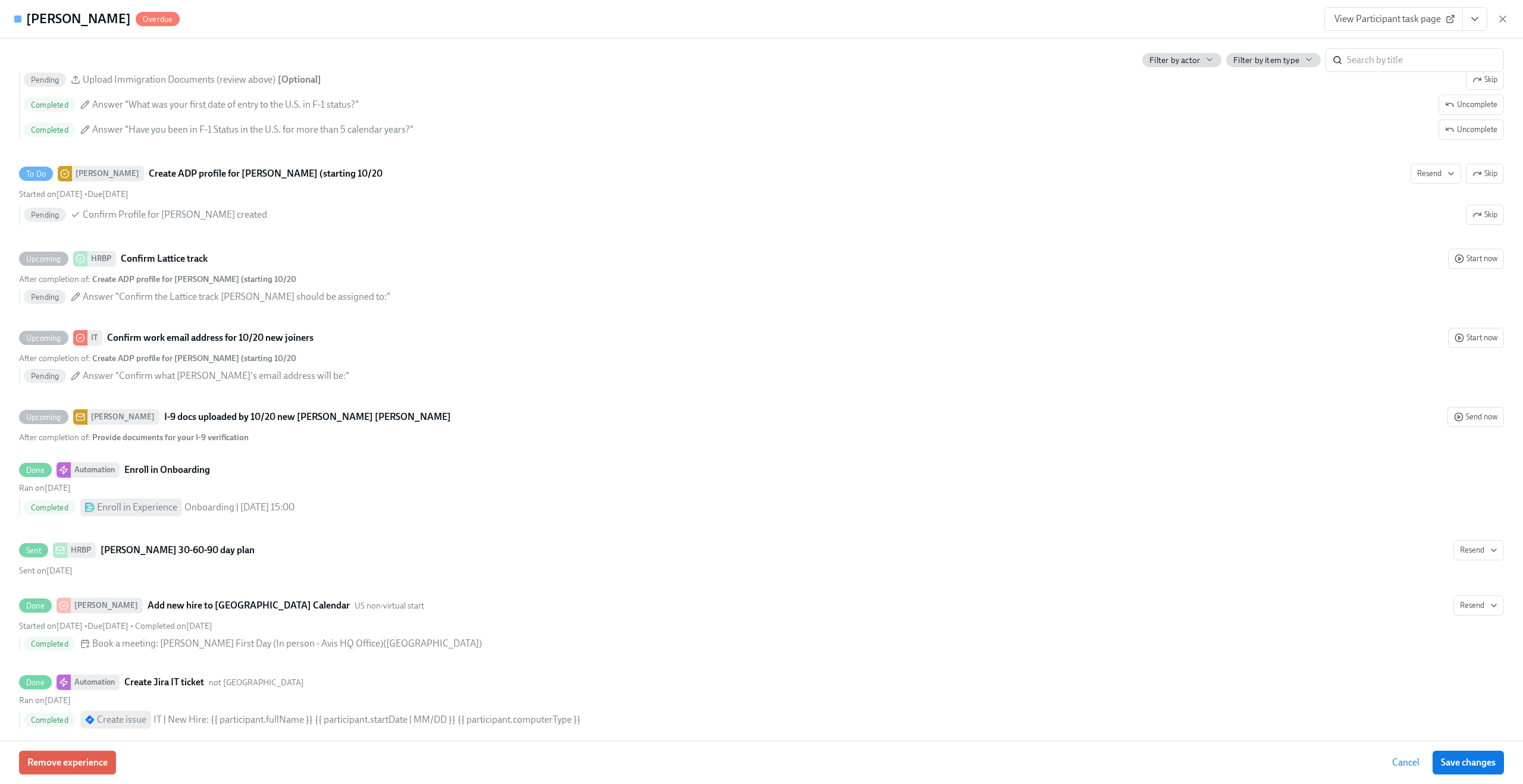
scroll to position [2054, 0]
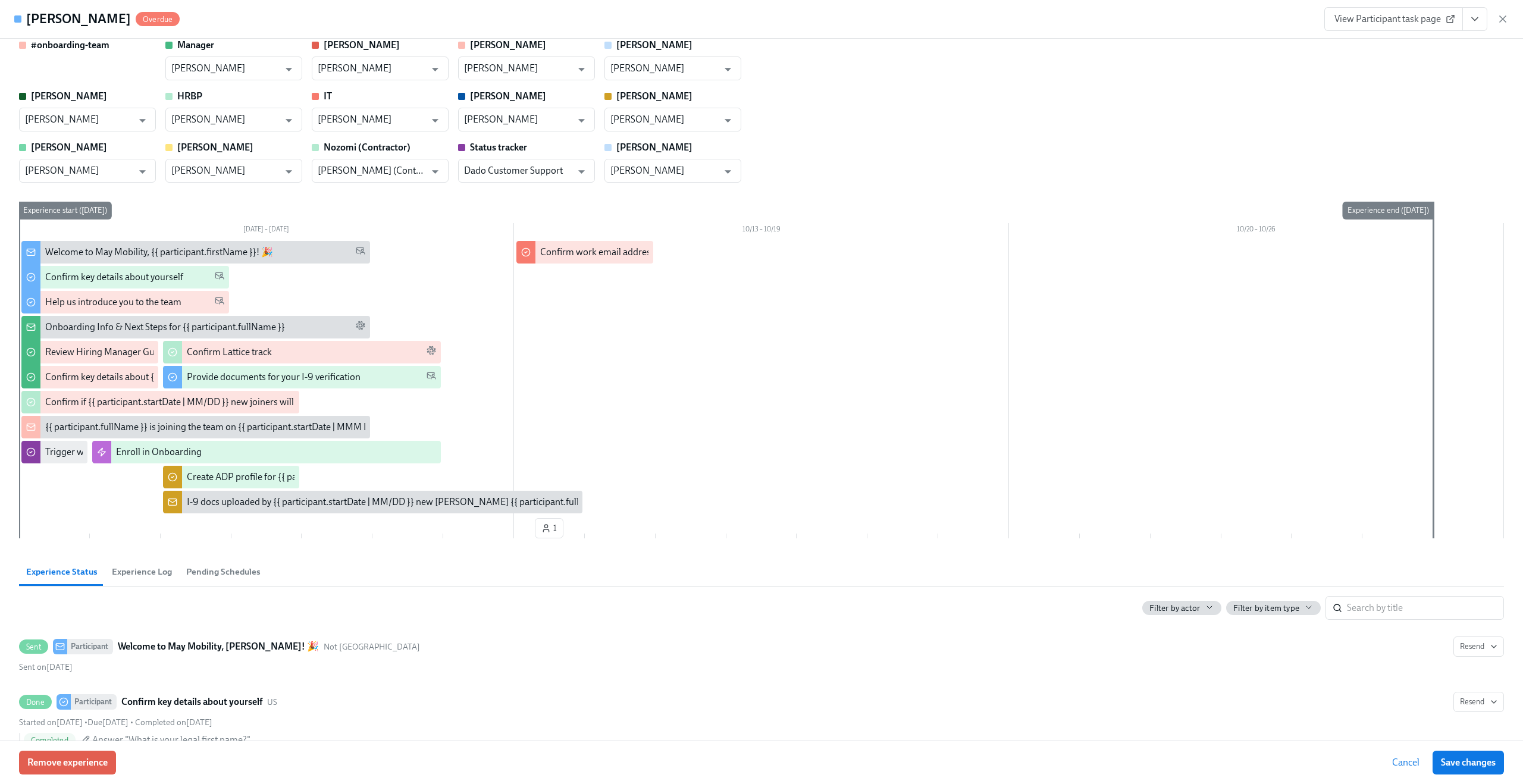
scroll to position [12, 0]
click at [1405, 759] on span "Cancel" at bounding box center [1406, 762] width 27 height 12
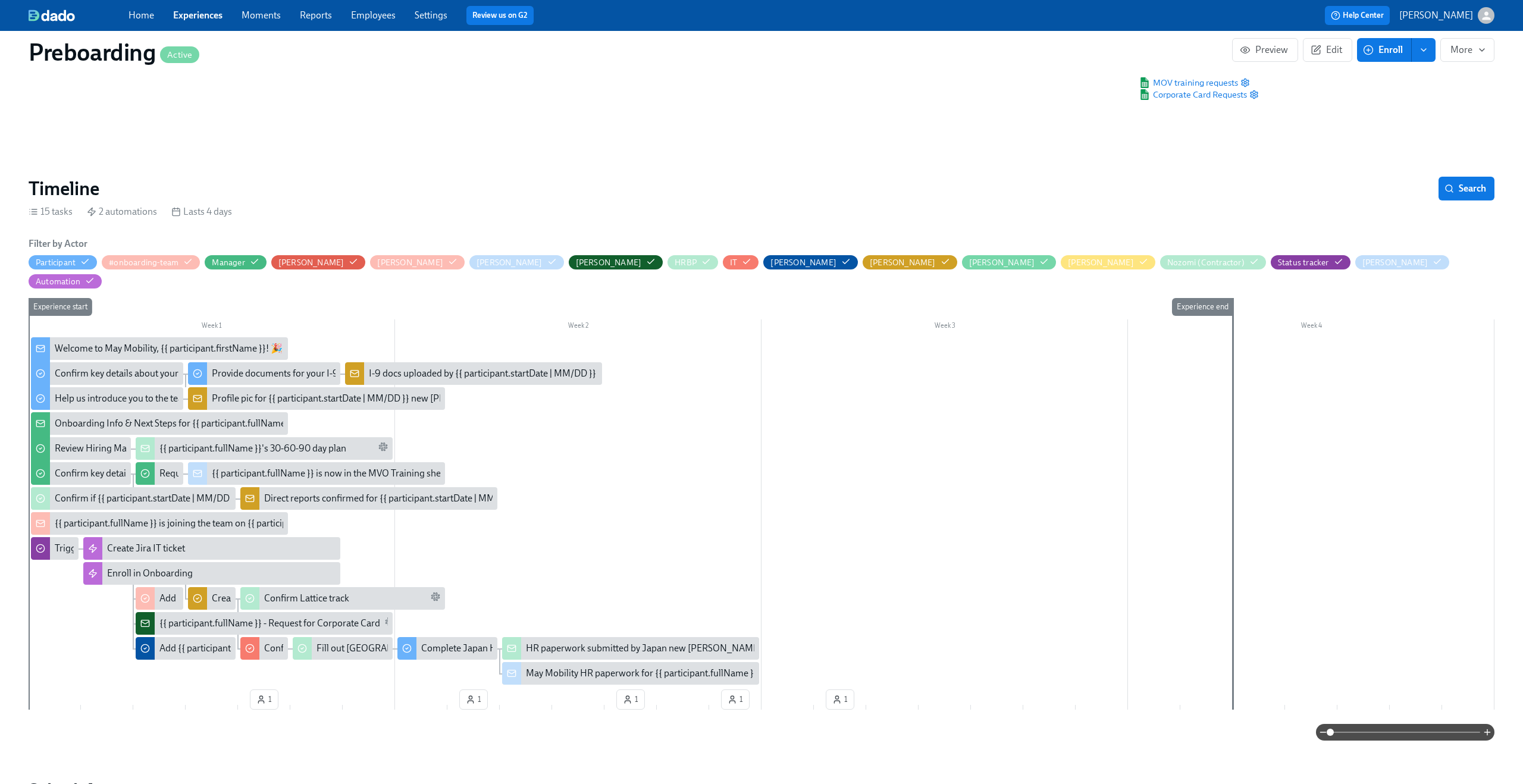
scroll to position [99, 0]
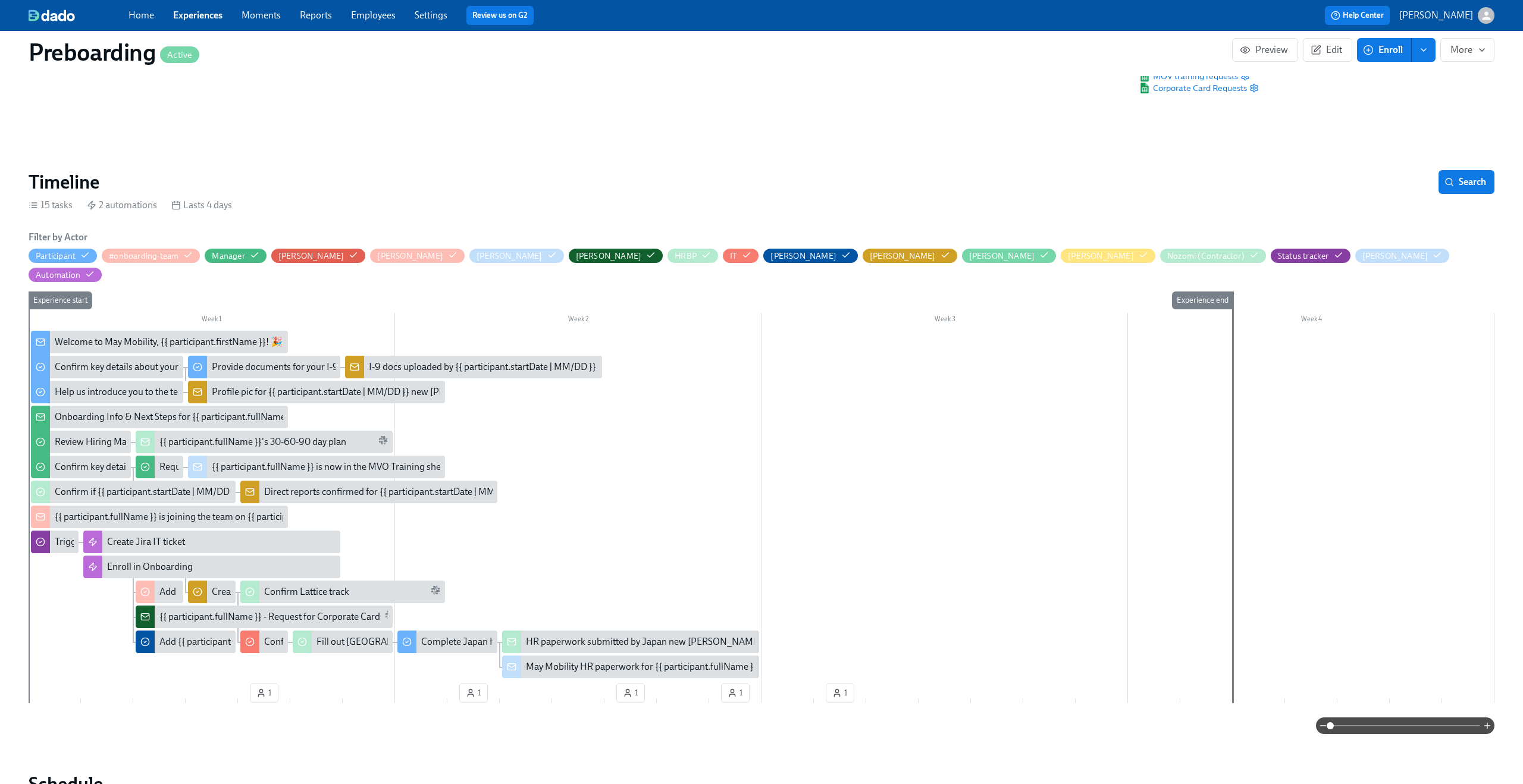
click at [1450, 717] on span at bounding box center [1405, 725] width 150 height 17
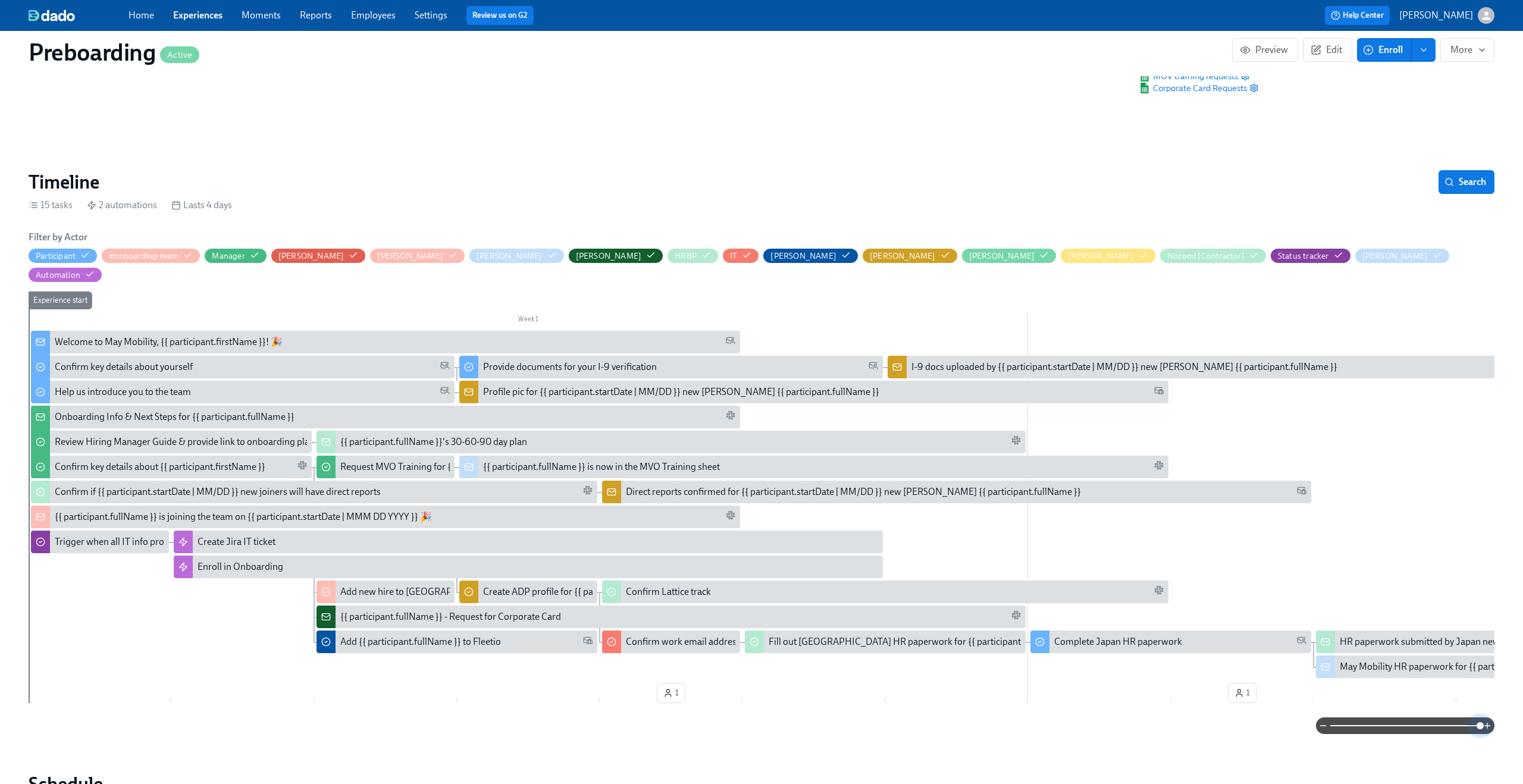
click at [1479, 717] on span at bounding box center [1405, 725] width 150 height 17
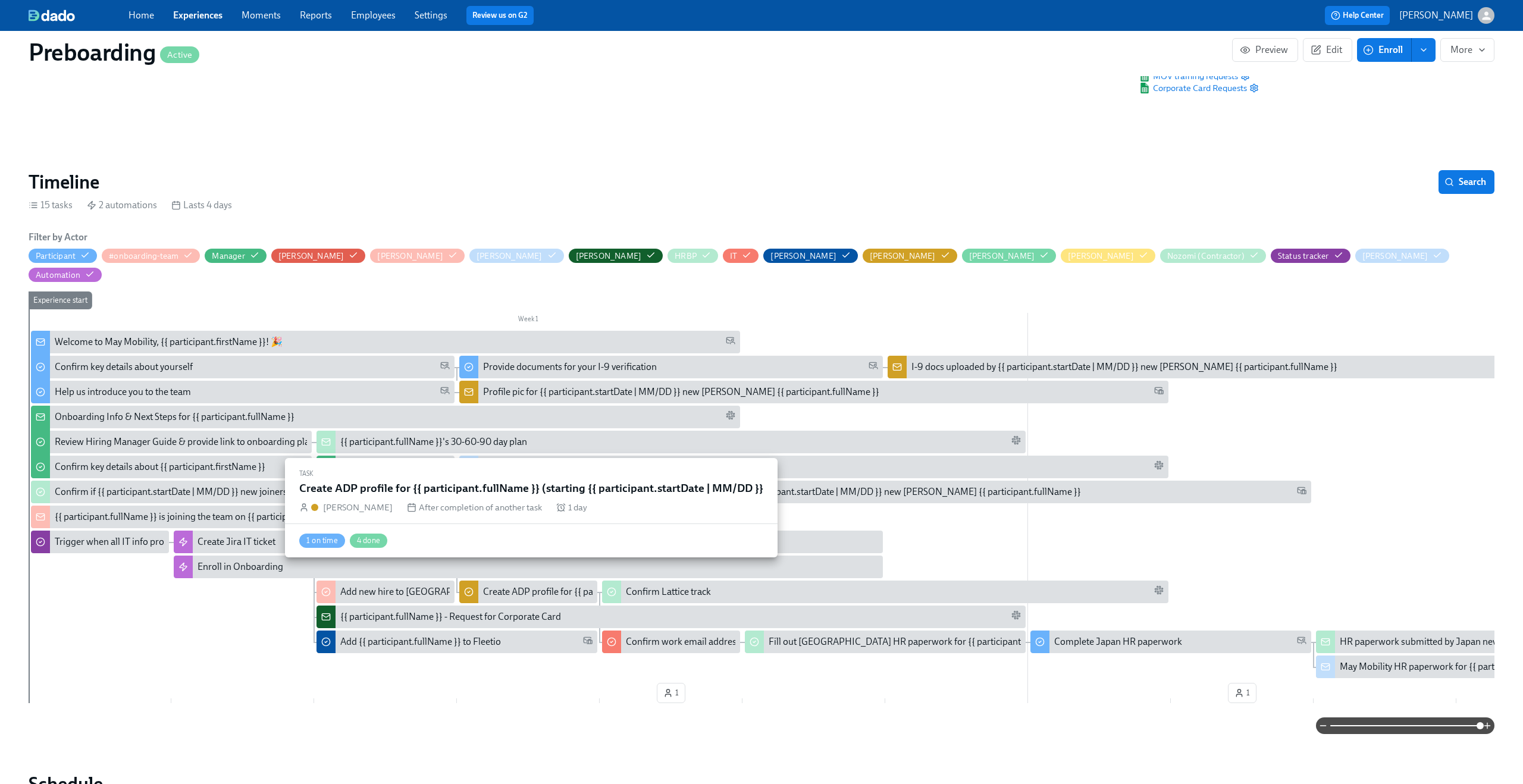
click at [500, 585] on div "Create ADP profile for {{ participant.fullName }} (starting {{ participant.star…" at bounding box center [670, 591] width 373 height 13
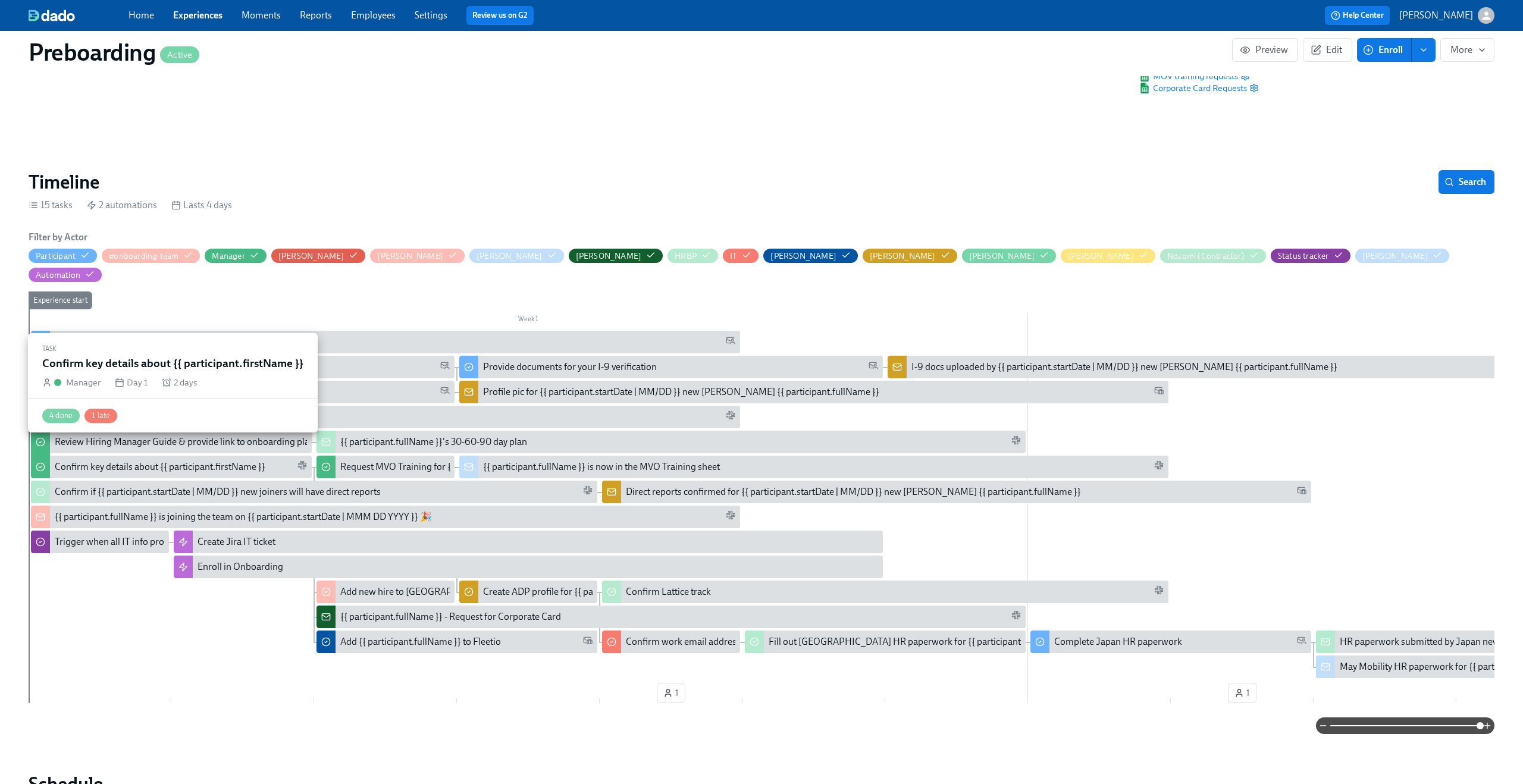
click at [209, 460] on div "Confirm key details about {{ participant.firstName }}" at bounding box center [160, 466] width 211 height 13
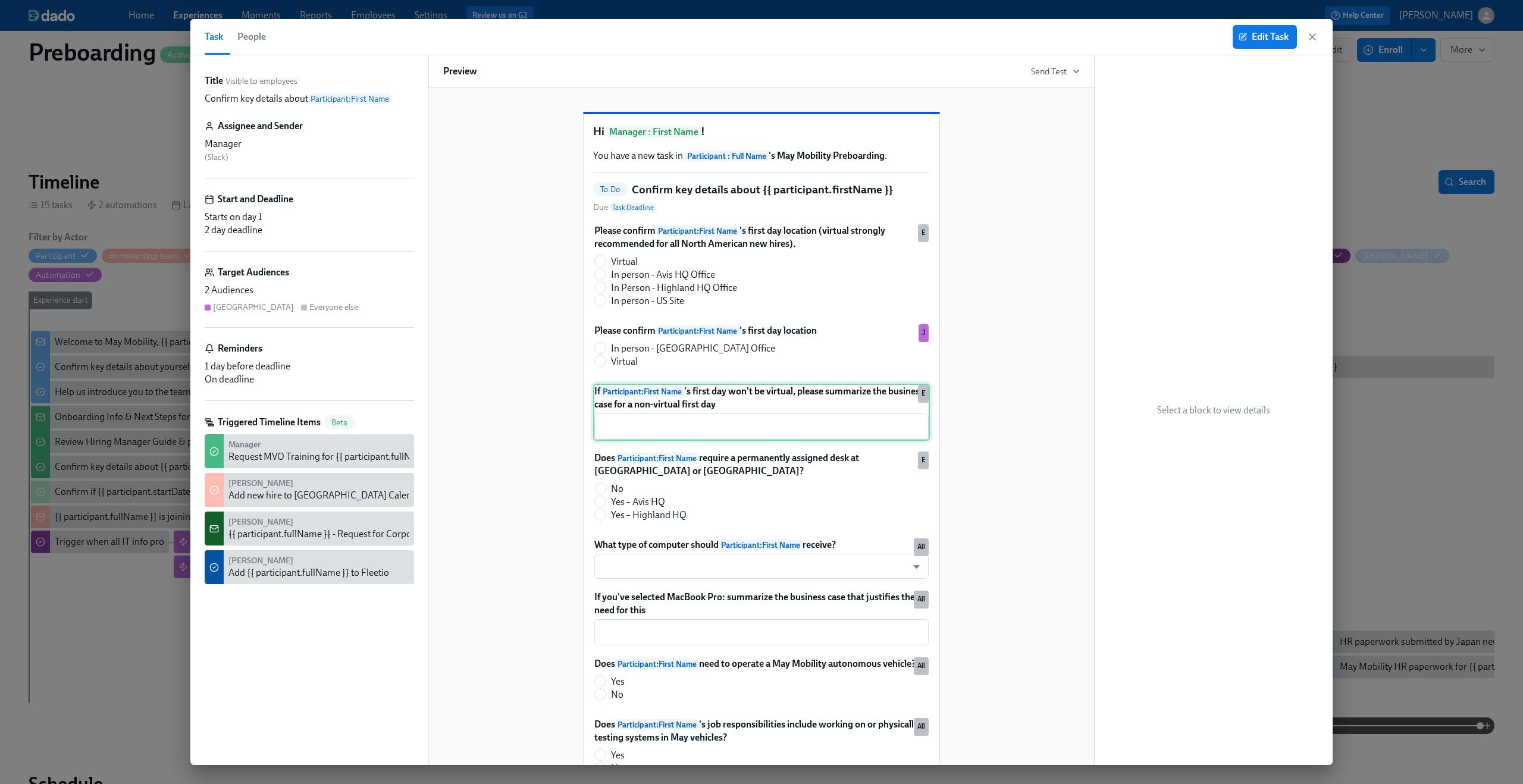
scroll to position [352, 0]
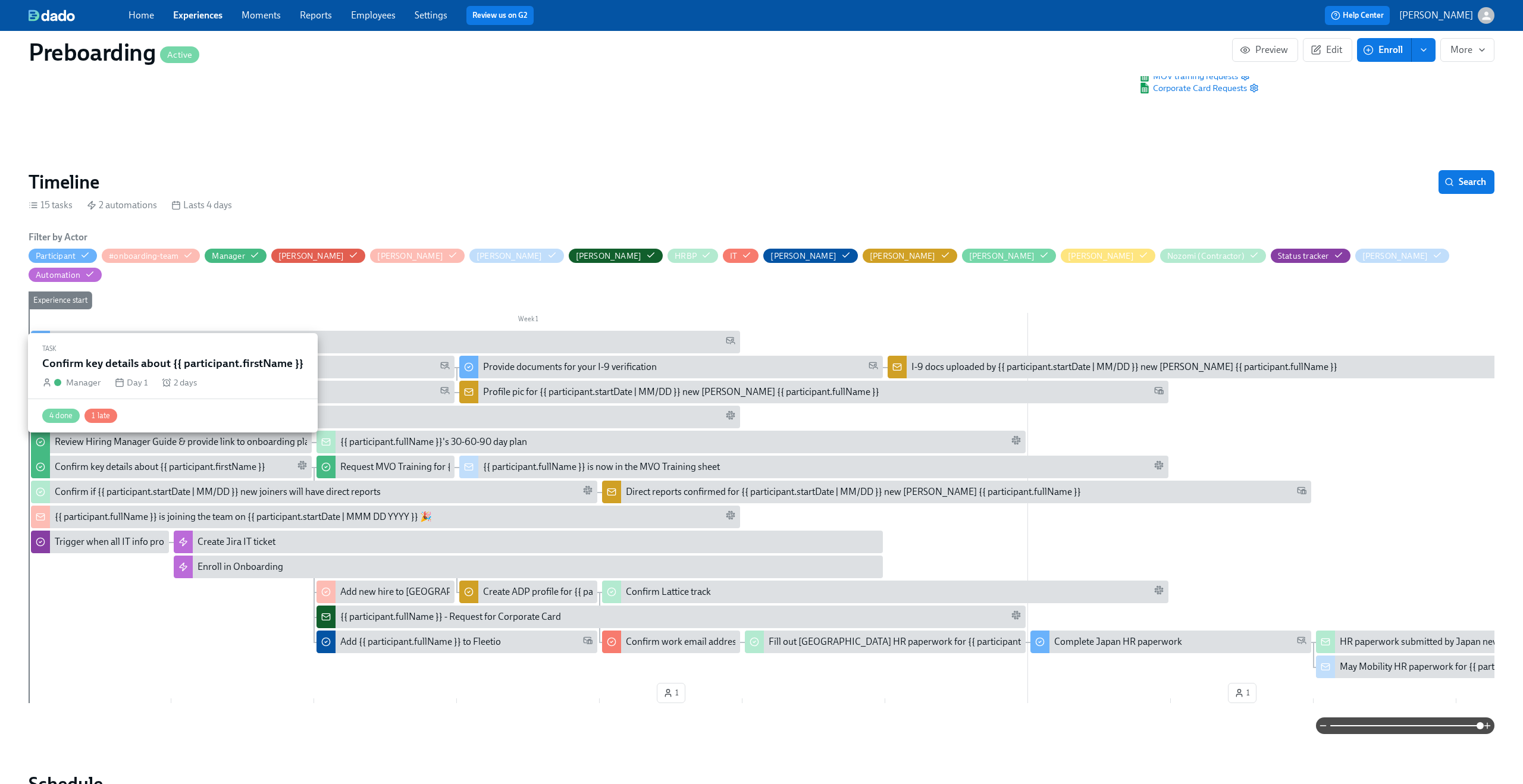
click at [120, 460] on div "Confirm key details about {{ participant.firstName }}" at bounding box center [160, 466] width 211 height 13
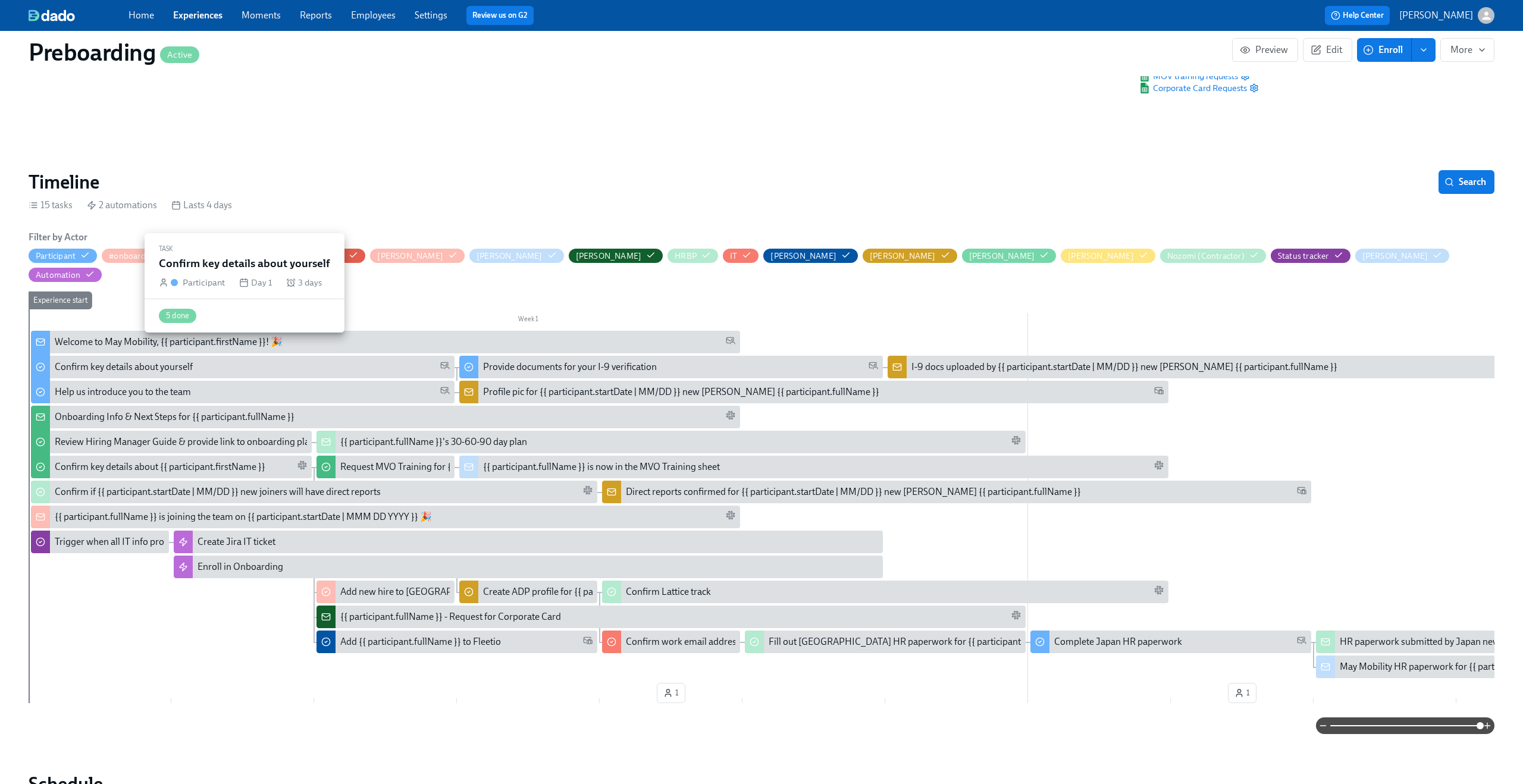
click at [276, 360] on div "Confirm key details about yourself" at bounding box center [252, 367] width 395 height 13
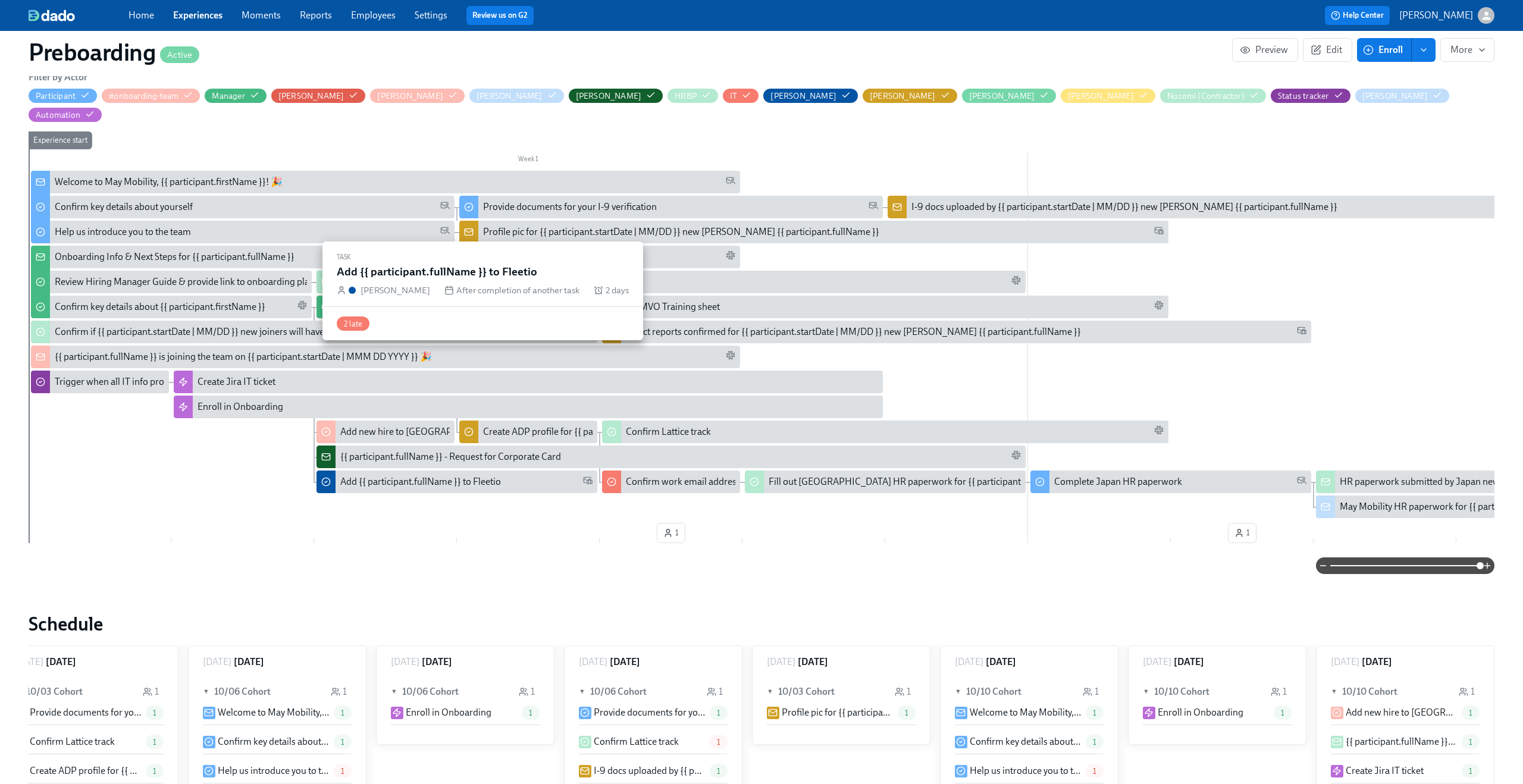
scroll to position [244, 0]
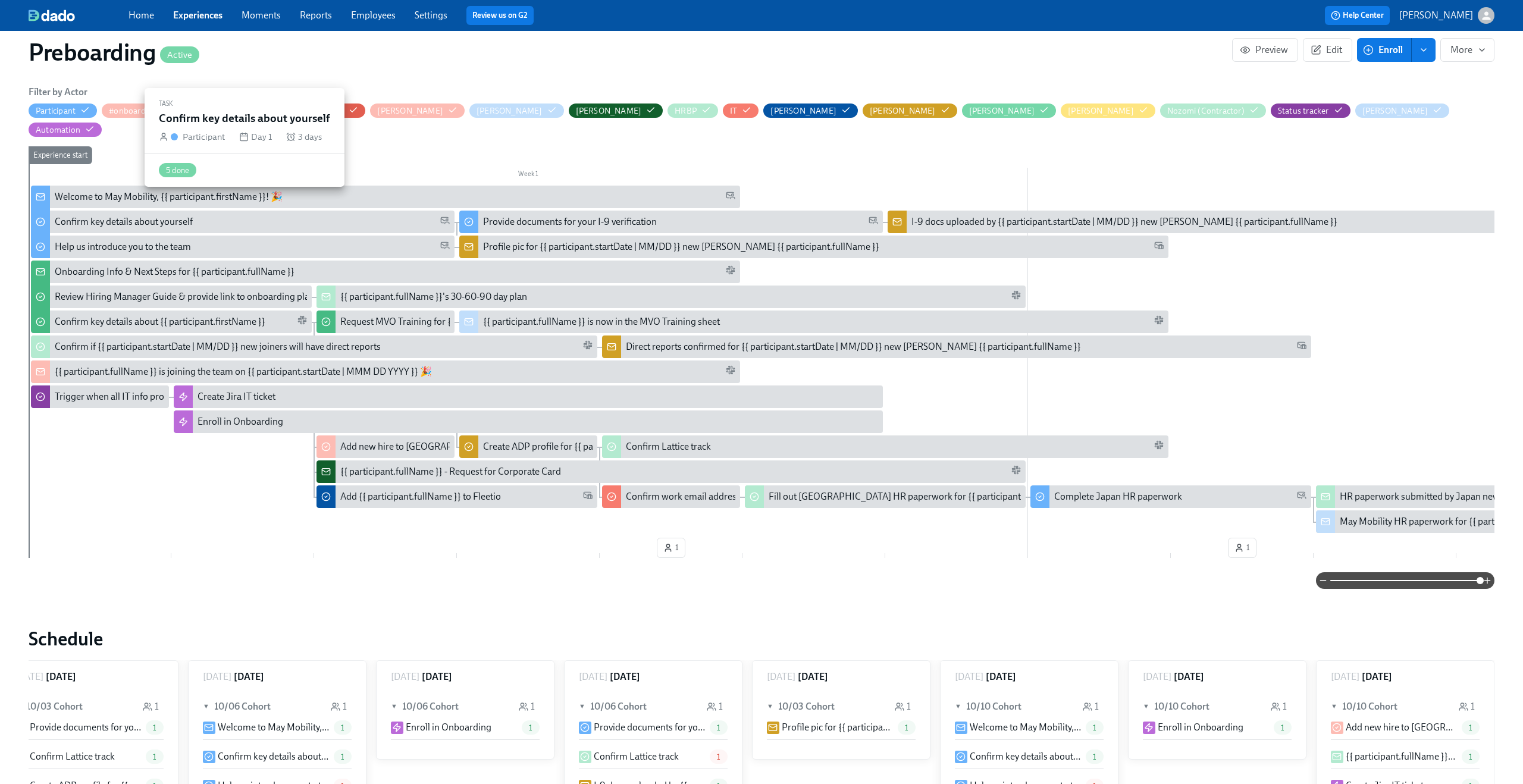
click at [199, 215] on div "Confirm key details about yourself" at bounding box center [252, 222] width 395 height 13
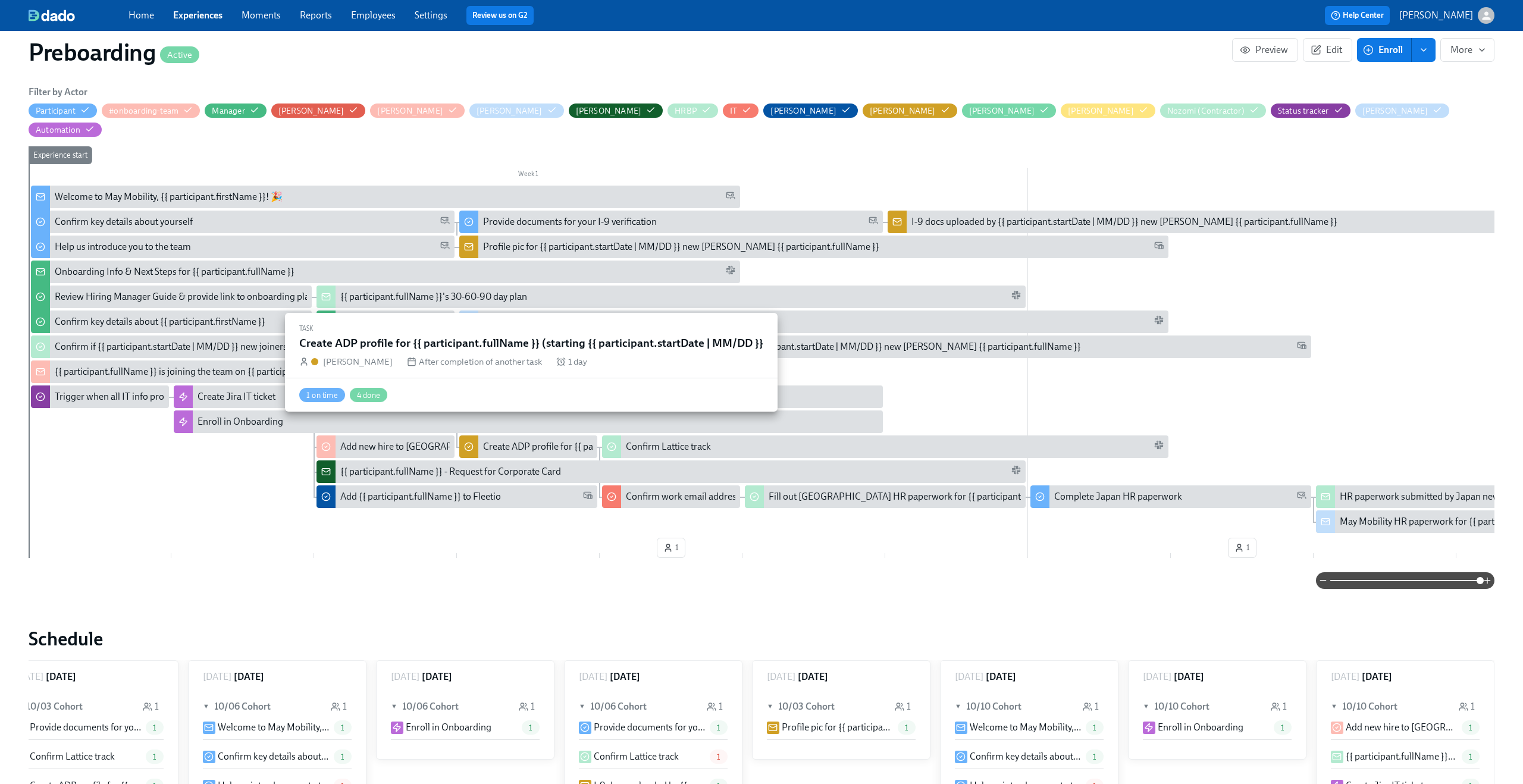
click at [549, 440] on div "Create ADP profile for {{ participant.fullName }} (starting {{ participant.star…" at bounding box center [670, 446] width 373 height 13
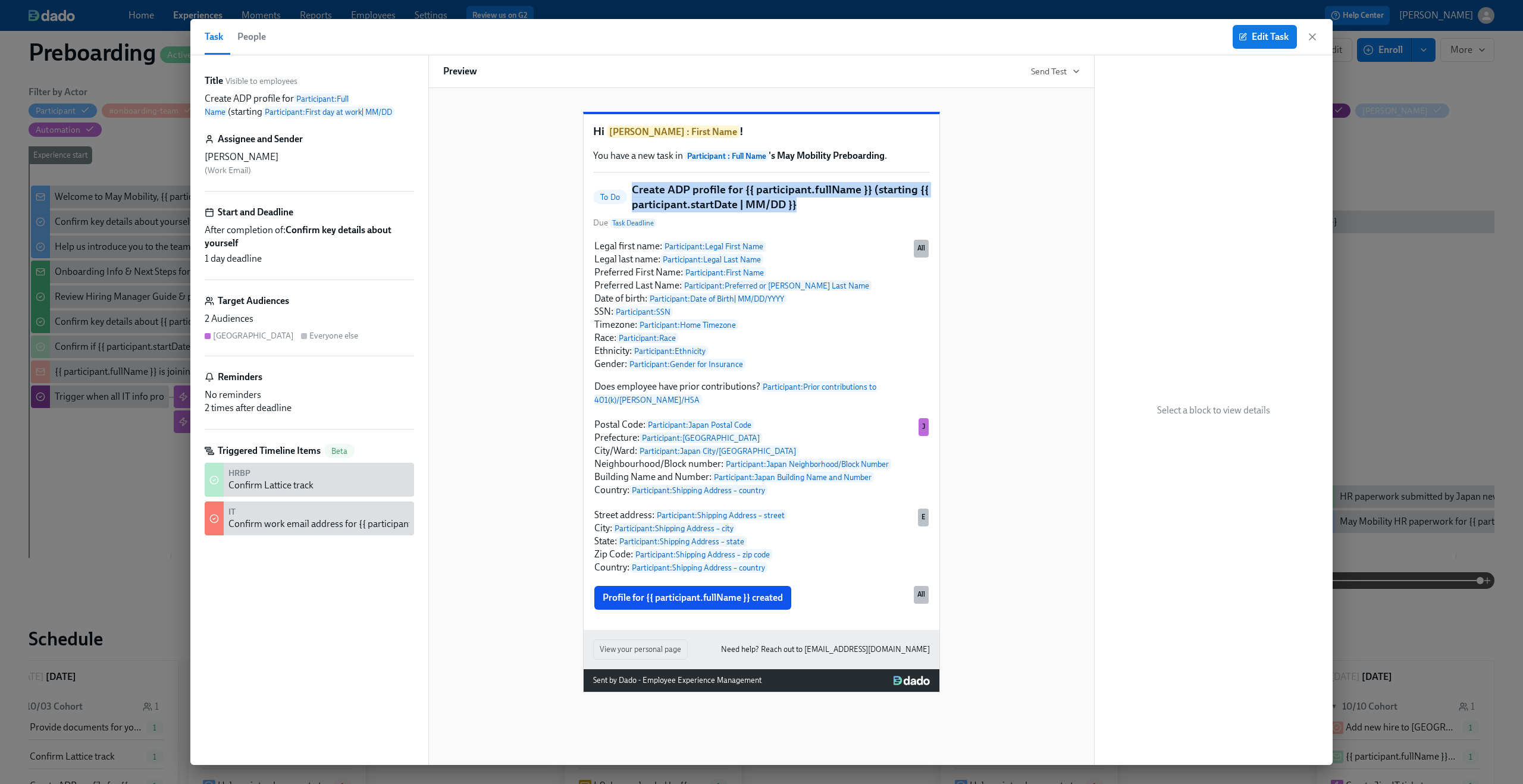
drag, startPoint x: 631, startPoint y: 216, endPoint x: 797, endPoint y: 228, distance: 166.4
click at [797, 213] on h5 "Create ADP profile for {{ participant.fullName }} (starting {{ participant.star…" at bounding box center [781, 196] width 298 height 30
copy h5 "Create ADP profile for {{ participant.fullName }} (starting {{ participant.star…"
click at [295, 520] on div "Confirm work email address for {{ participant.startDate | MM/DD }} new joiners" at bounding box center [388, 524] width 320 height 13
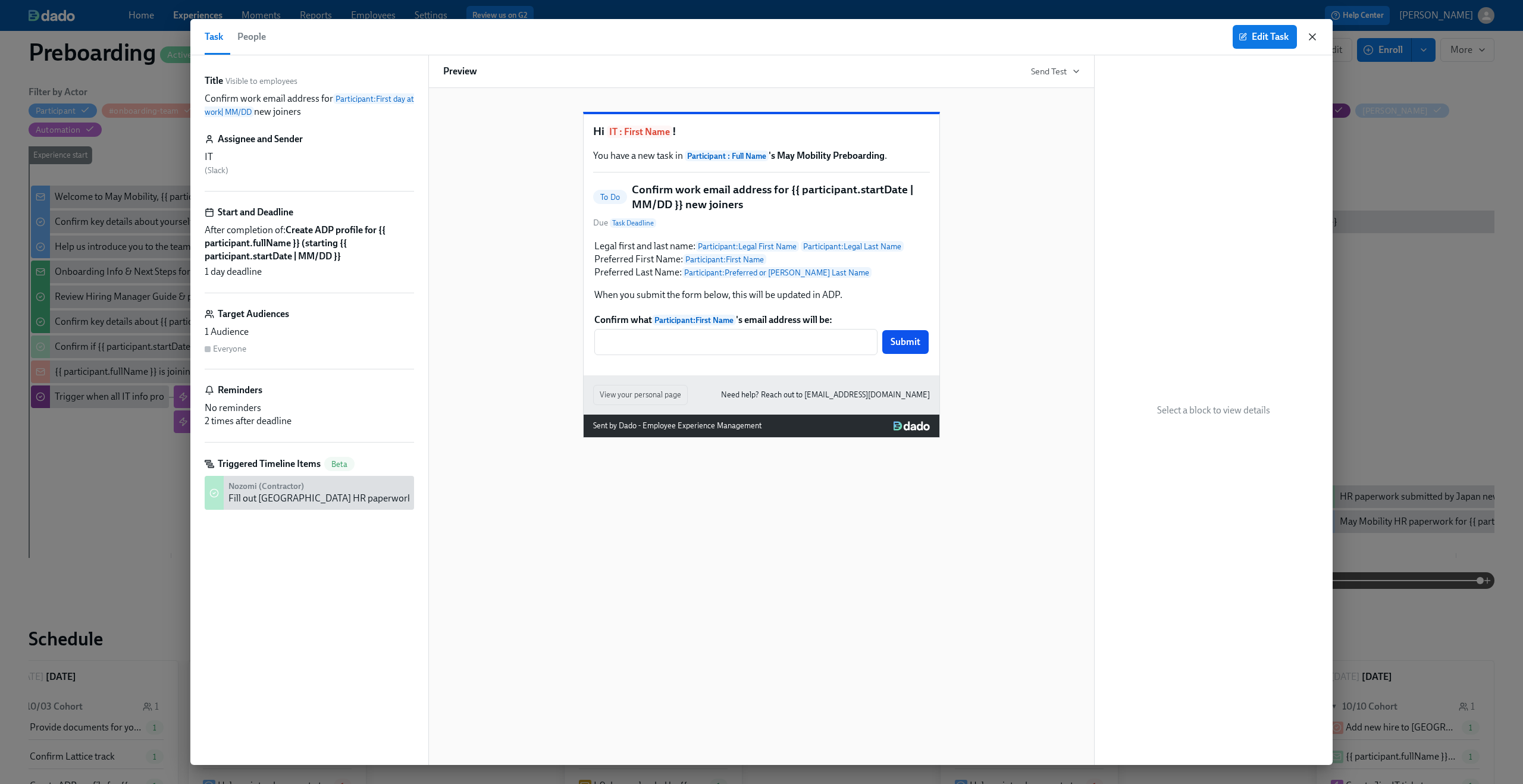
click at [1317, 33] on icon "button" at bounding box center [1312, 37] width 12 height 12
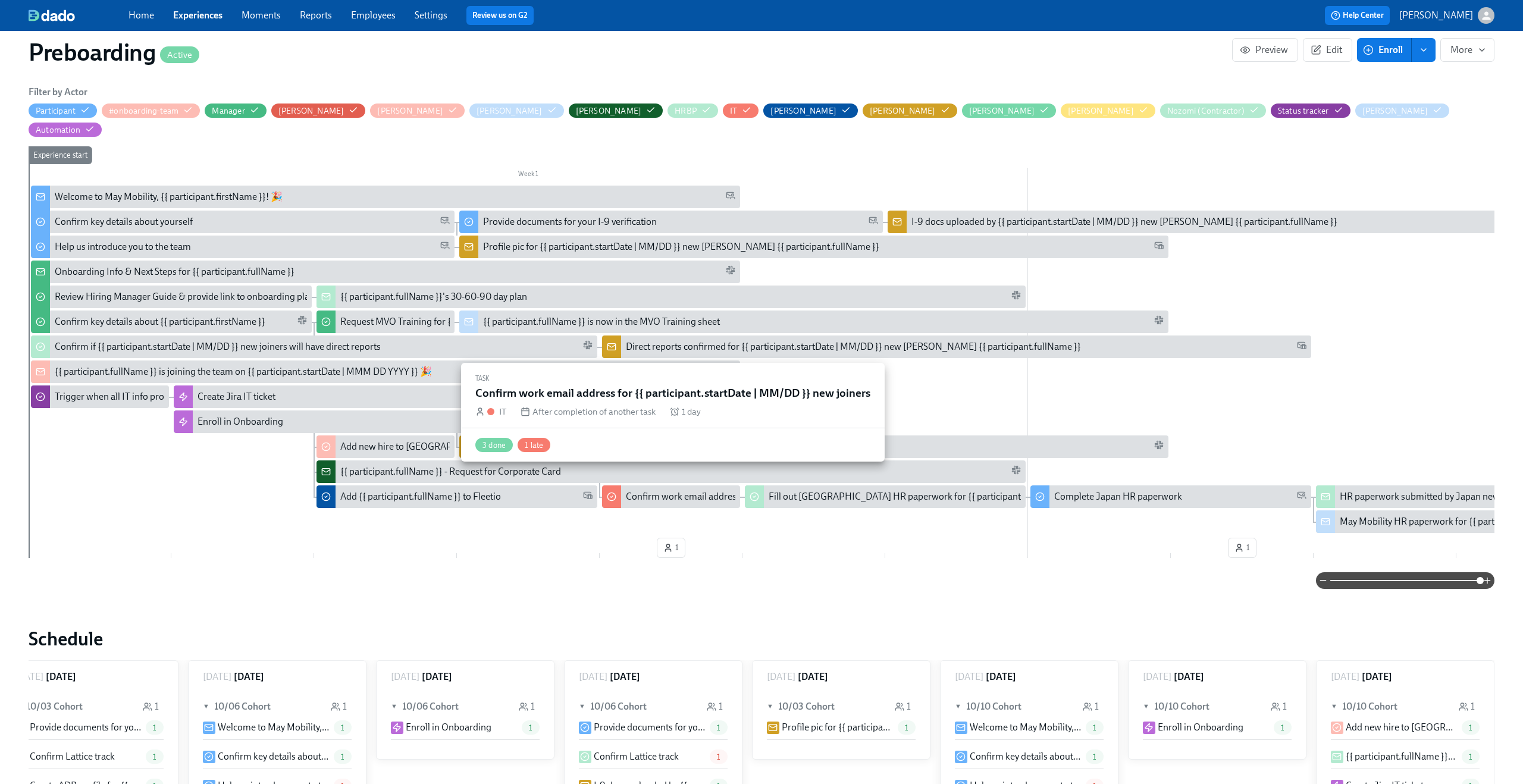
click at [643, 490] on div "Confirm work email address for {{ participant.startDate | MM/DD }} new joiners" at bounding box center [786, 497] width 320 height 13
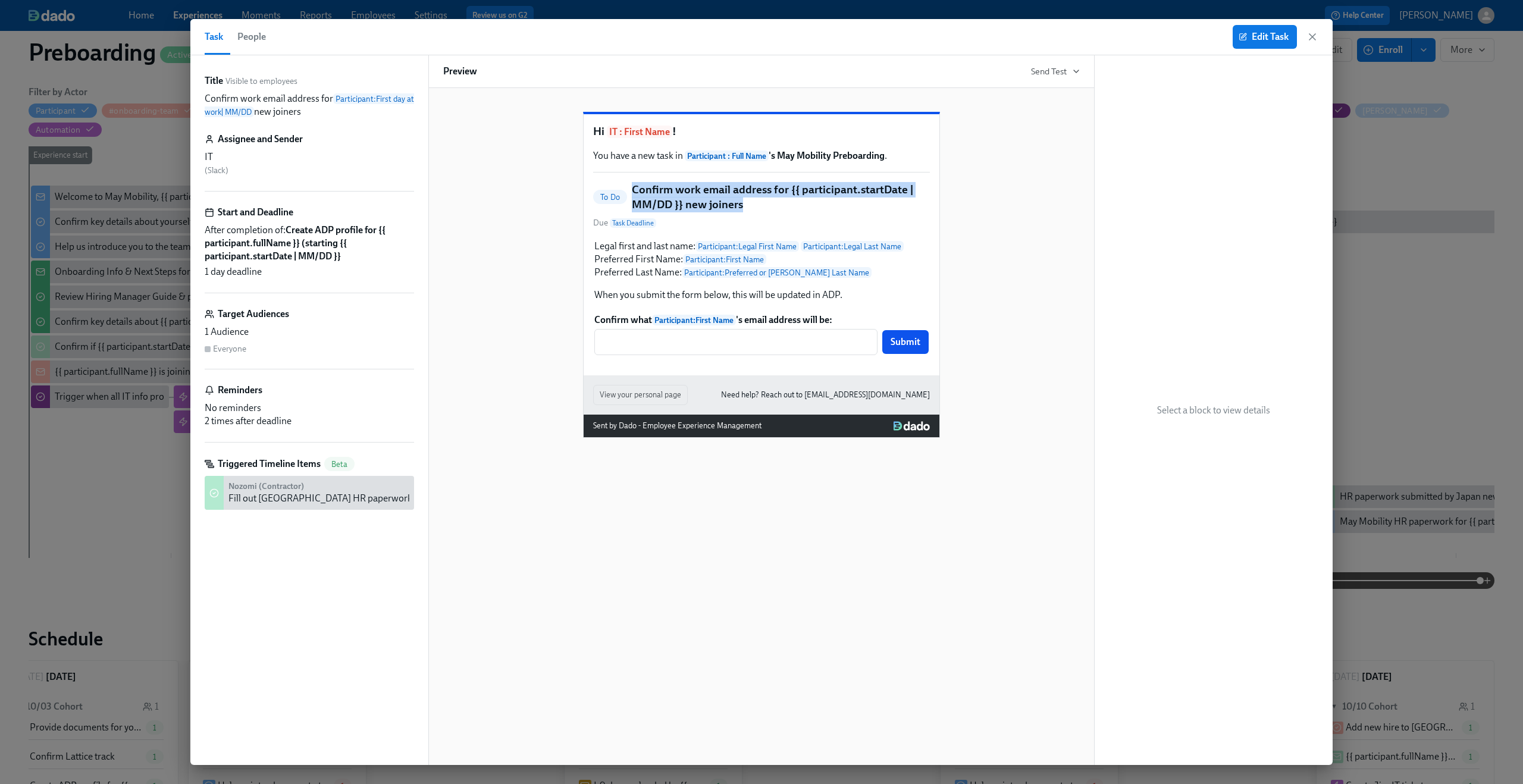
drag, startPoint x: 632, startPoint y: 219, endPoint x: 746, endPoint y: 229, distance: 114.4
click at [746, 213] on h5 "Confirm work email address for {{ participant.startDate | MM/DD }} new joiners" at bounding box center [781, 196] width 298 height 30
copy h5 "Confirm work email address for {{ participant.startDate | MM/DD }} new joiners"
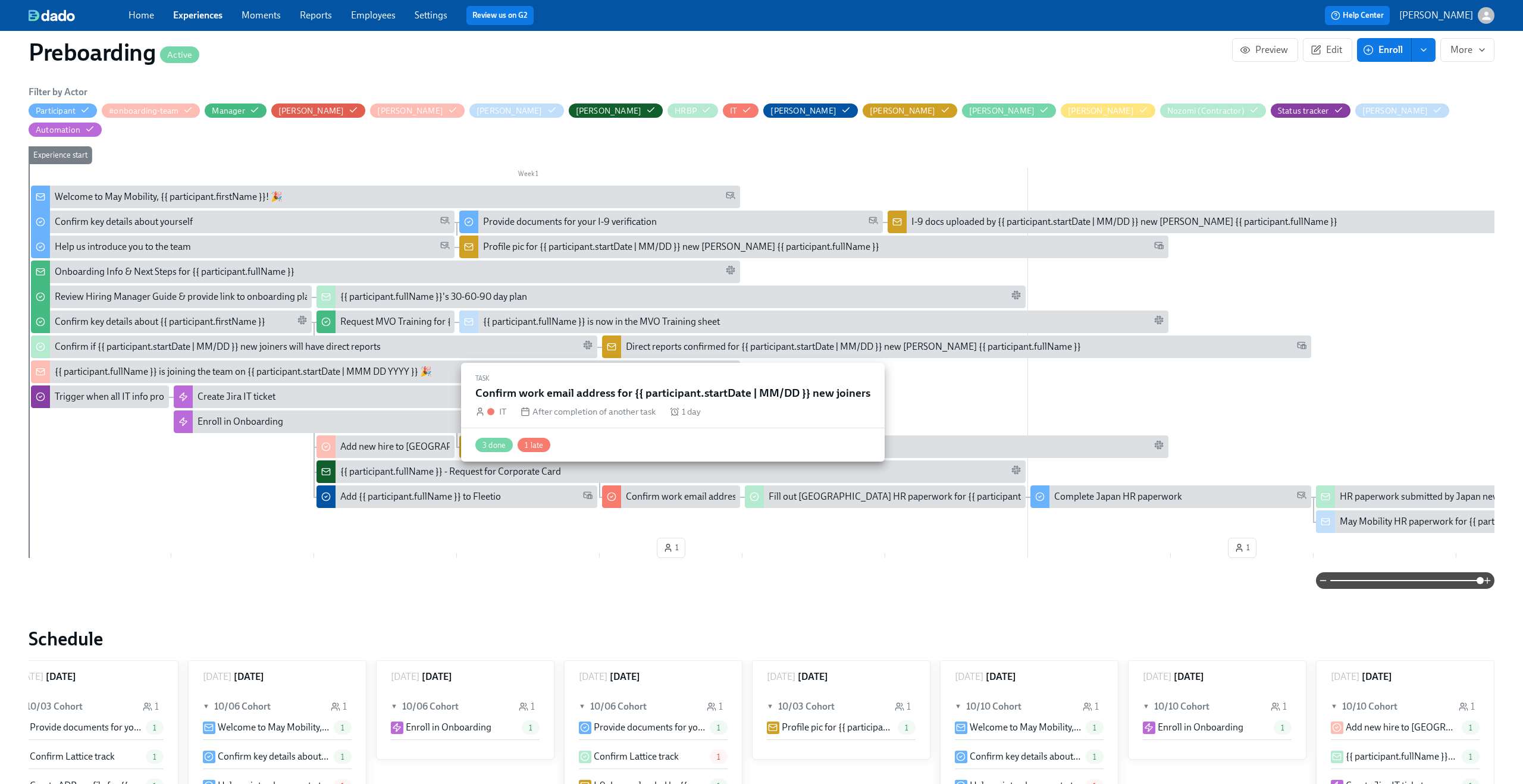
click at [657, 490] on div "Confirm work email address for {{ participant.startDate | MM/DD }} new joiners" at bounding box center [786, 497] width 320 height 13
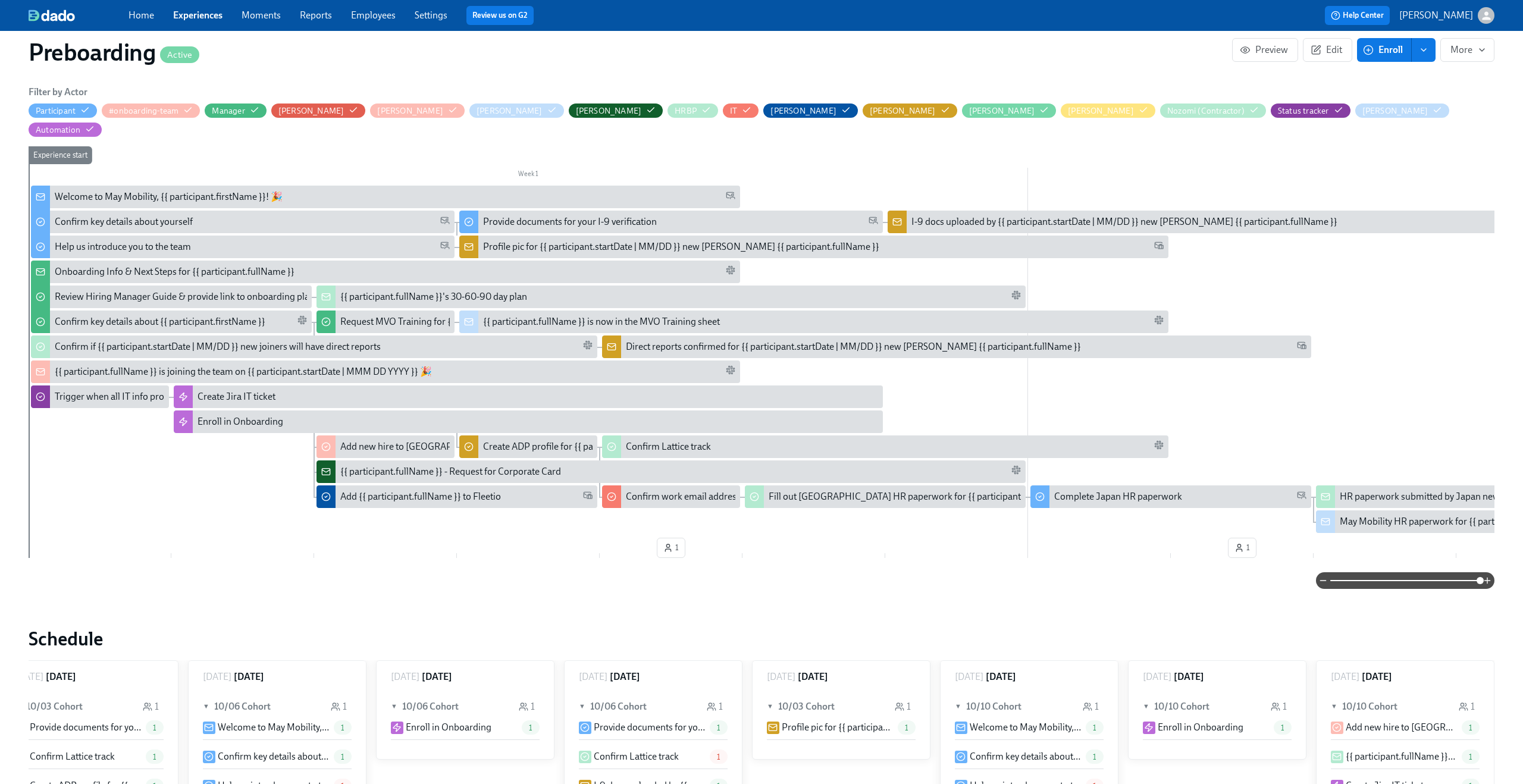
click at [1150, 490] on div "Complete Japan HR paperwork" at bounding box center [1118, 497] width 128 height 13
click at [890, 490] on div "Fill out [GEOGRAPHIC_DATA] HR paperwork for {{ participant.fullName }}" at bounding box center [920, 497] width 302 height 13
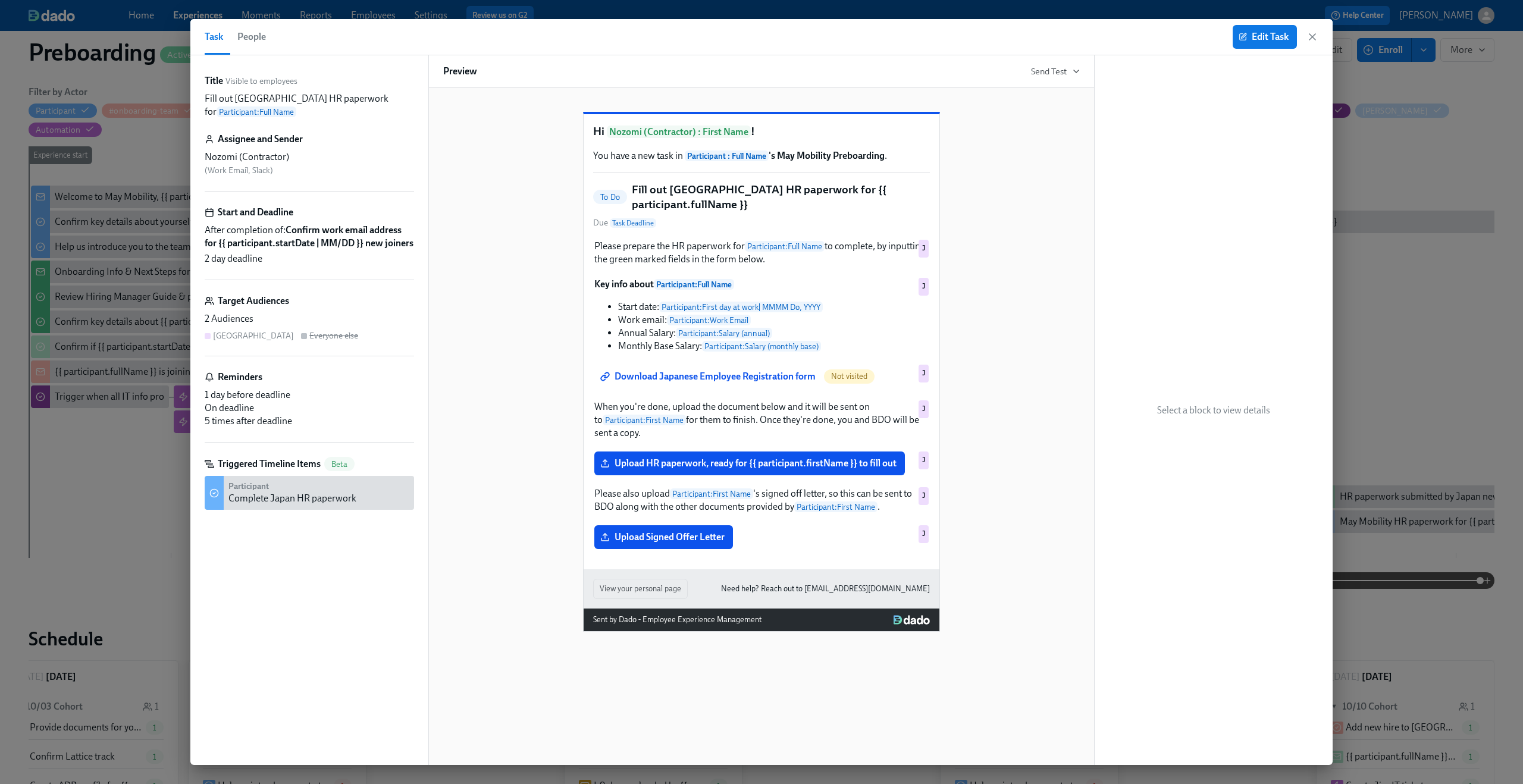
click at [1312, 30] on div "Edit Task" at bounding box center [1276, 37] width 86 height 24
click at [1311, 37] on icon "button" at bounding box center [1312, 37] width 6 height 6
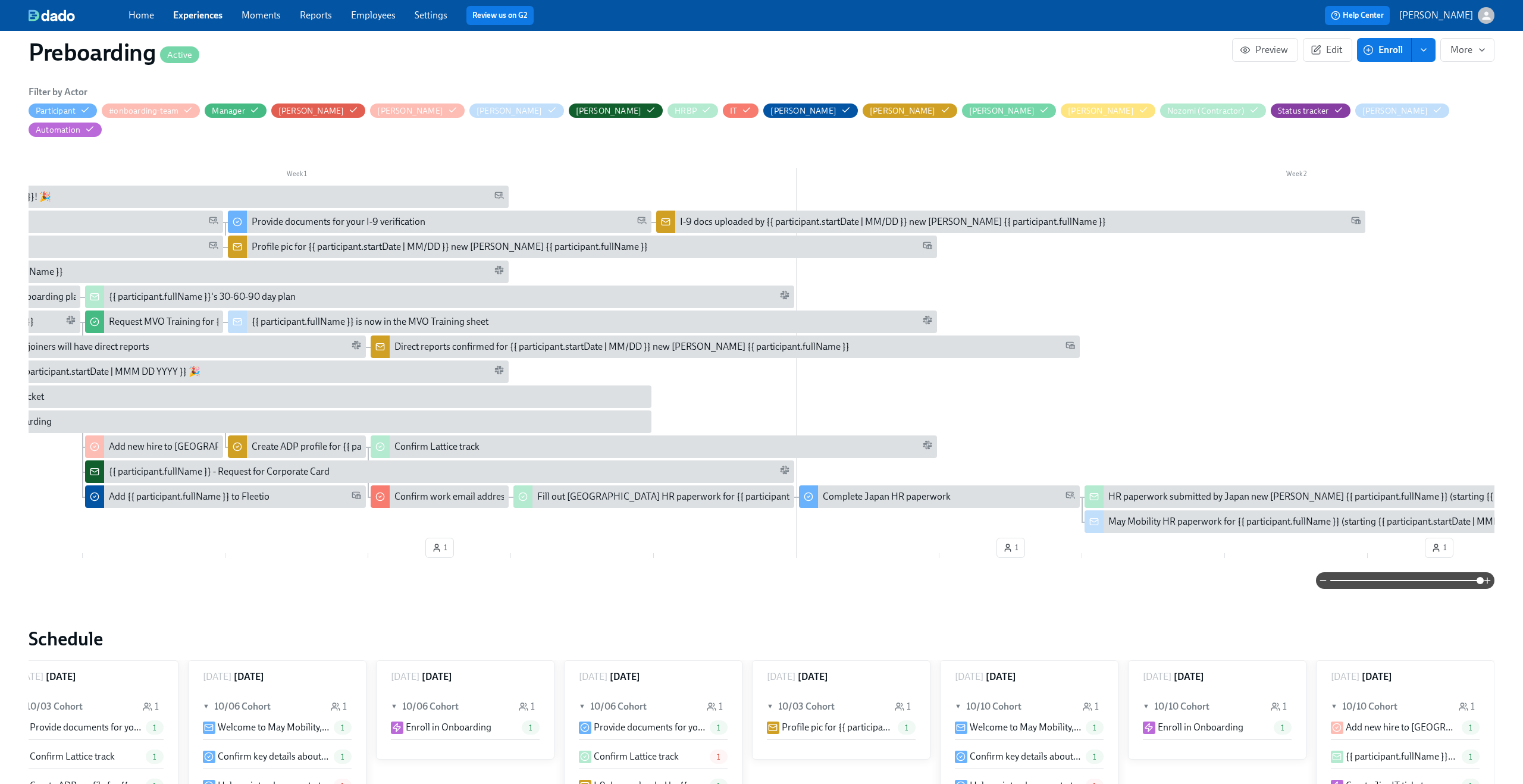
scroll to position [0, 236]
click at [1223, 515] on div "May Mobility HR paperwork for {{ participant.fullName }} (starting {{ participa…" at bounding box center [1317, 521] width 427 height 13
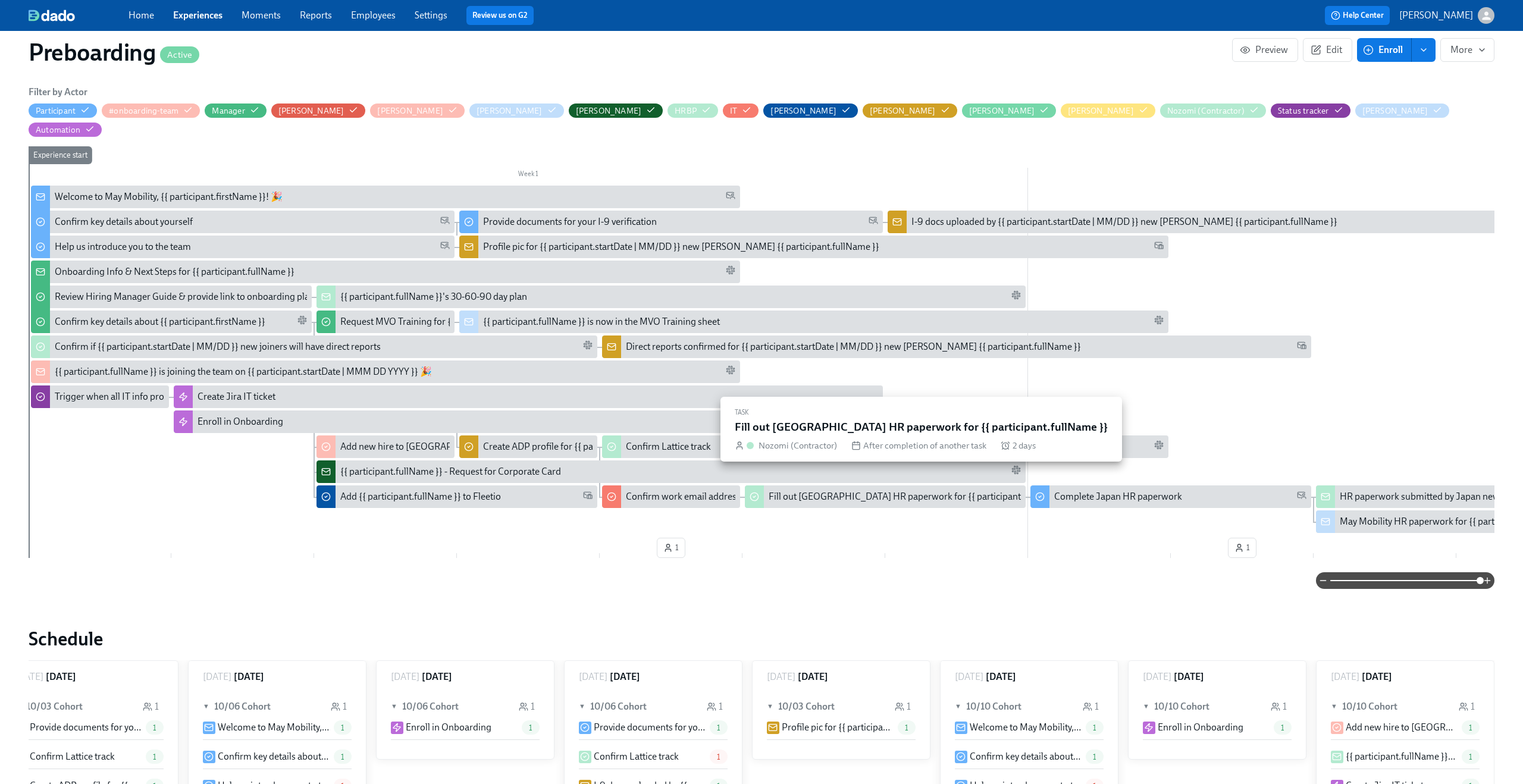
scroll to position [0, 10]
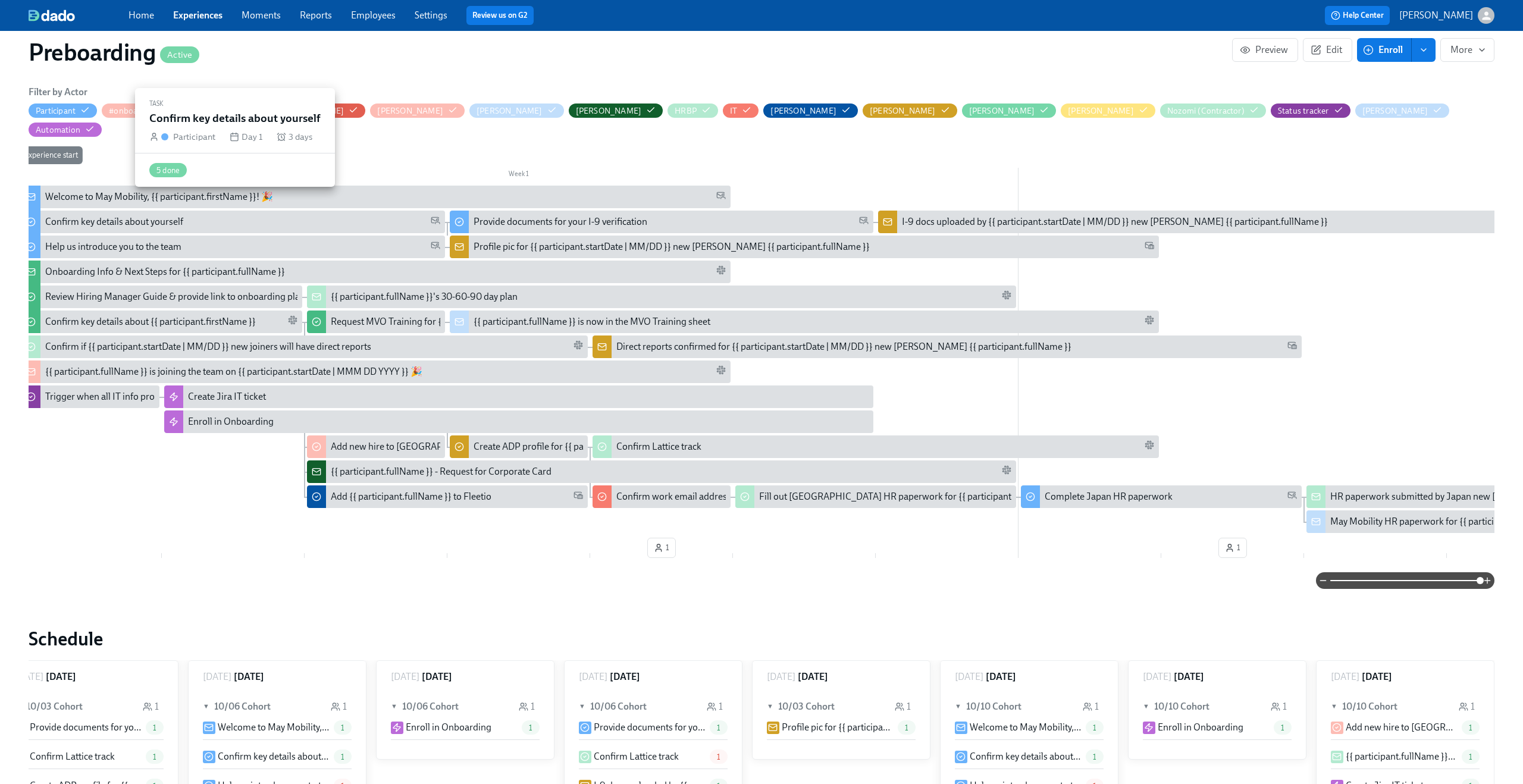
click at [176, 215] on div "Confirm key details about yourself" at bounding box center [114, 222] width 138 height 13
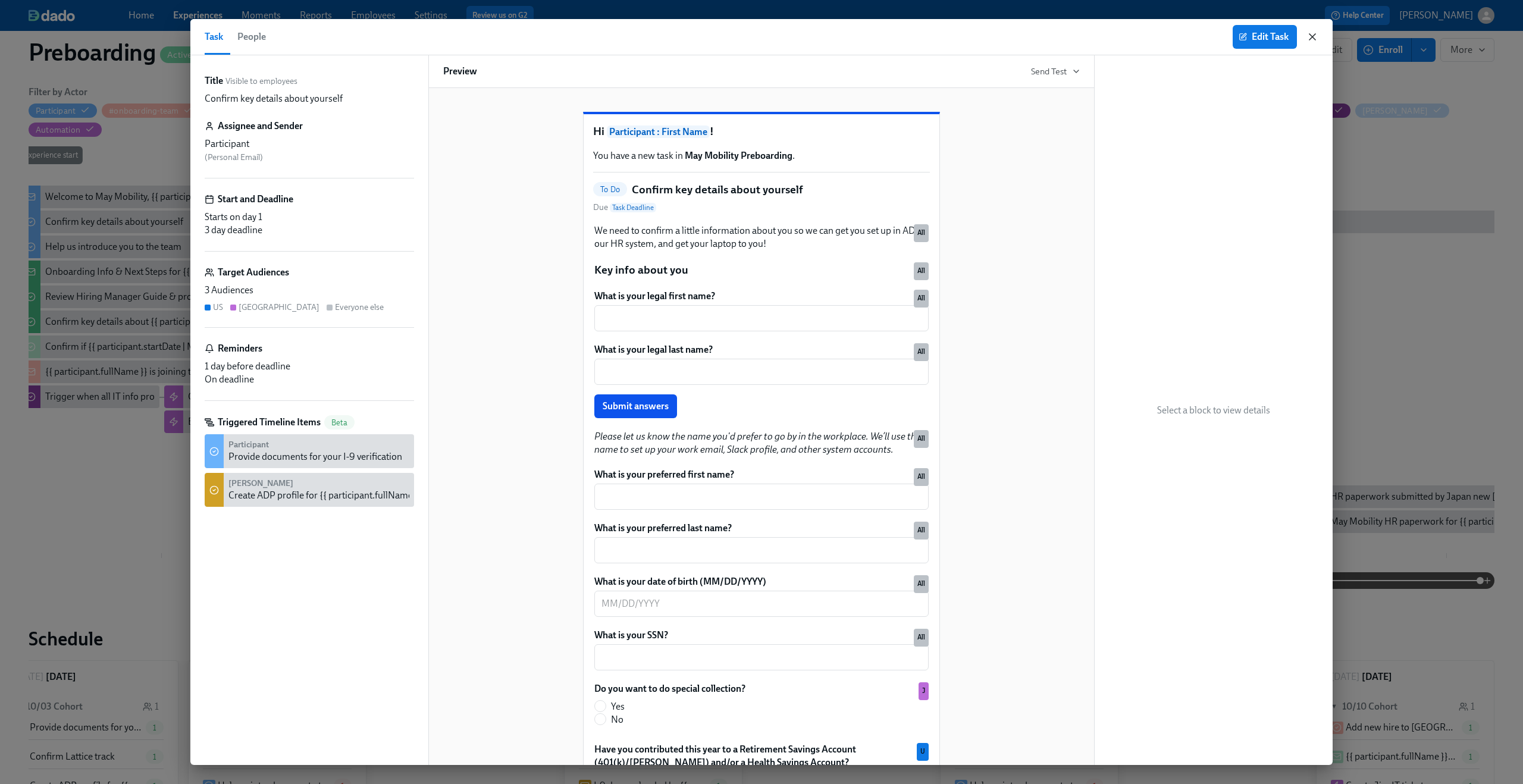
click at [1314, 36] on icon "button" at bounding box center [1312, 37] width 12 height 12
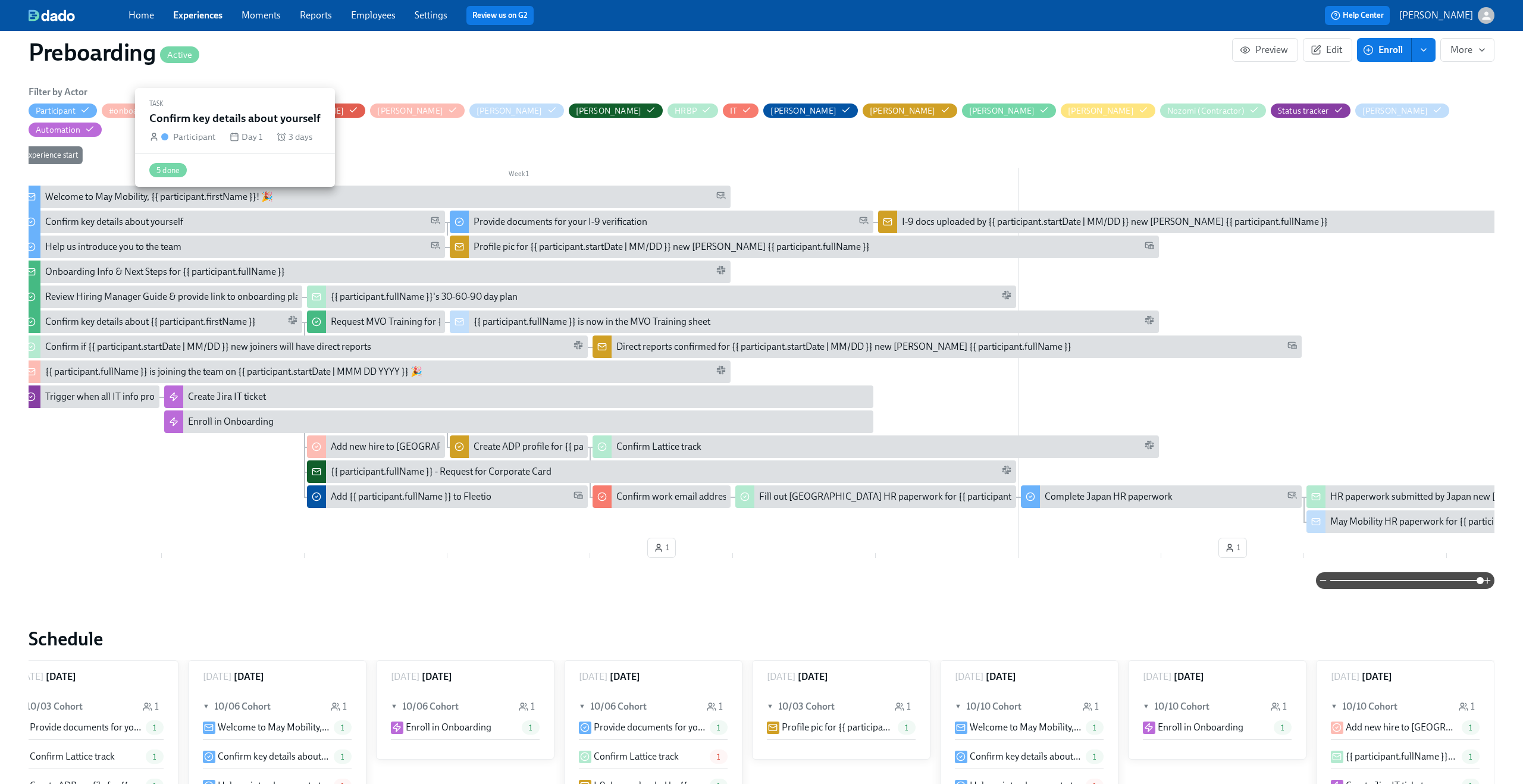
click at [220, 215] on div "Confirm key details about yourself" at bounding box center [242, 222] width 395 height 13
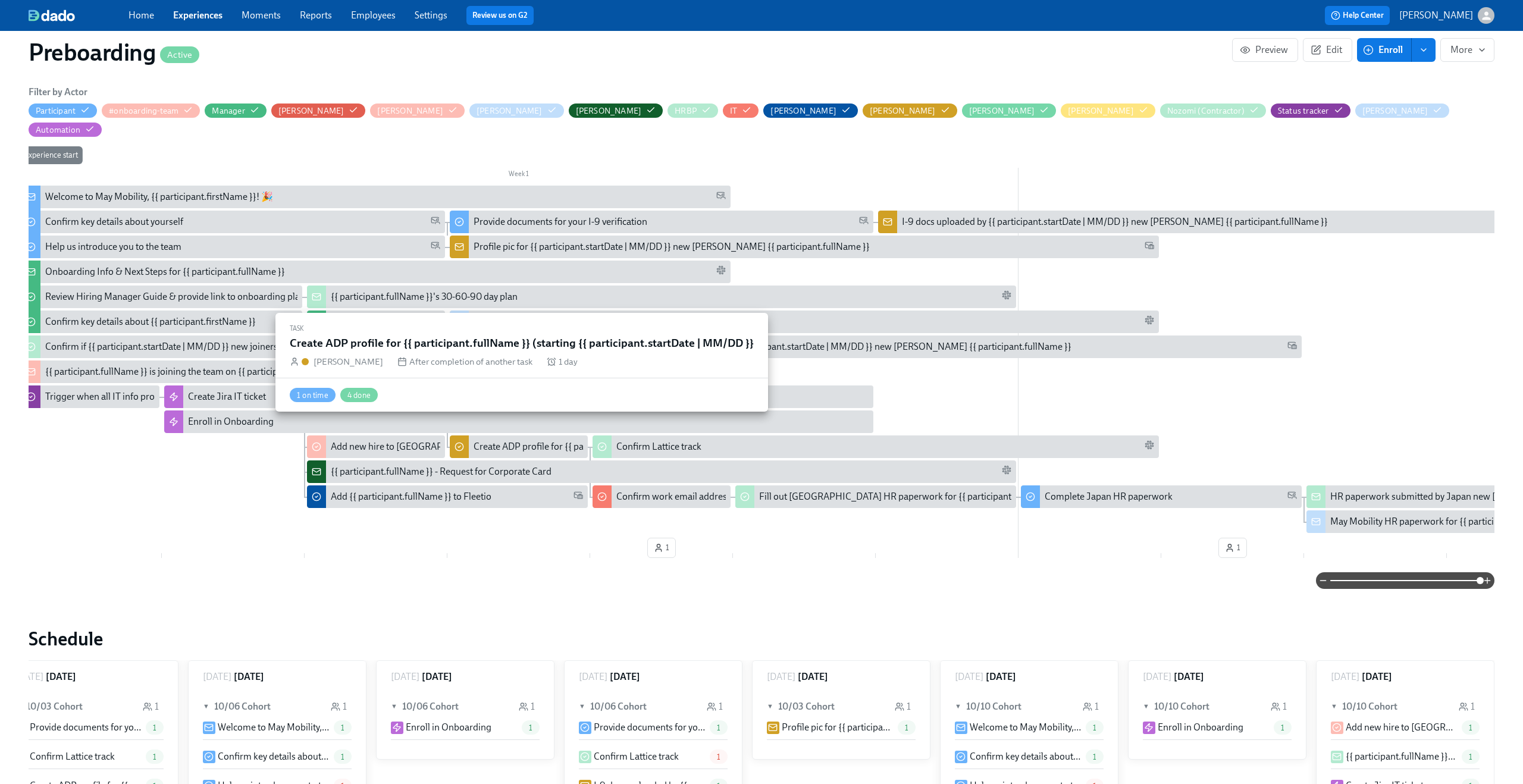
click at [499, 440] on div "Create ADP profile for {{ participant.fullName }} (starting {{ participant.star…" at bounding box center [660, 446] width 373 height 13
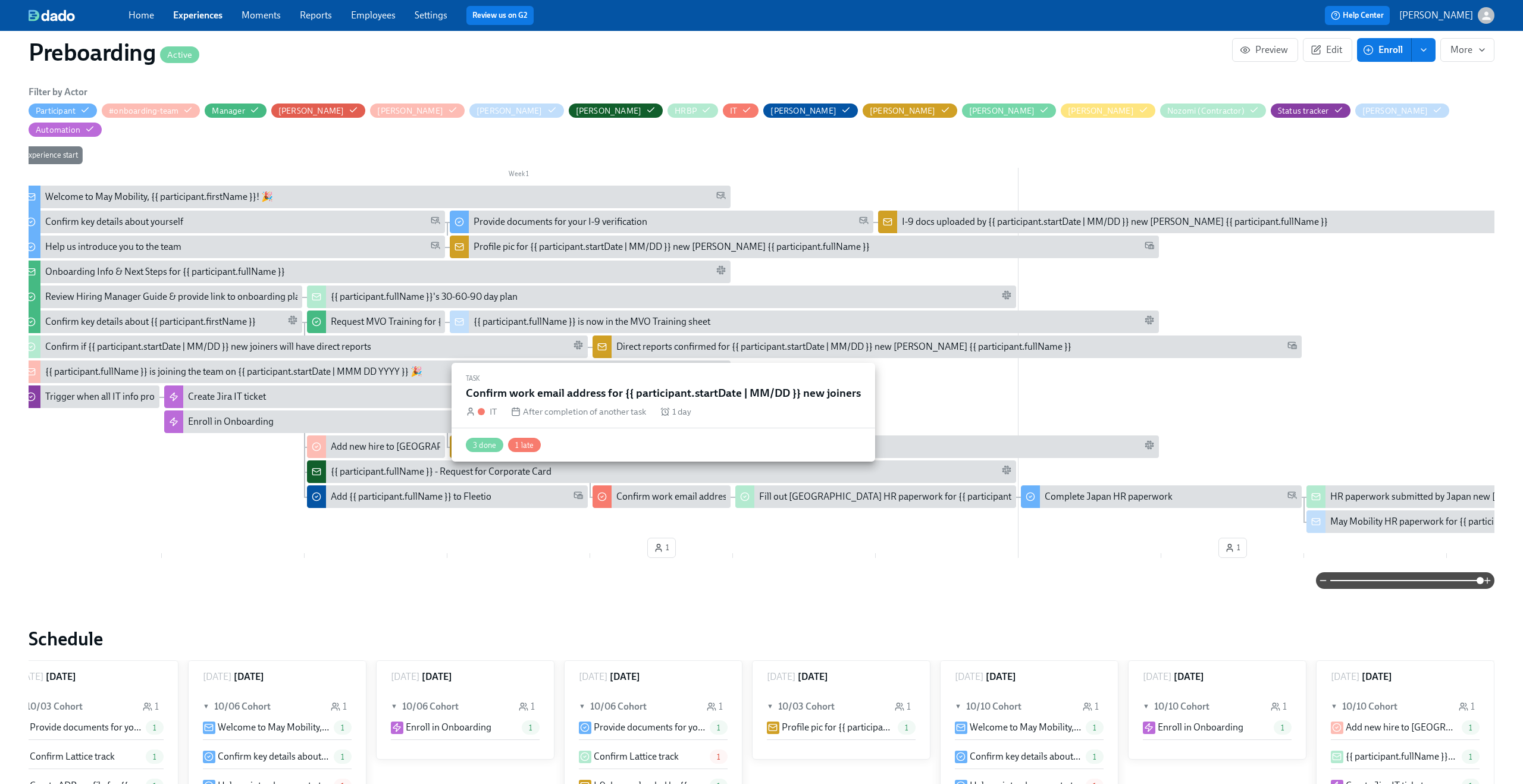
click at [672, 490] on div "Confirm work email address for {{ participant.startDate | MM/DD }} new joiners" at bounding box center [776, 497] width 320 height 13
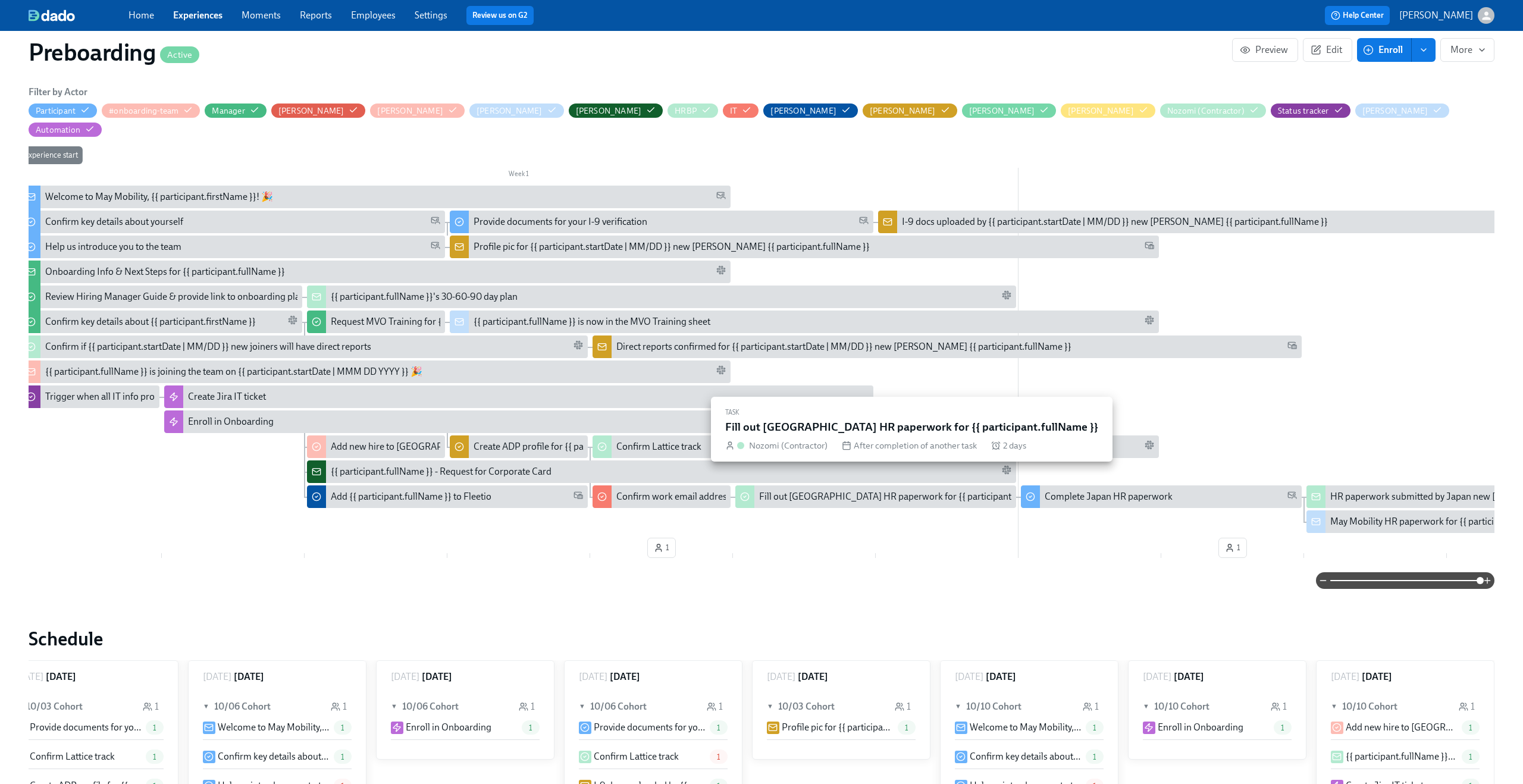
click at [795, 490] on div "Fill out [GEOGRAPHIC_DATA] HR paperwork for {{ participant.fullName }}" at bounding box center [910, 497] width 302 height 13
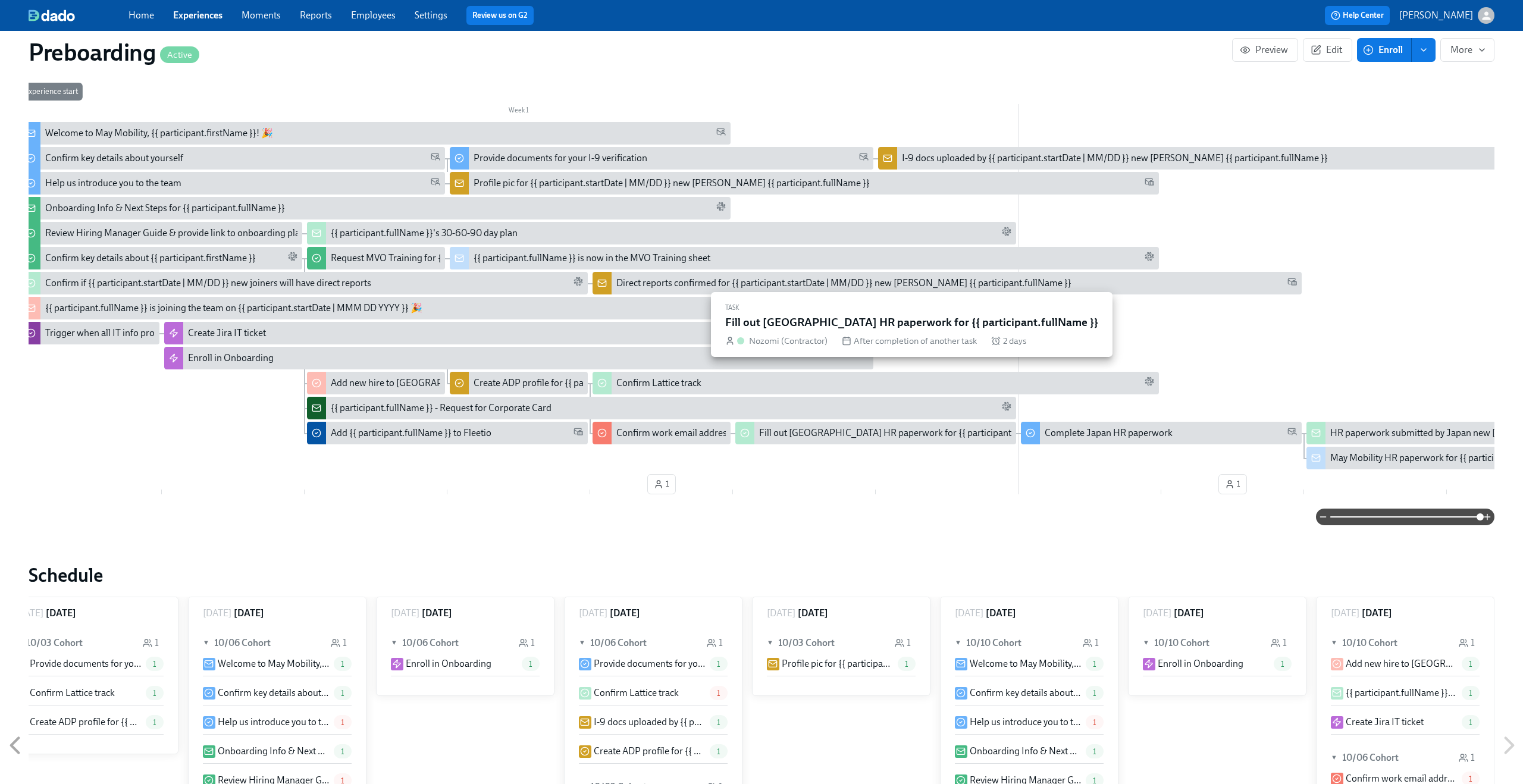
scroll to position [227, 0]
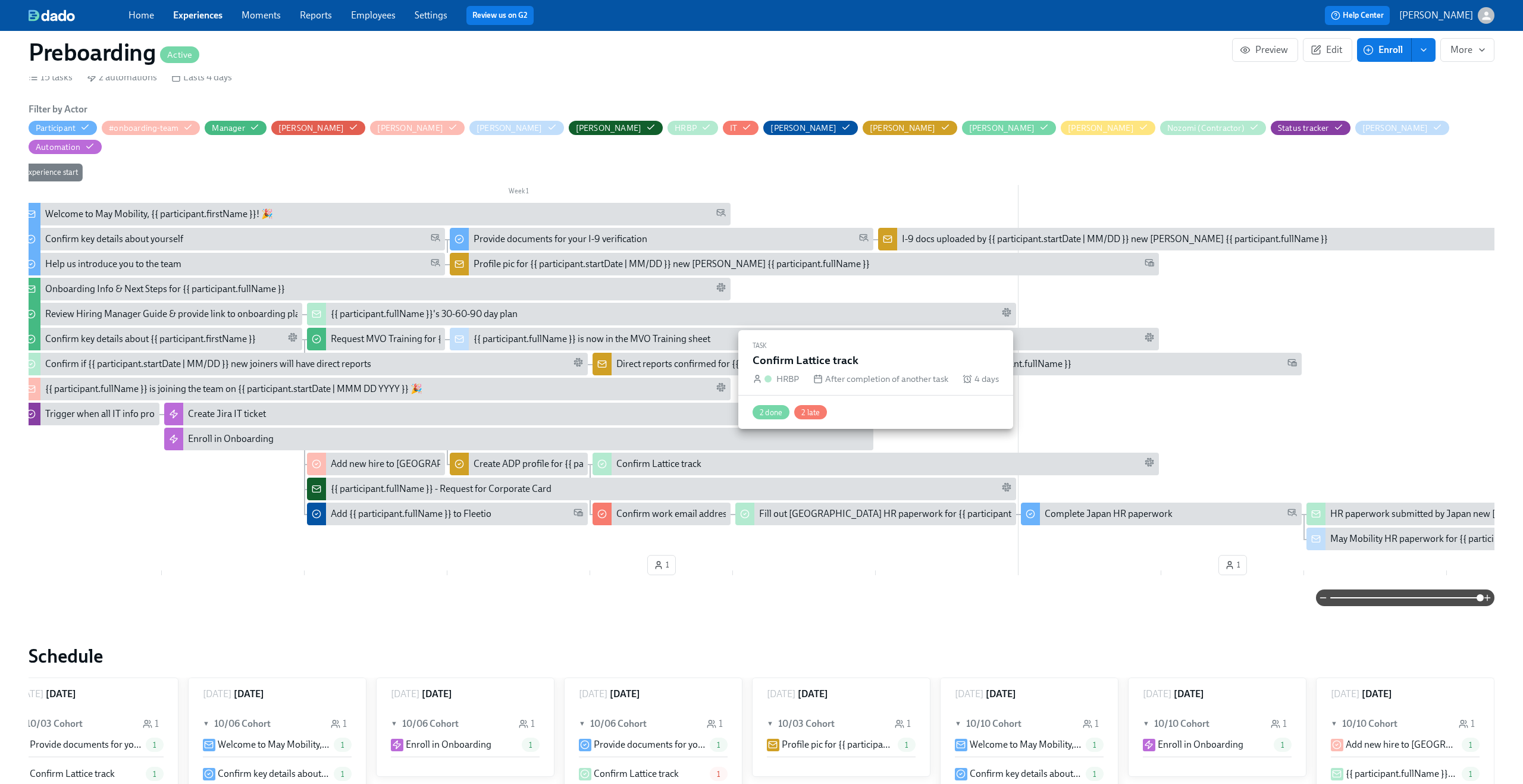
click at [639, 457] on div "Confirm Lattice track" at bounding box center [659, 464] width 85 height 13
click at [641, 457] on div "Confirm Lattice track" at bounding box center [659, 464] width 85 height 13
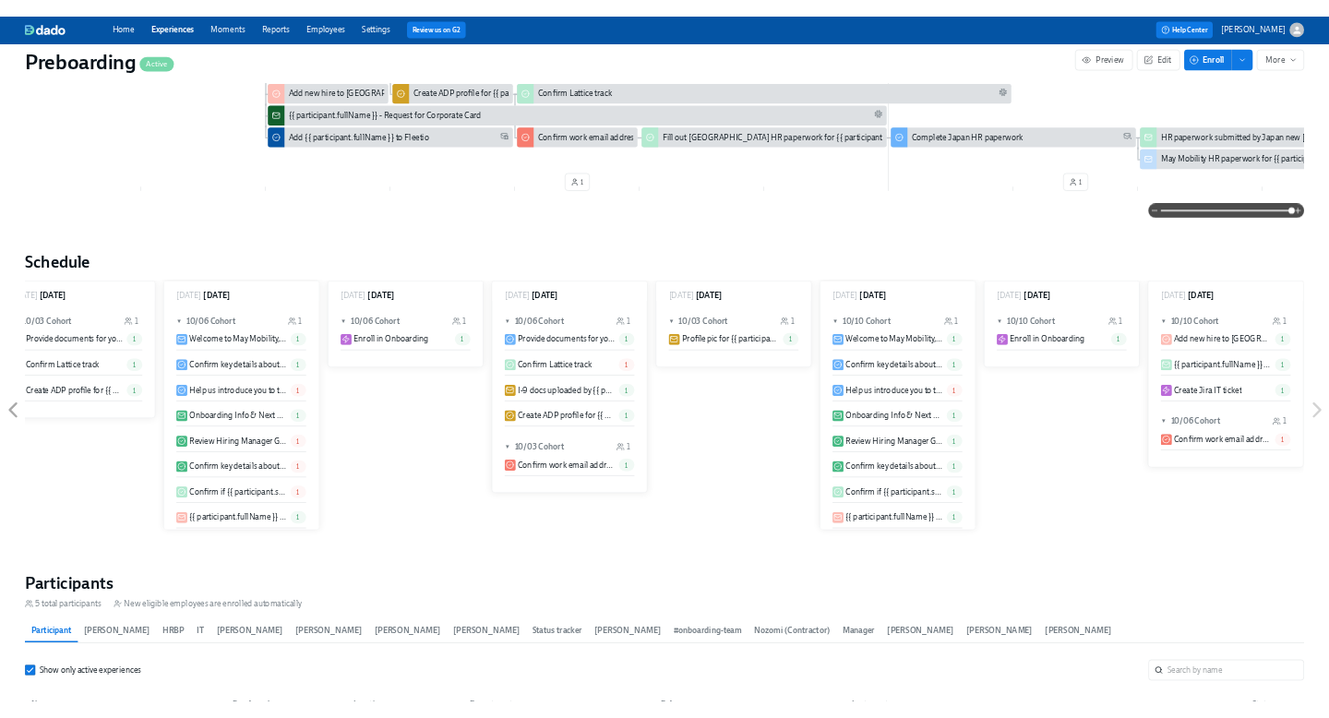
scroll to position [660, 0]
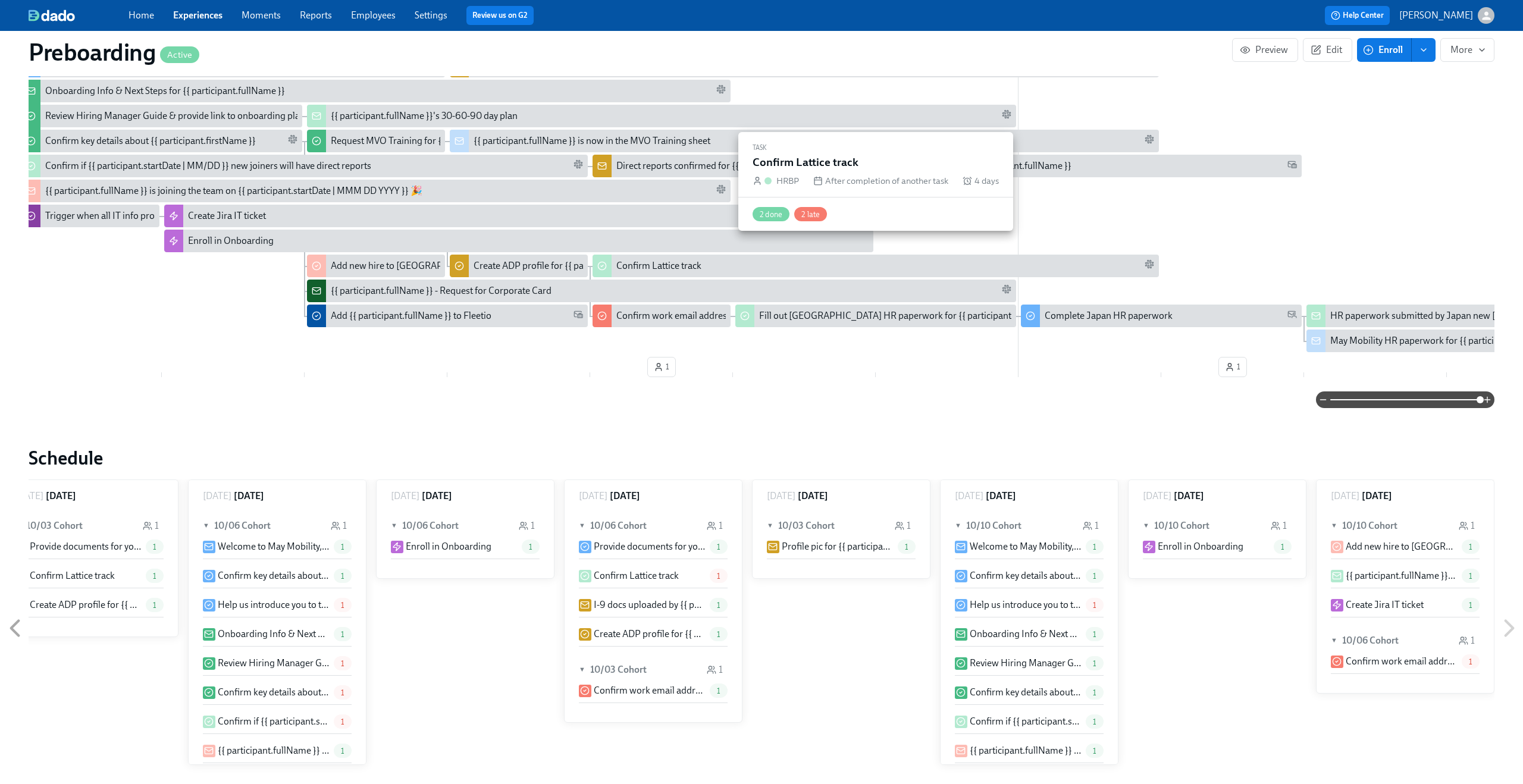
click at [635, 259] on div "Confirm Lattice track" at bounding box center [659, 265] width 85 height 13
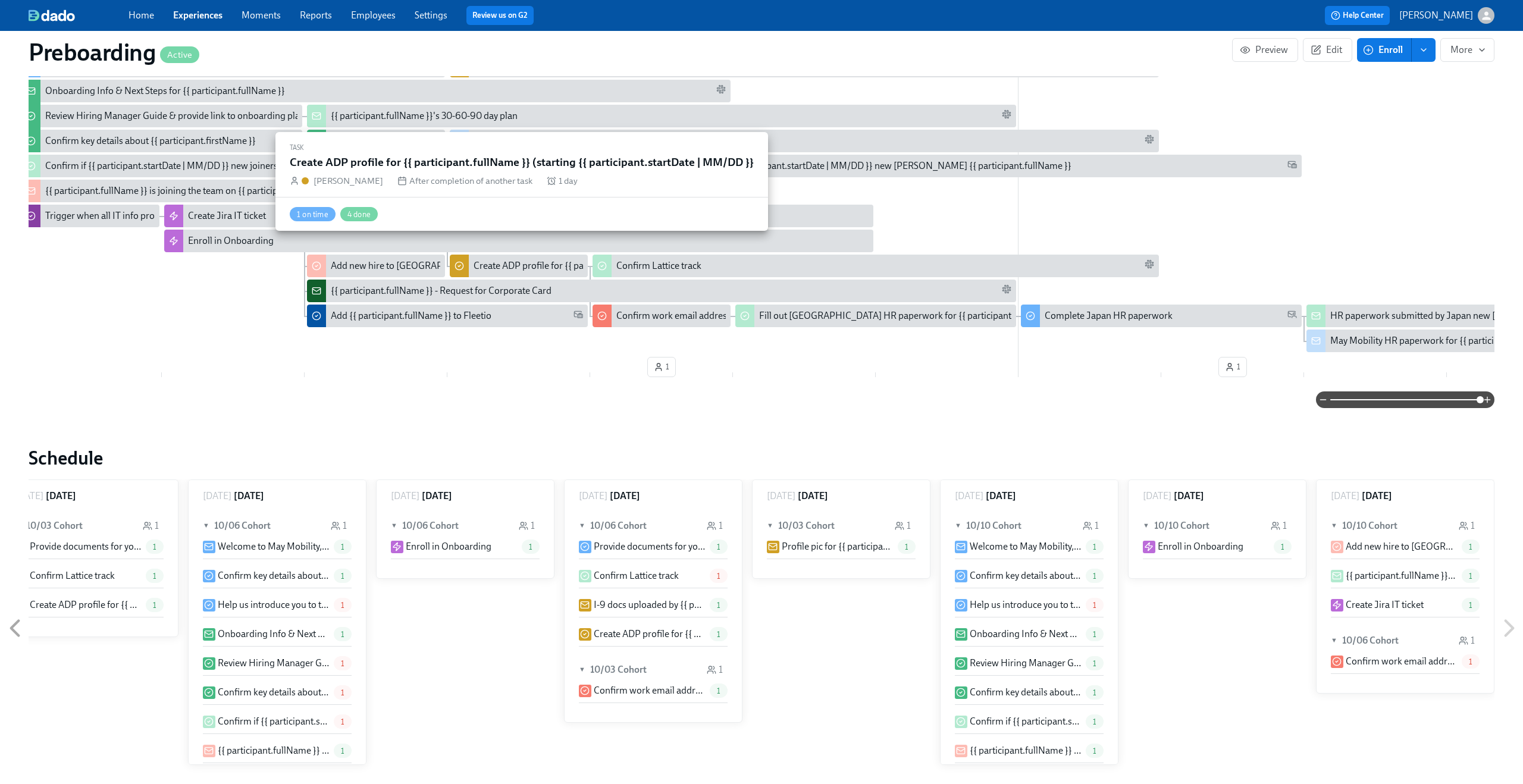
click at [532, 259] on div "Create ADP profile for {{ participant.fullName }} (starting {{ participant.star…" at bounding box center [660, 265] width 373 height 13
click at [541, 259] on div "Create ADP profile for {{ participant.fullName }} (starting {{ participant.star…" at bounding box center [660, 265] width 373 height 13
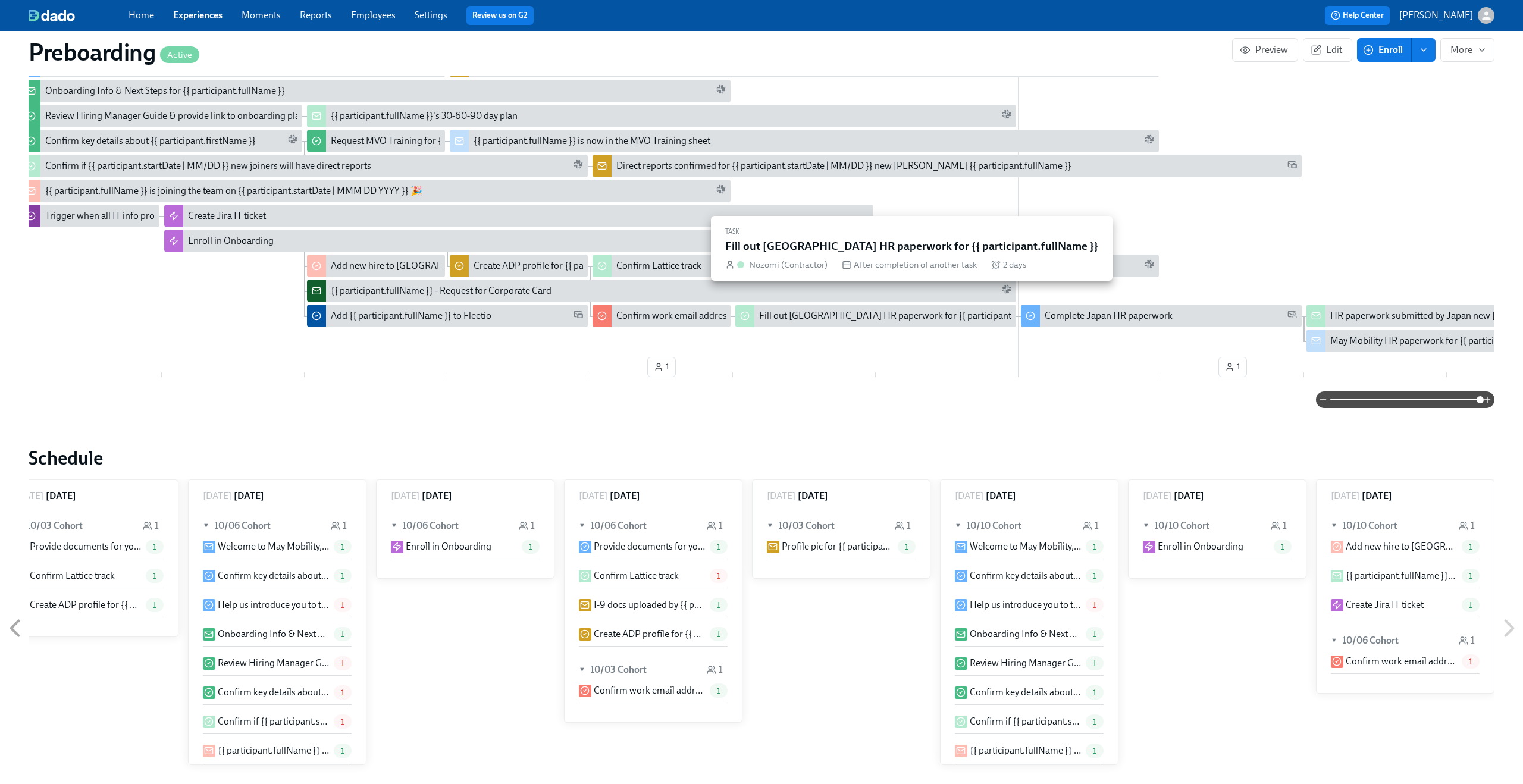
click at [833, 309] on div "Fill out [GEOGRAPHIC_DATA] HR paperwork for {{ participant.fullName }}" at bounding box center [910, 316] width 302 height 13
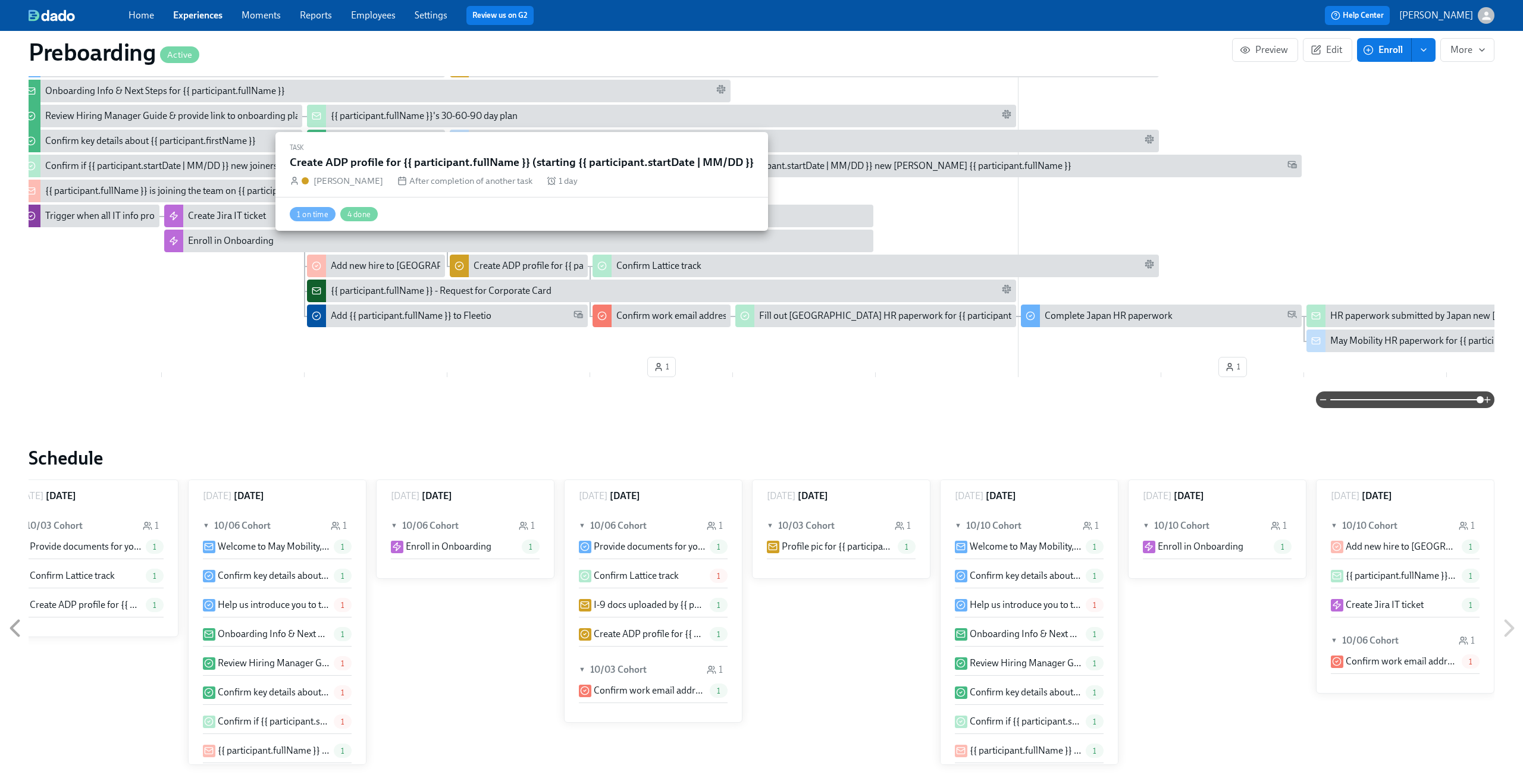
click at [540, 259] on div "Create ADP profile for {{ participant.fullName }} (starting {{ participant.star…" at bounding box center [660, 265] width 373 height 13
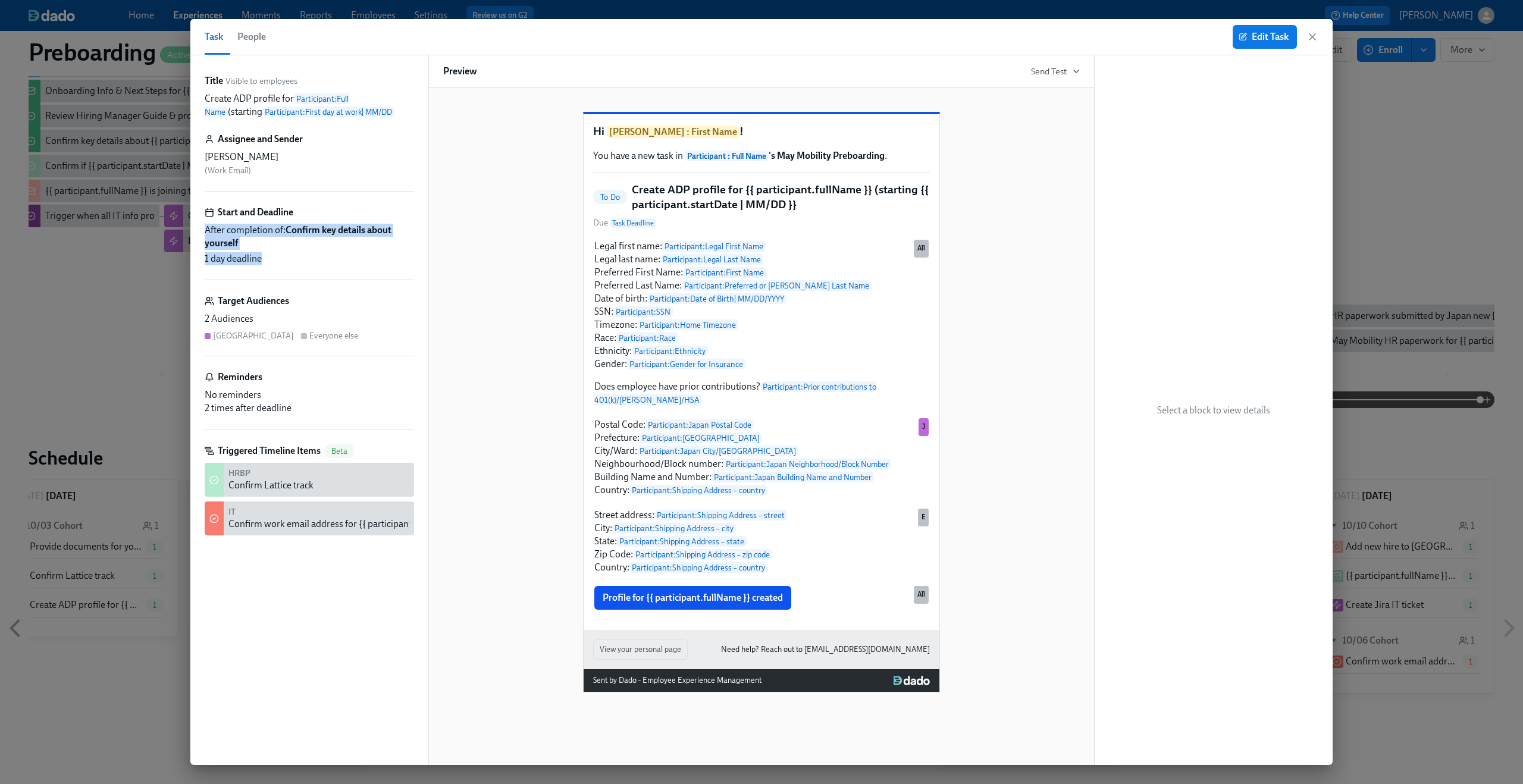
drag, startPoint x: 280, startPoint y: 267, endPoint x: 204, endPoint y: 232, distance: 83.7
click at [205, 232] on div "Start and Deadline After completion of: Confirm key details about yourself 1 da…" at bounding box center [309, 242] width 209 height 74
copy div "After completion of: Confirm key details about yourself 1 day deadline"
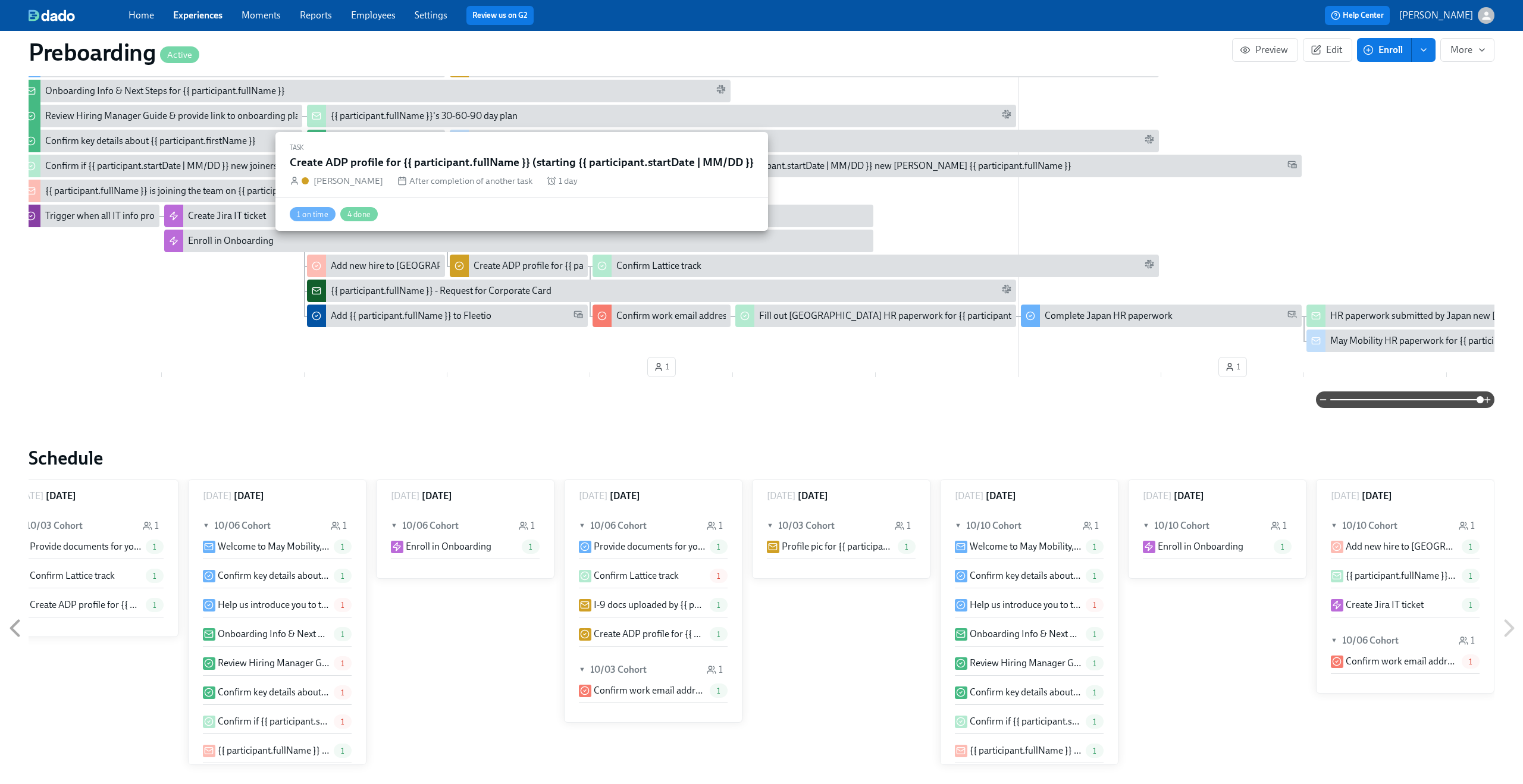
click at [477, 259] on div "Create ADP profile for {{ participant.fullName }} (starting {{ participant.star…" at bounding box center [660, 265] width 373 height 13
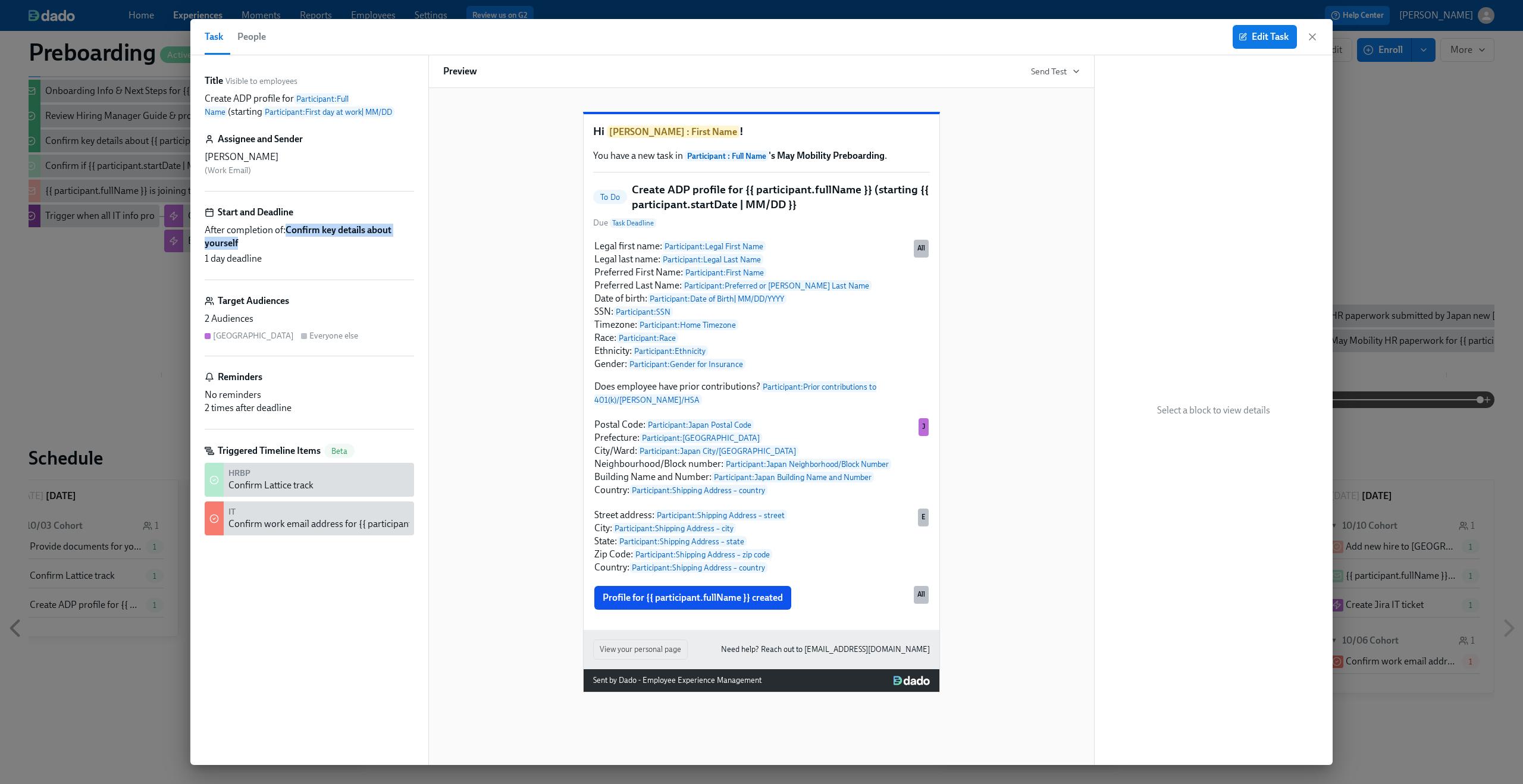
drag, startPoint x: 288, startPoint y: 229, endPoint x: 313, endPoint y: 244, distance: 29.2
click at [313, 244] on span "After completion of: Confirm key details about yourself" at bounding box center [309, 236] width 209 height 26
copy strong "Confirm key details about yourself"
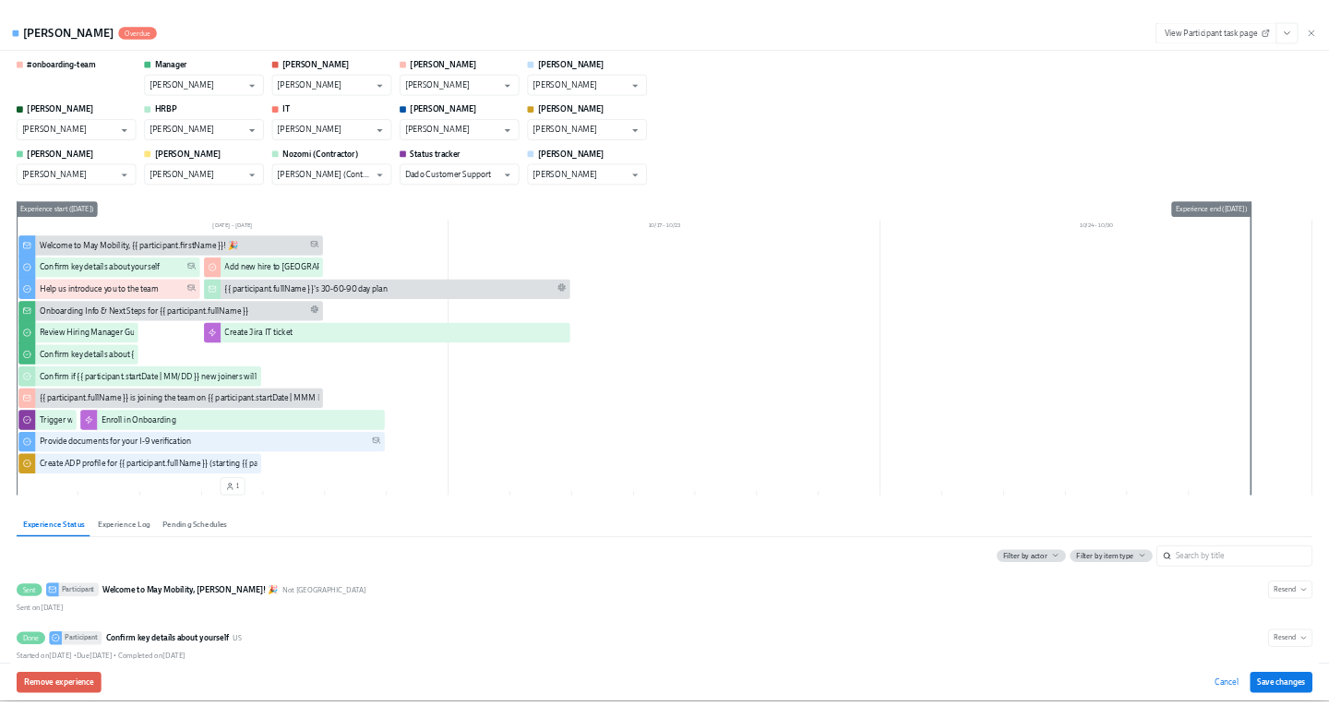
scroll to position [3188, 0]
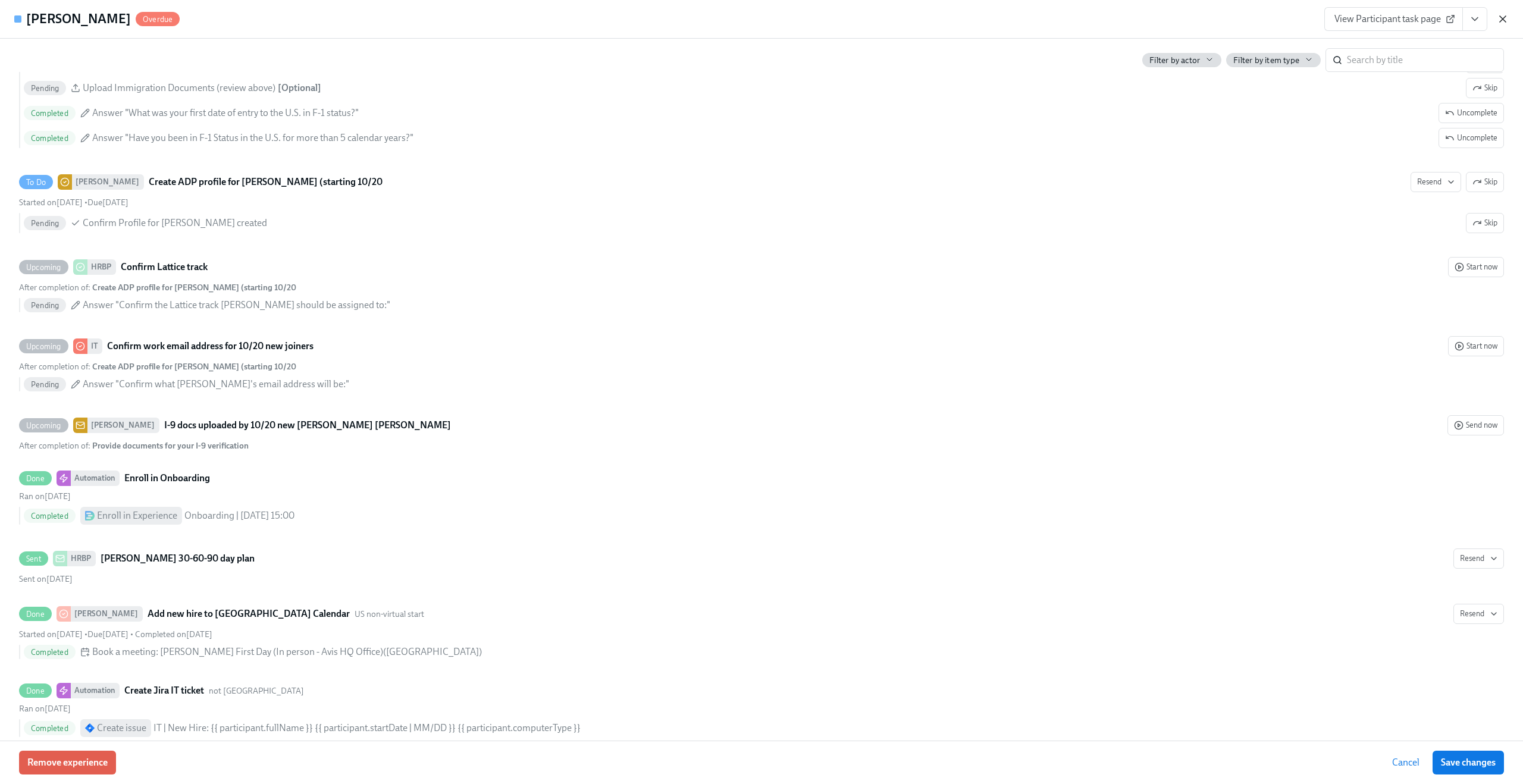
click at [1504, 19] on icon "button" at bounding box center [1502, 19] width 6 height 6
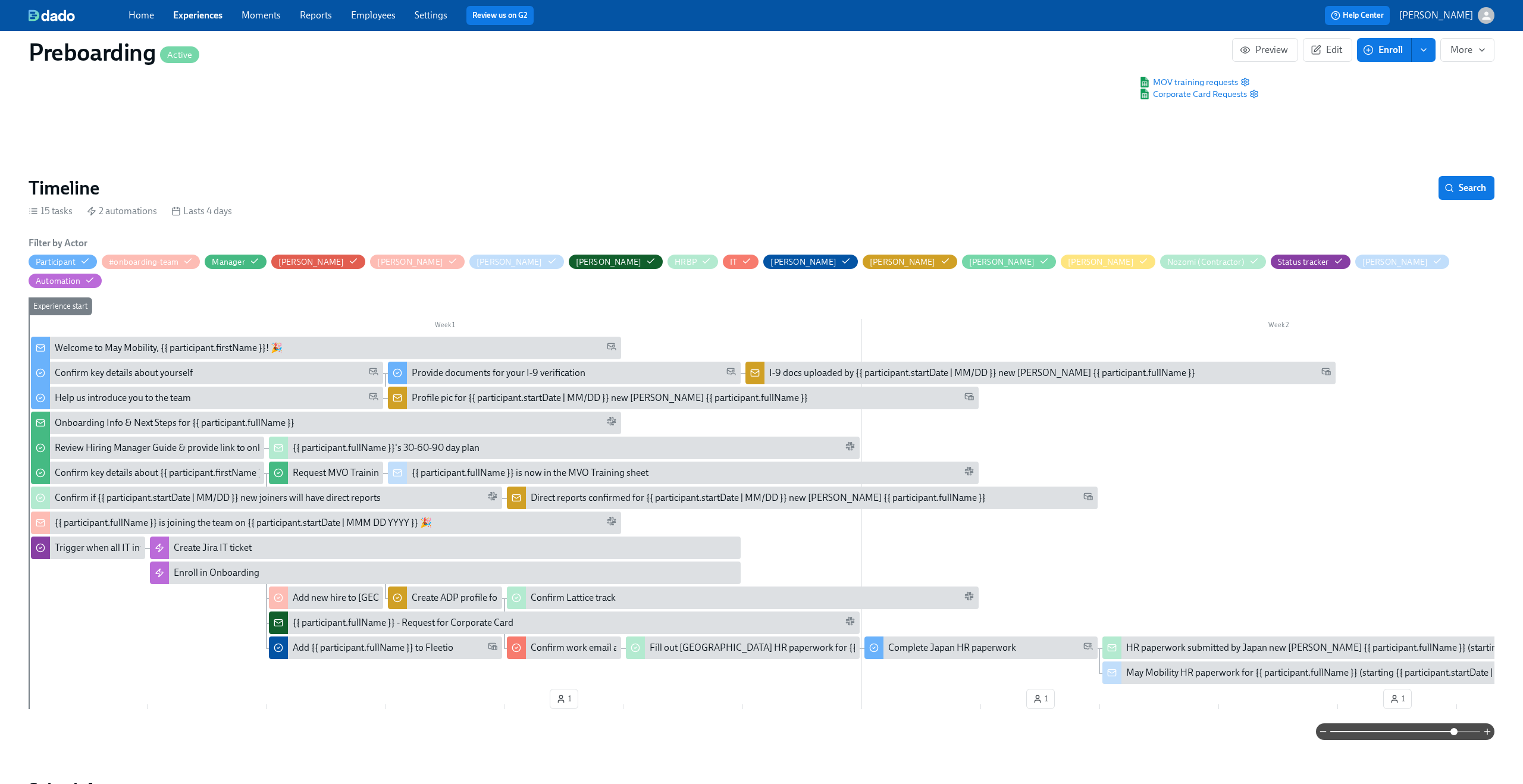
scroll to position [95, 0]
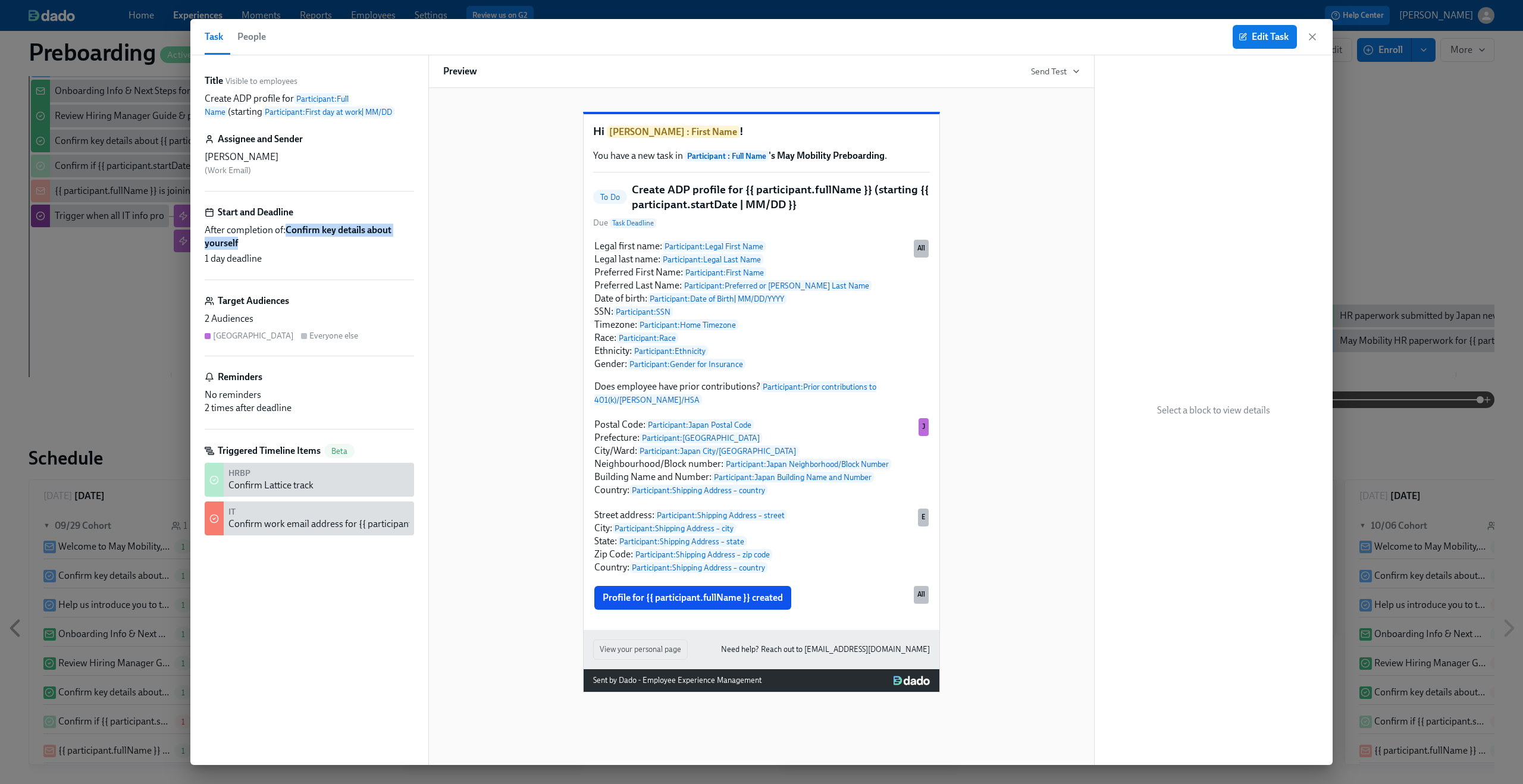
scroll to position [0, 1156]
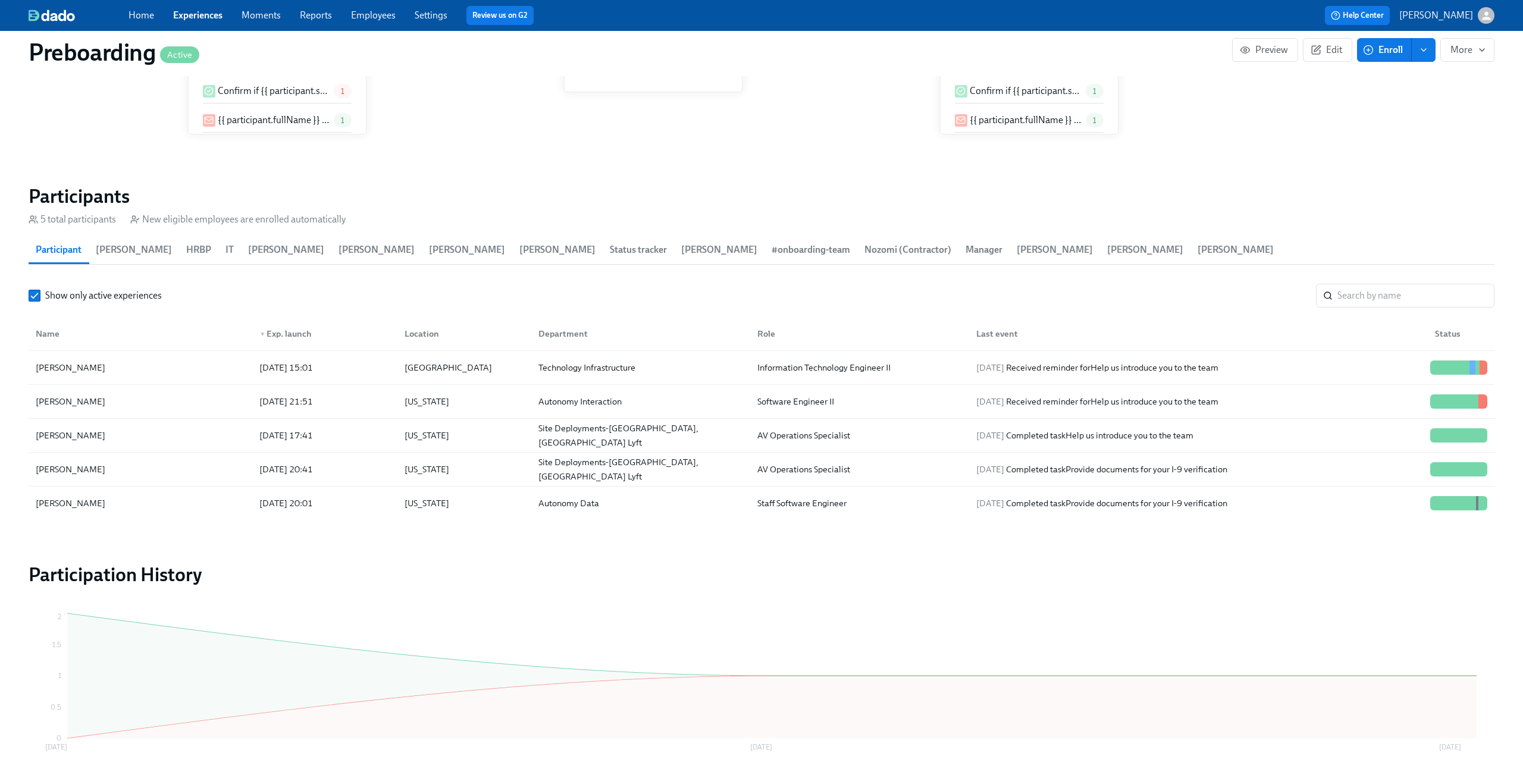
scroll to position [1083, 0]
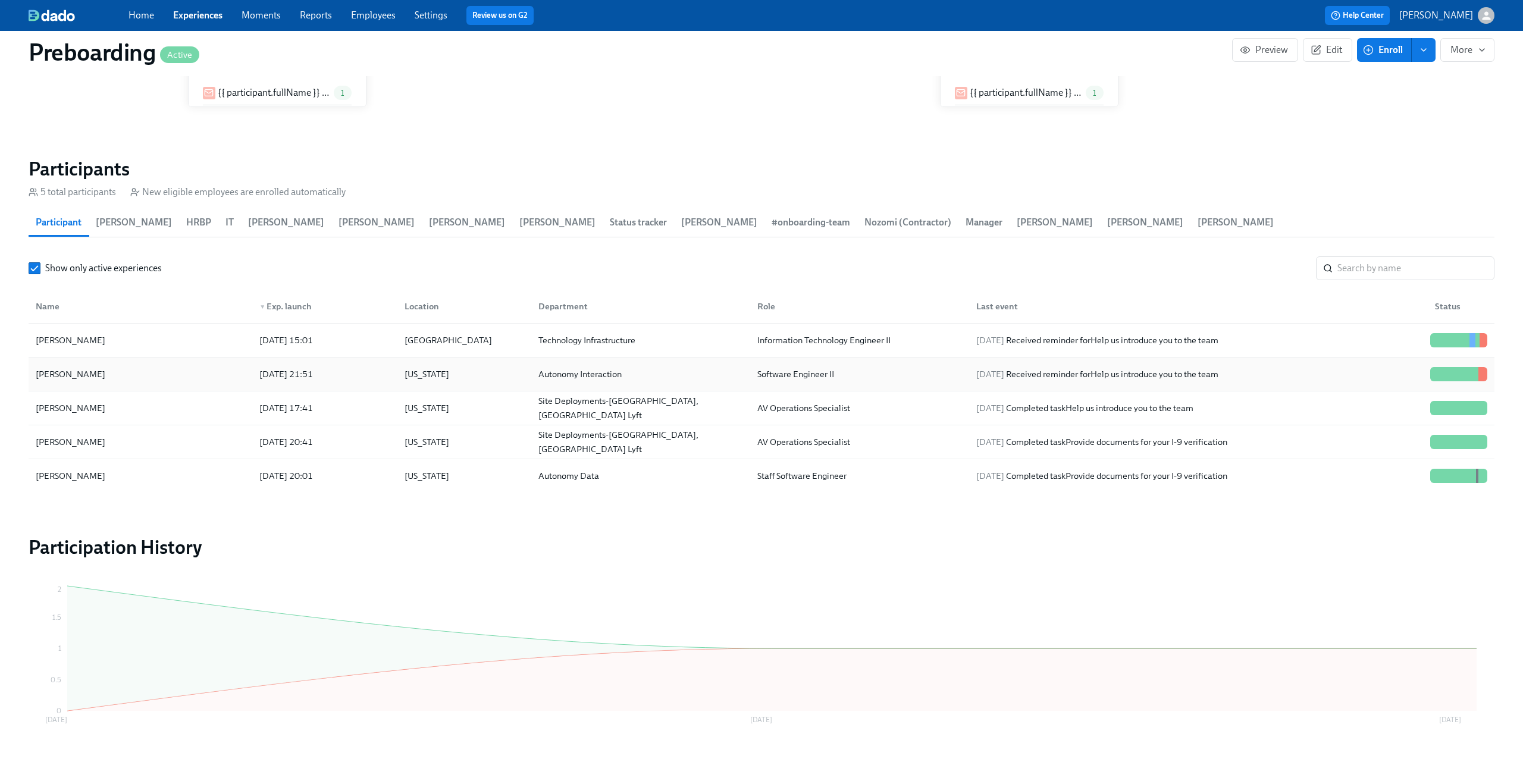
click at [692, 363] on div "Autonomy Interaction" at bounding box center [639, 374] width 219 height 24
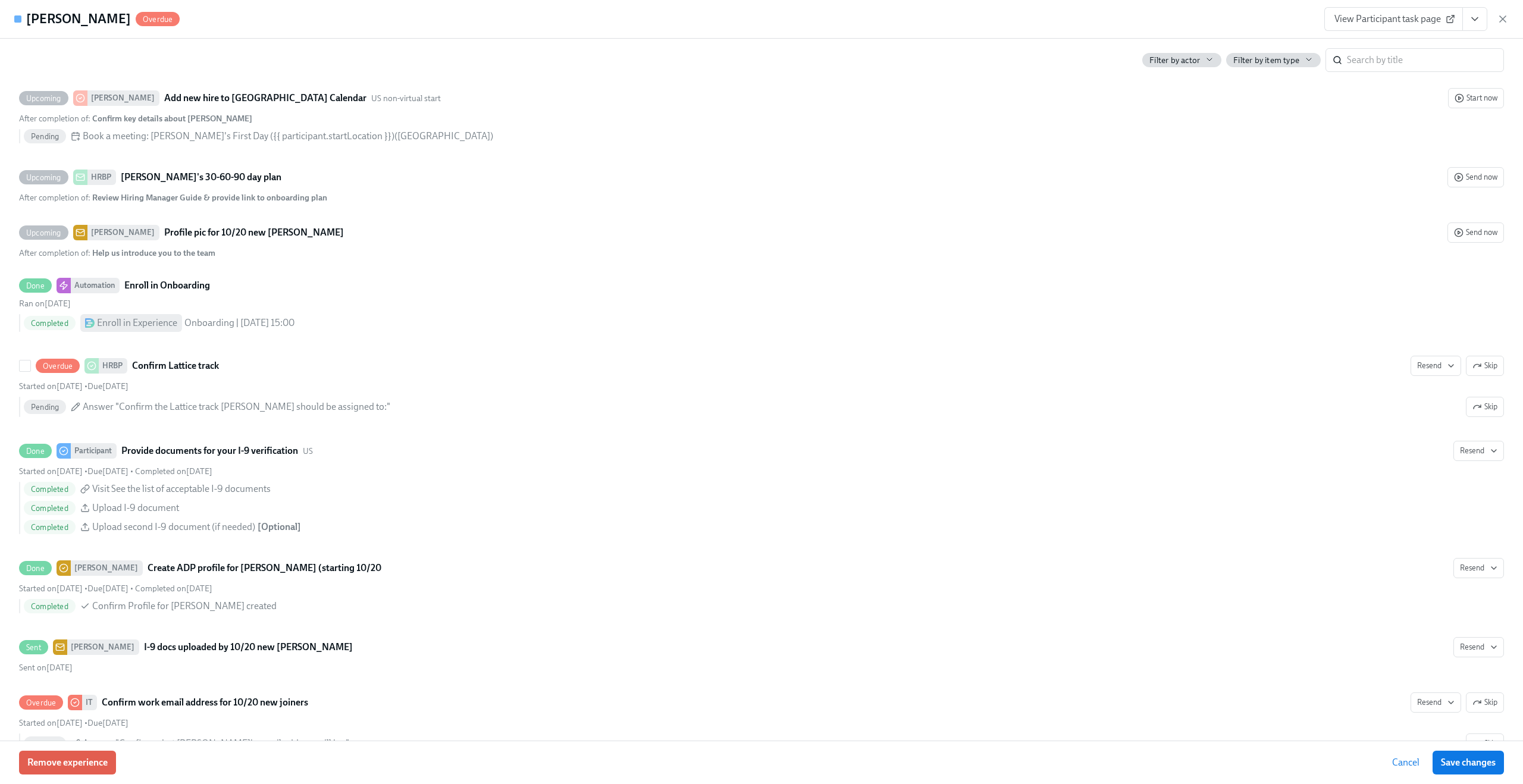
scroll to position [2023, 0]
